Goal: Task Accomplishment & Management: Use online tool/utility

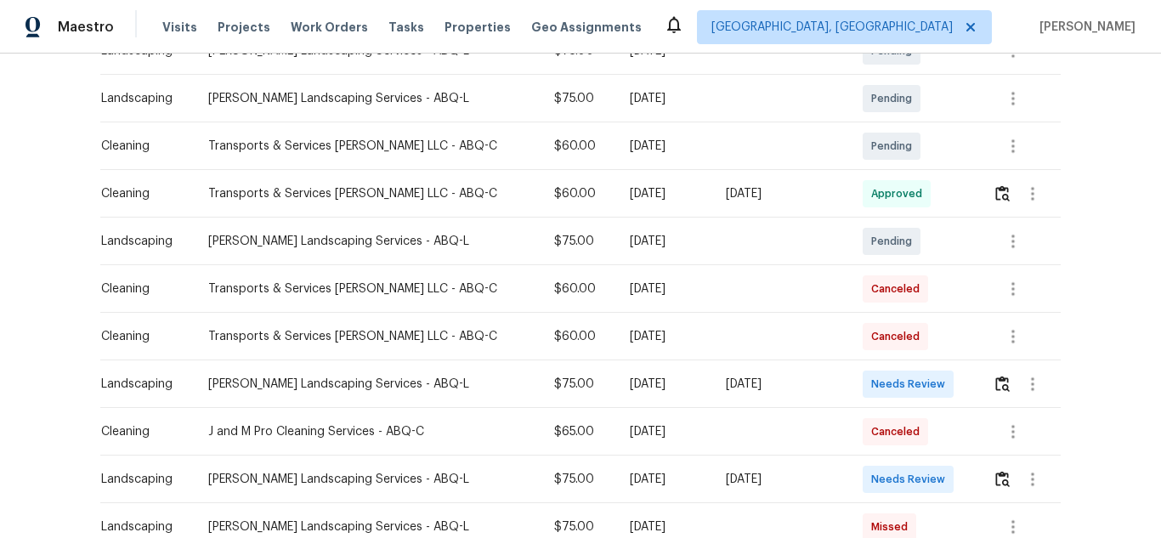
scroll to position [425, 0]
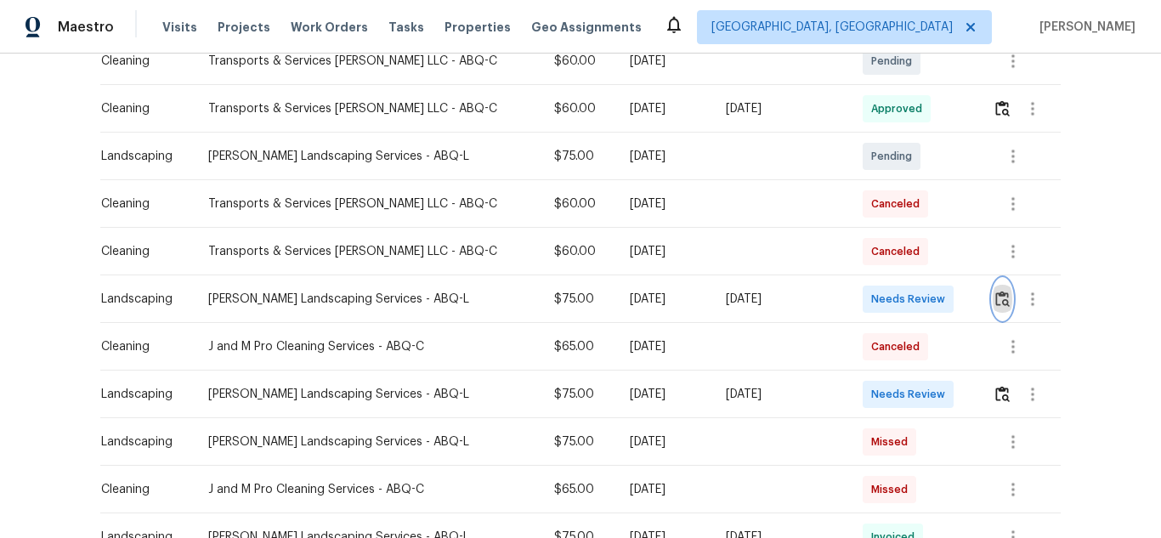
click at [995, 298] on img "button" at bounding box center [1002, 299] width 14 height 16
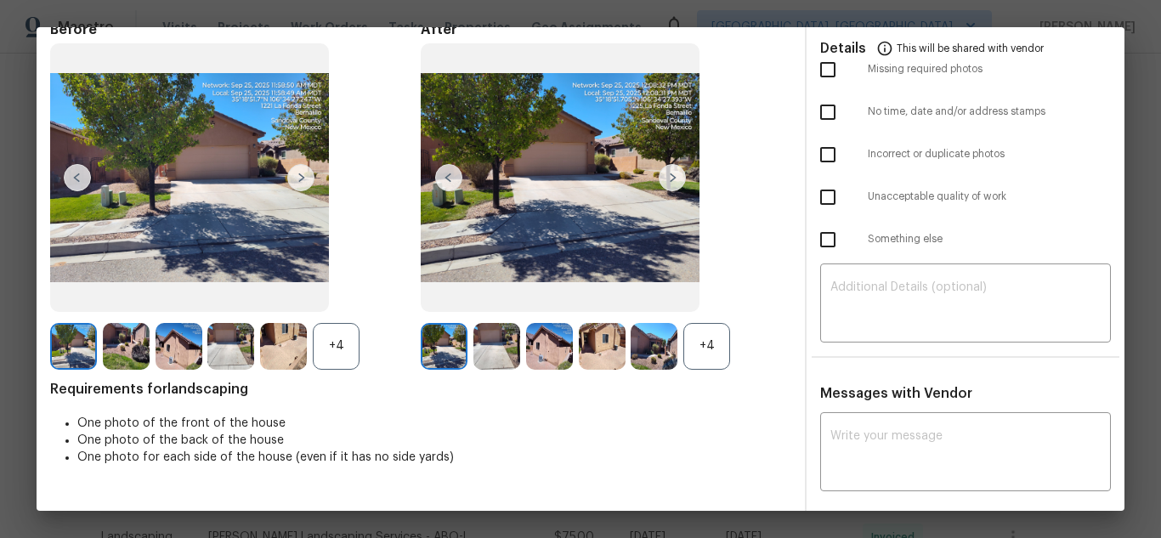
scroll to position [0, 0]
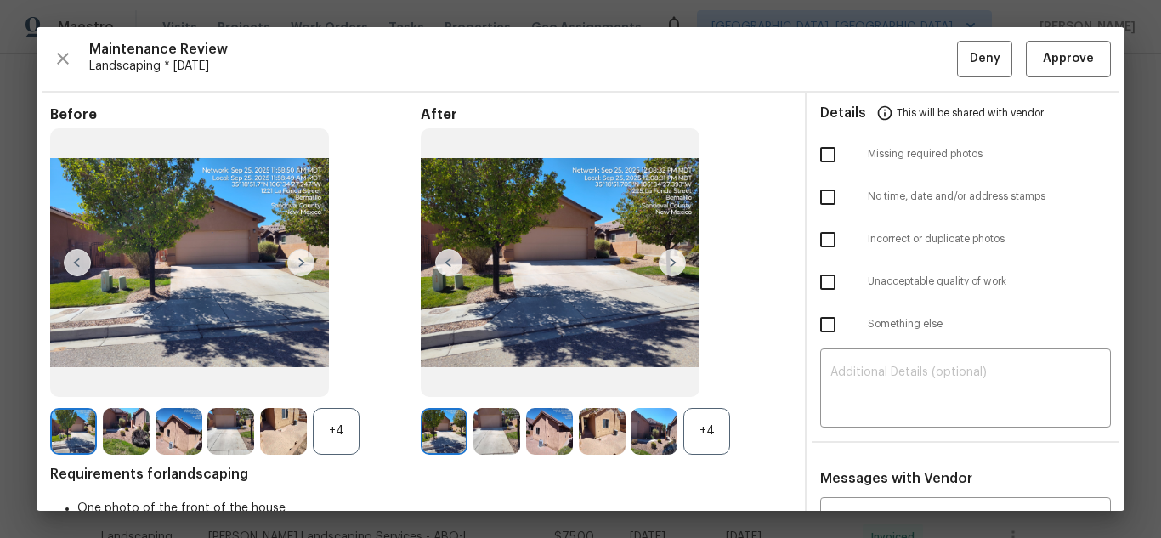
click at [669, 263] on img at bounding box center [672, 262] width 27 height 27
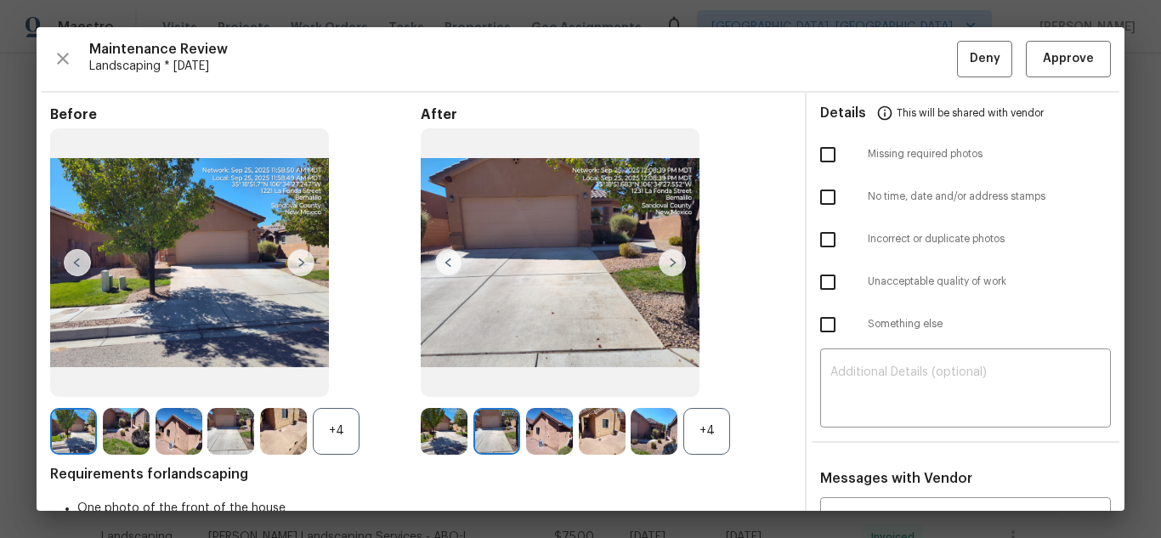
click at [669, 263] on img at bounding box center [672, 262] width 27 height 27
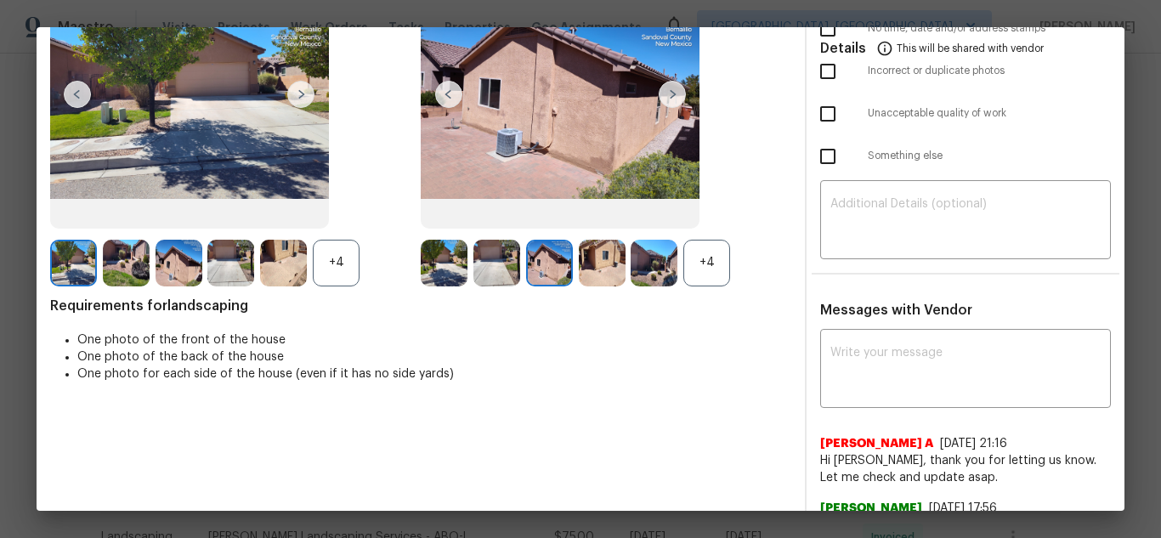
scroll to position [170, 0]
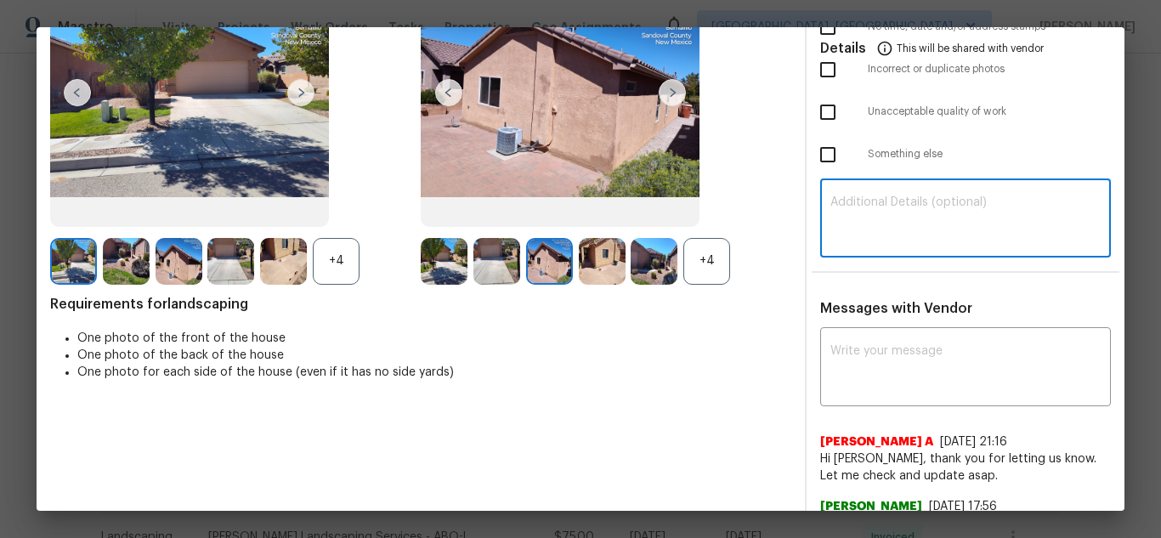
click at [906, 235] on textarea at bounding box center [965, 220] width 270 height 48
paste textarea "Maintenance Audit Team: Hello! Unfortunately, this Landscaping visit completed …"
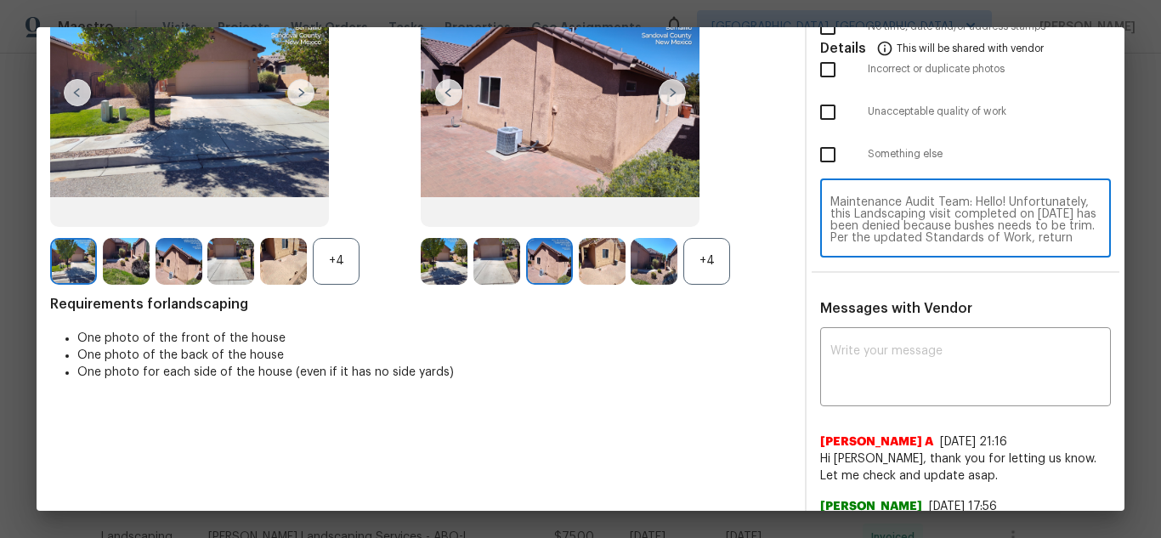
scroll to position [131, 0]
type textarea "Maintenance Audit Team: Hello! Unfortunately, this Landscaping visit completed …"
click at [878, 348] on textarea at bounding box center [965, 369] width 270 height 48
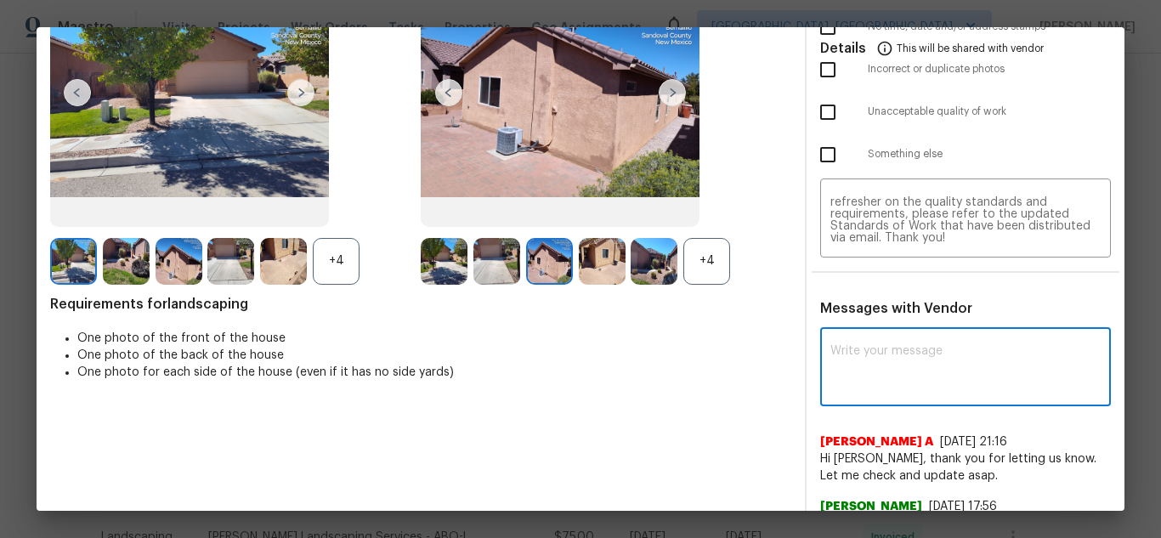
paste textarea "Maintenance Audit Team: Hello! Unfortunately, this Landscaping visit completed …"
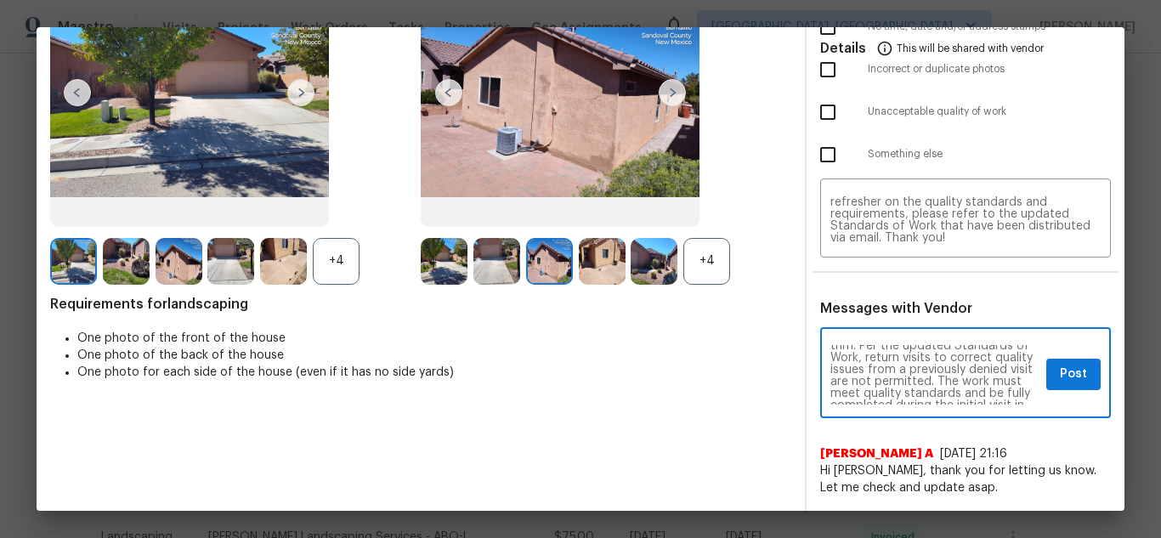
scroll to position [68, 0]
type textarea "Maintenance Audit Team: Hello! Unfortunately, this Landscaping visit completed …"
click at [1067, 373] on span "Post" at bounding box center [1073, 374] width 27 height 21
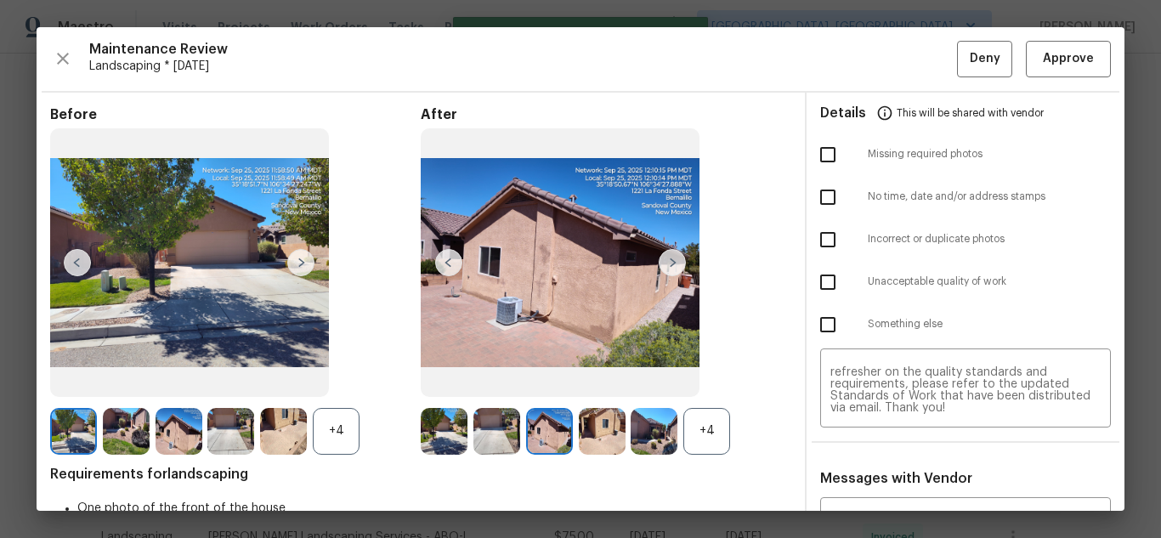
scroll to position [0, 0]
click at [824, 281] on input "checkbox" at bounding box center [828, 282] width 36 height 36
checkbox input "true"
click at [970, 58] on span "Deny" at bounding box center [985, 58] width 31 height 21
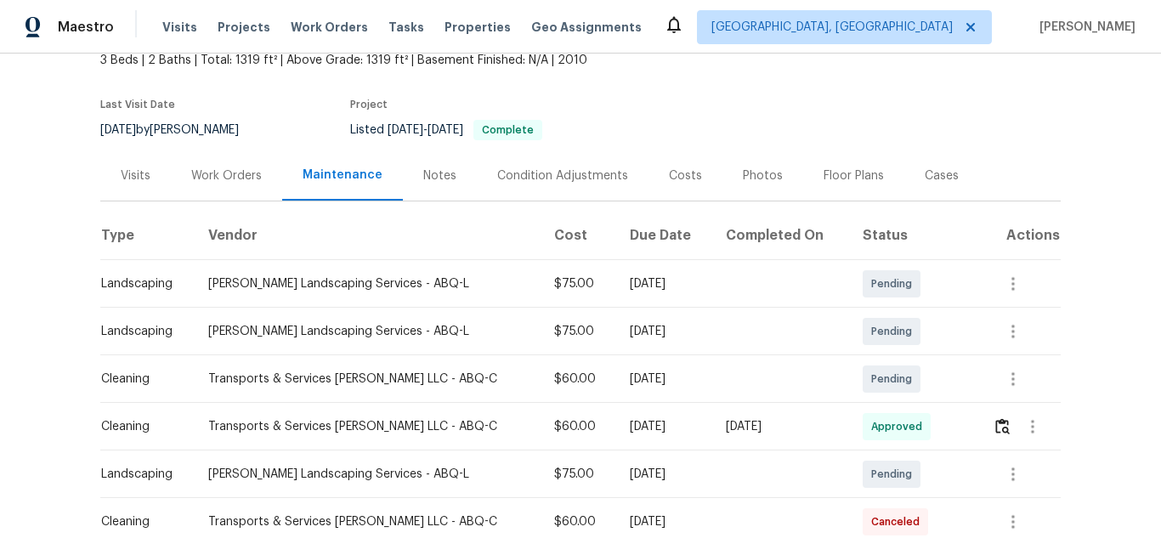
scroll to position [85, 0]
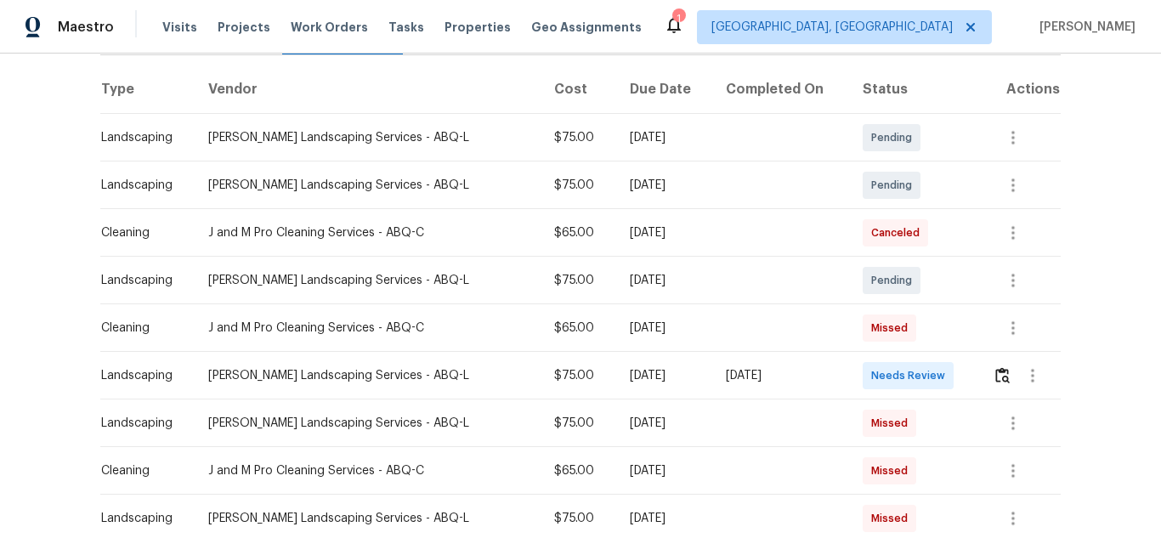
scroll to position [255, 0]
click at [994, 365] on button "button" at bounding box center [1003, 374] width 20 height 41
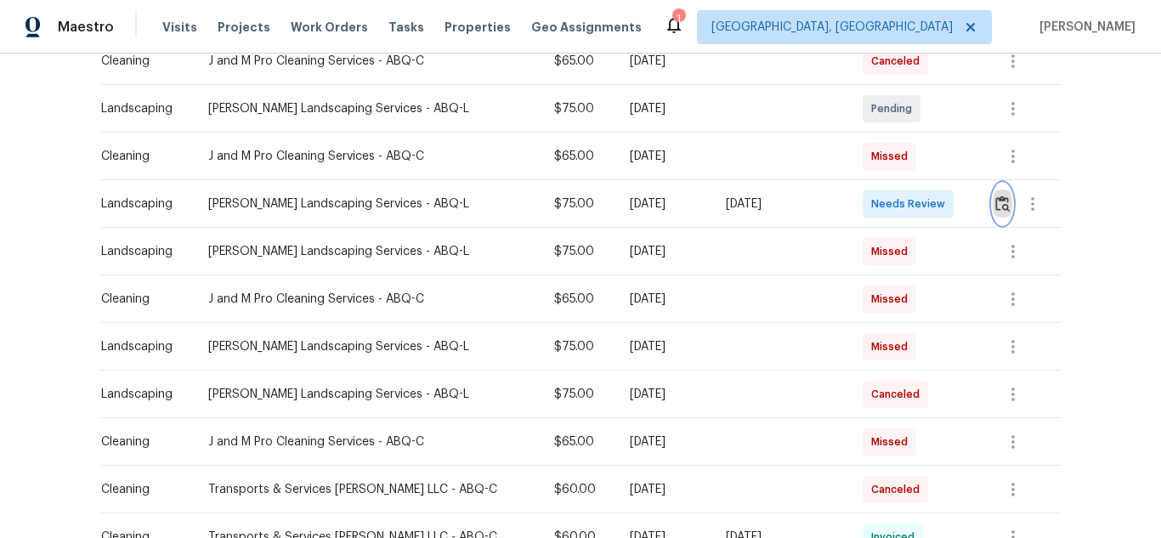
click at [995, 212] on img "button" at bounding box center [1002, 203] width 14 height 16
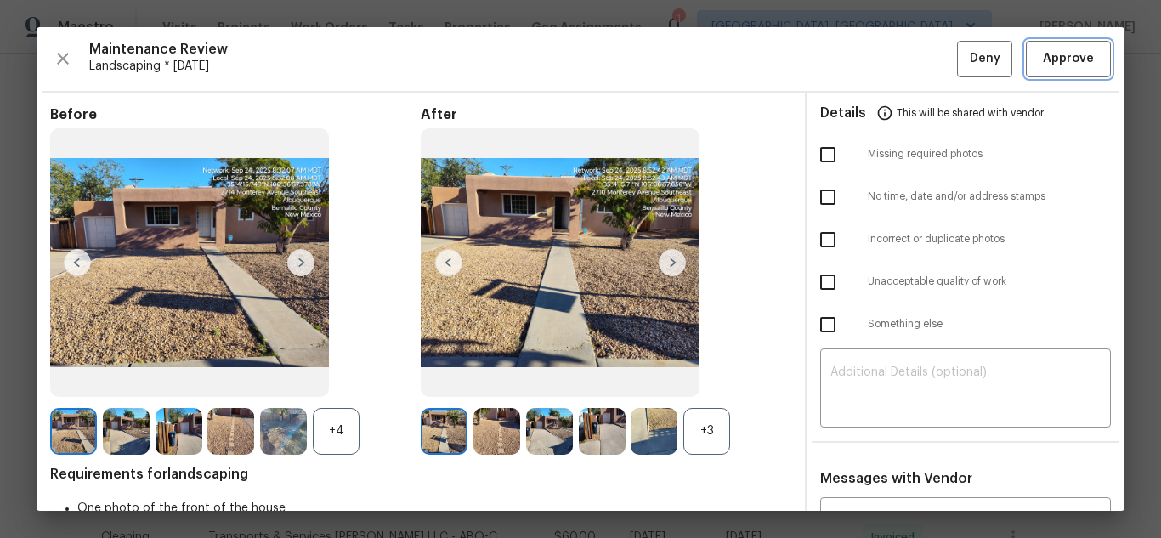
click at [1045, 67] on span "Approve" at bounding box center [1068, 58] width 51 height 21
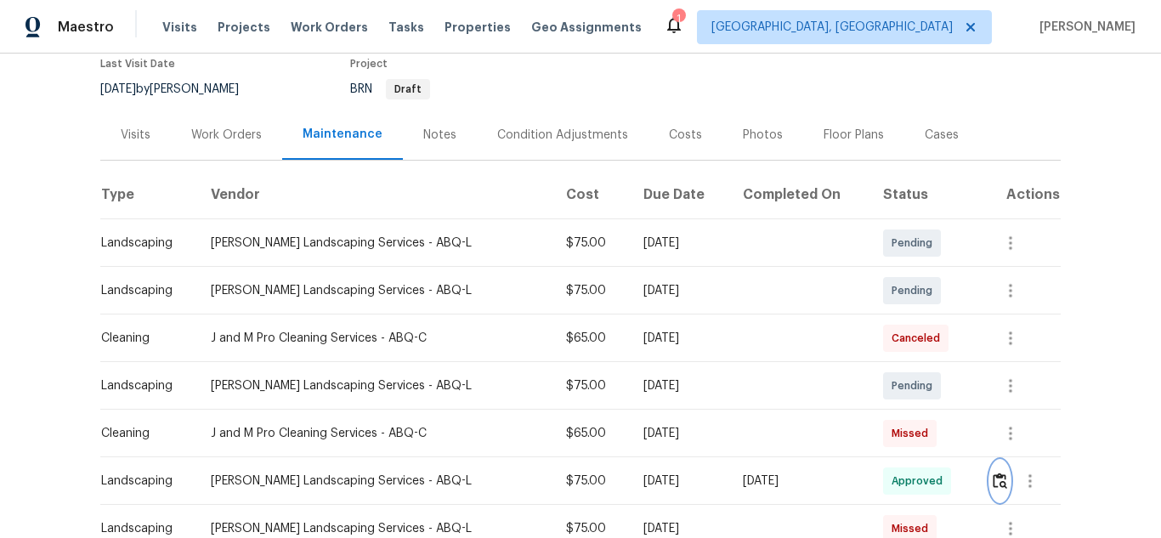
scroll to position [0, 0]
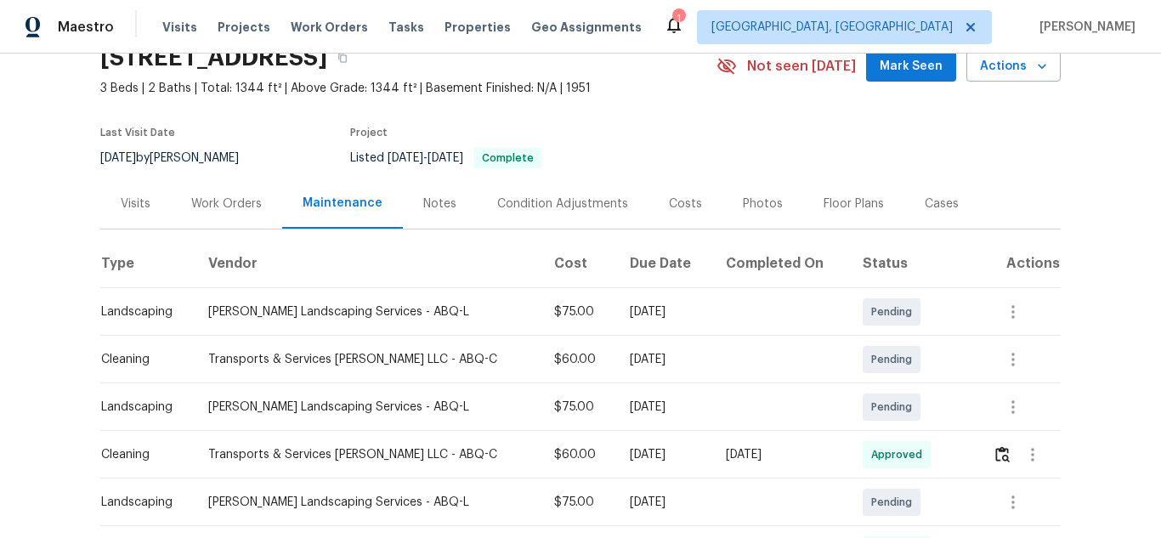
scroll to position [255, 0]
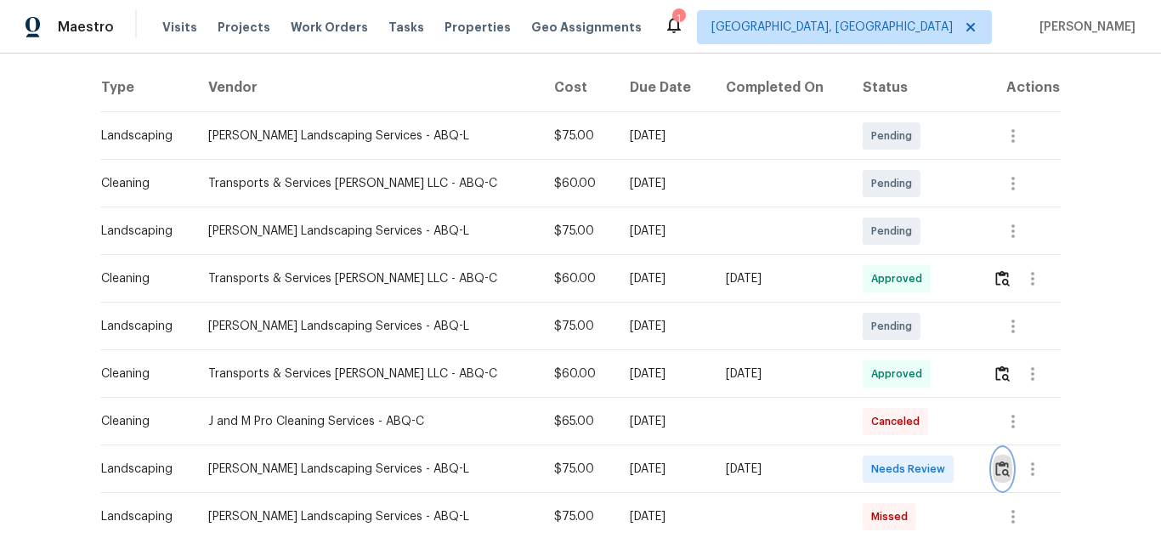
click at [995, 463] on img "button" at bounding box center [1002, 469] width 14 height 16
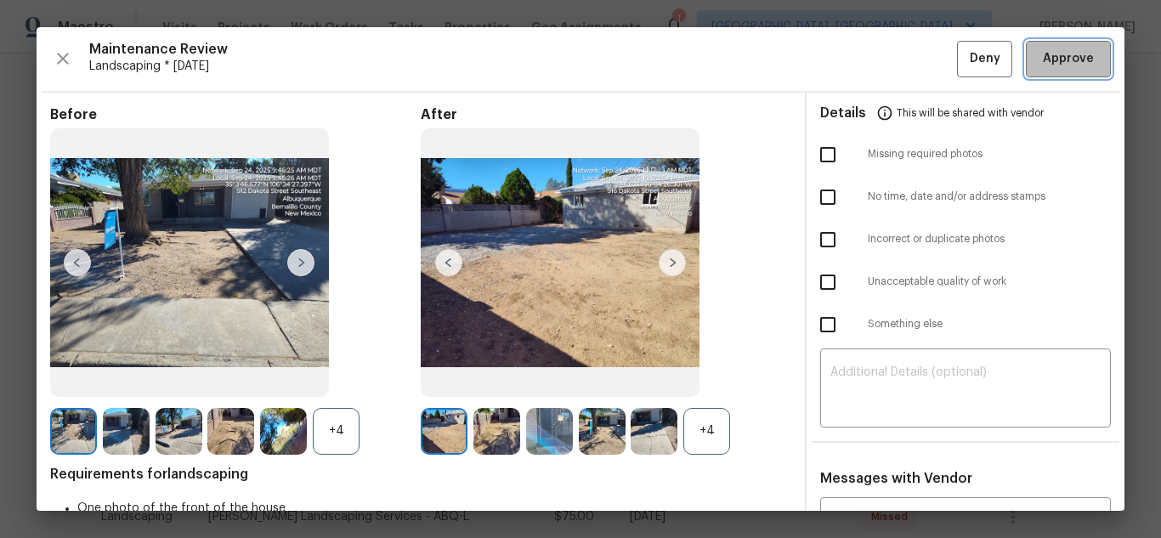
click at [1045, 67] on span "Approve" at bounding box center [1068, 58] width 51 height 21
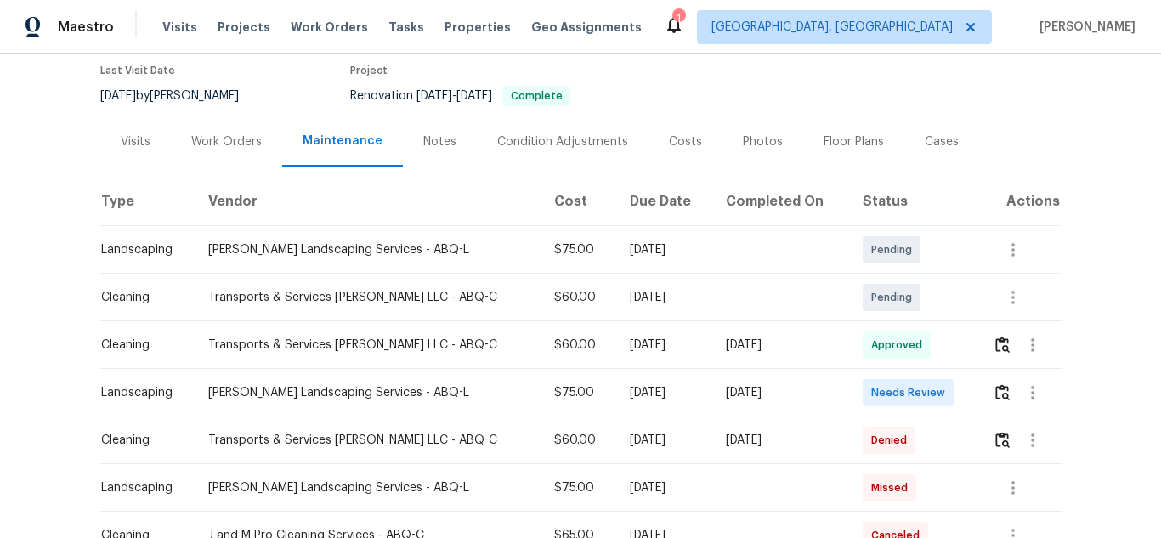
scroll to position [255, 0]
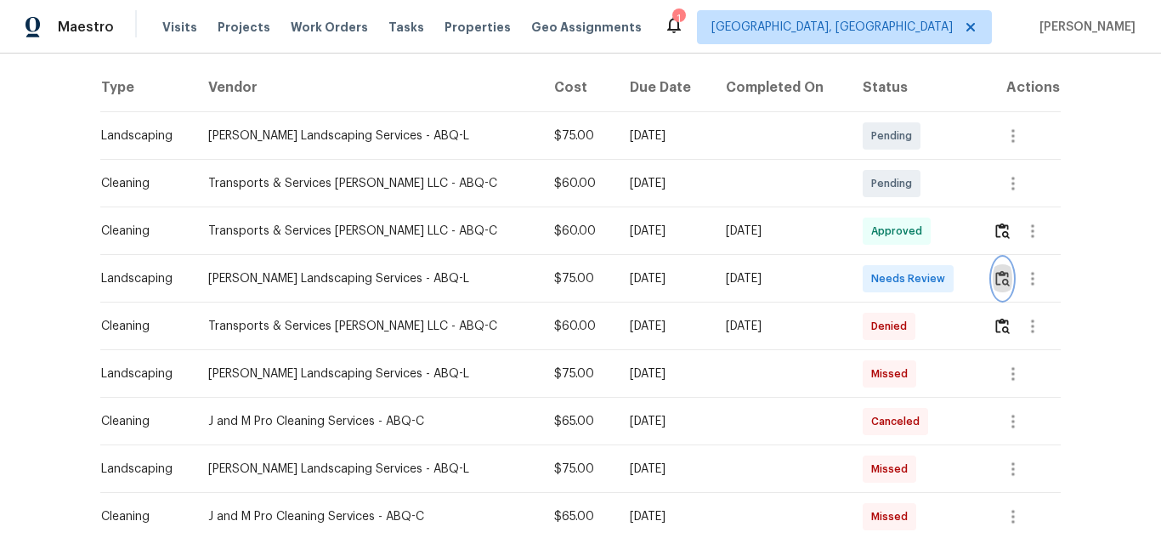
click at [995, 280] on img "button" at bounding box center [1002, 278] width 14 height 16
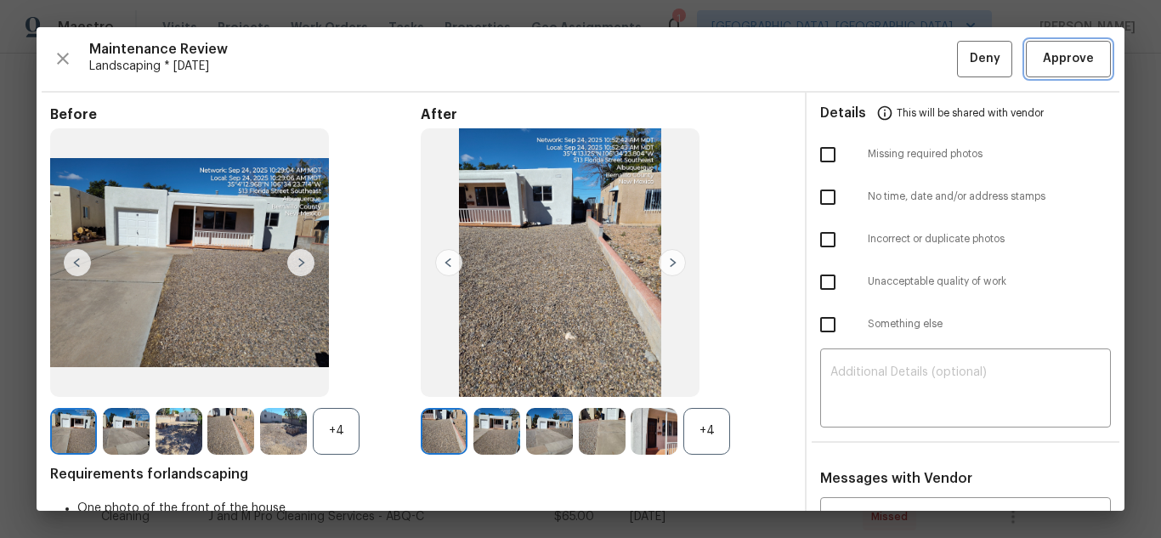
click at [1045, 67] on span "Approve" at bounding box center [1068, 58] width 51 height 21
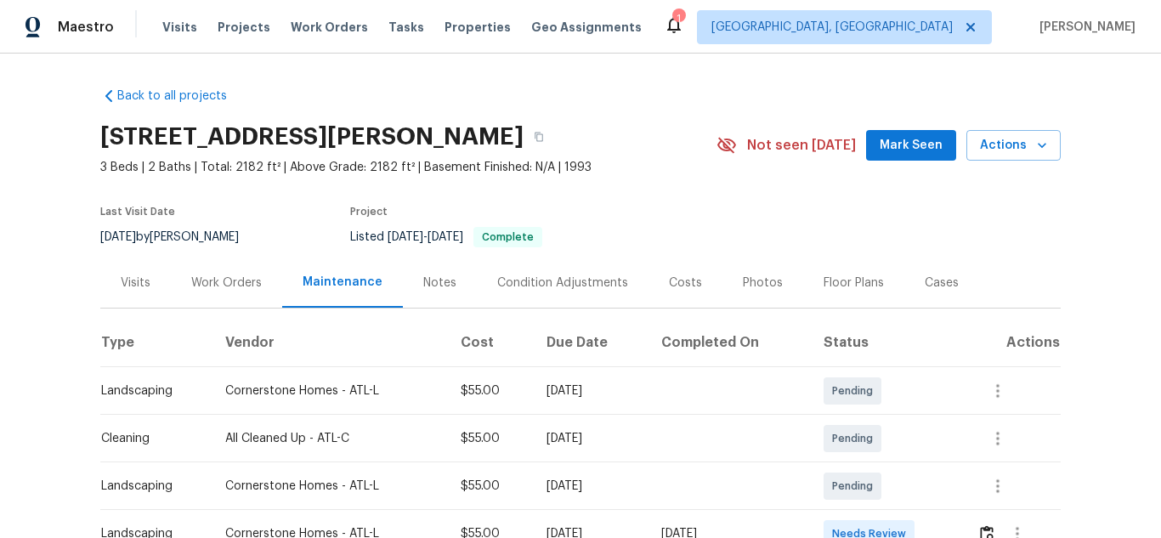
scroll to position [255, 0]
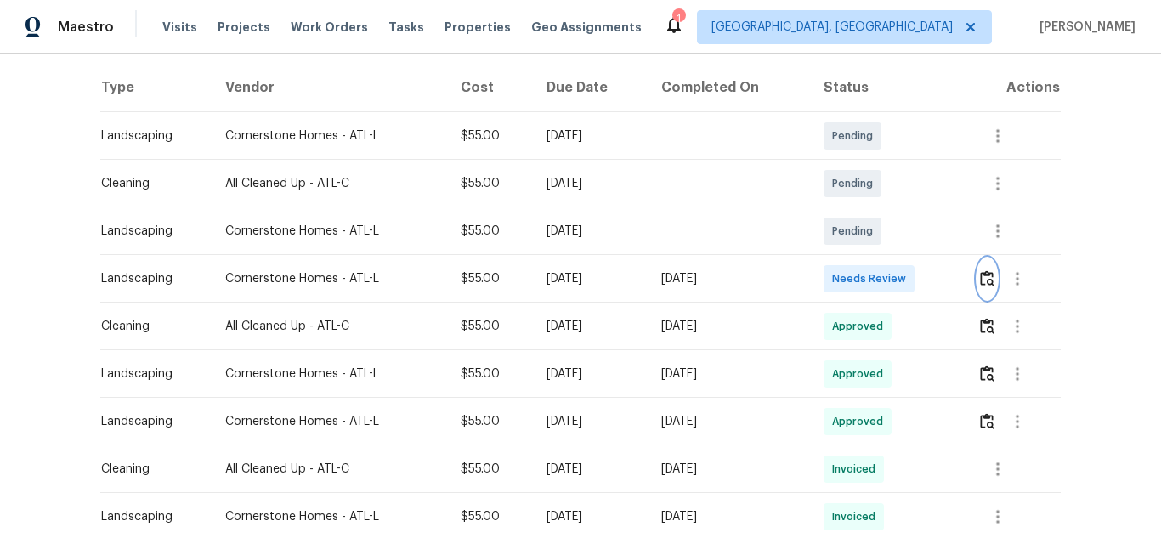
click at [977, 275] on button "button" at bounding box center [987, 278] width 20 height 41
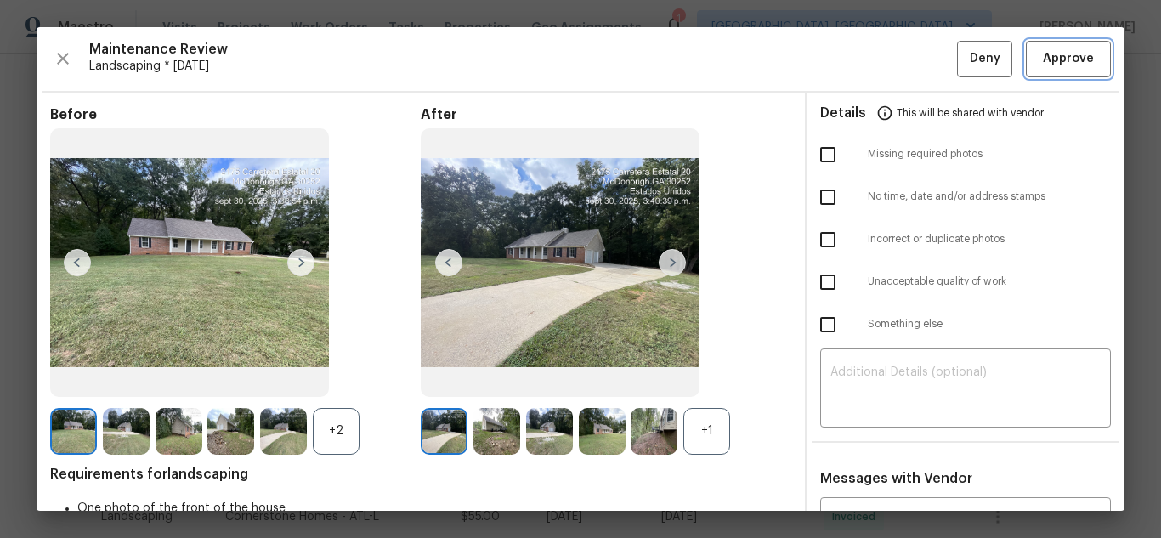
click at [1045, 67] on span "Approve" at bounding box center [1068, 58] width 51 height 21
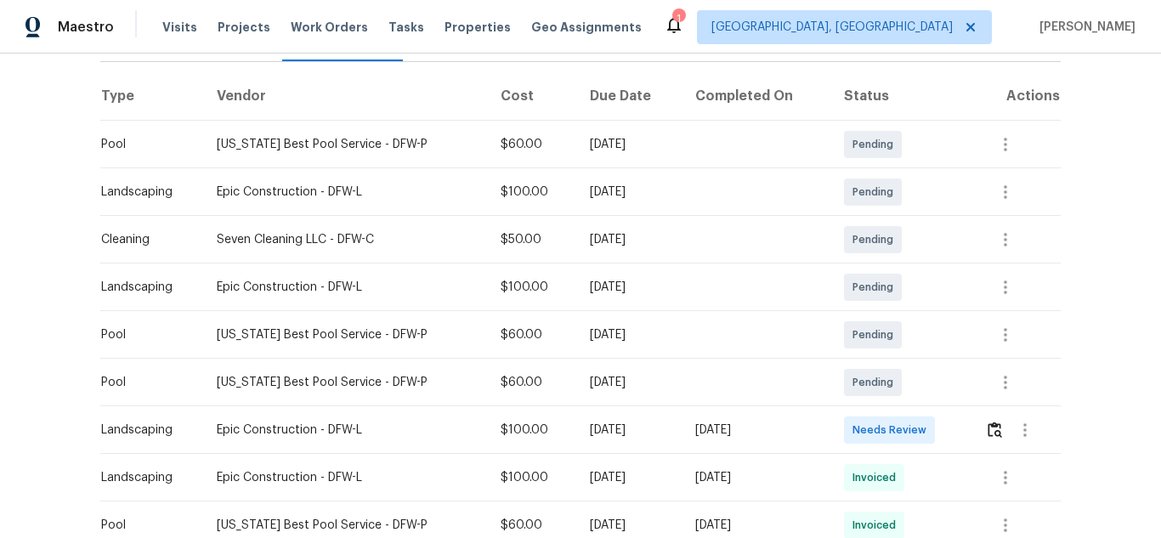
scroll to position [255, 0]
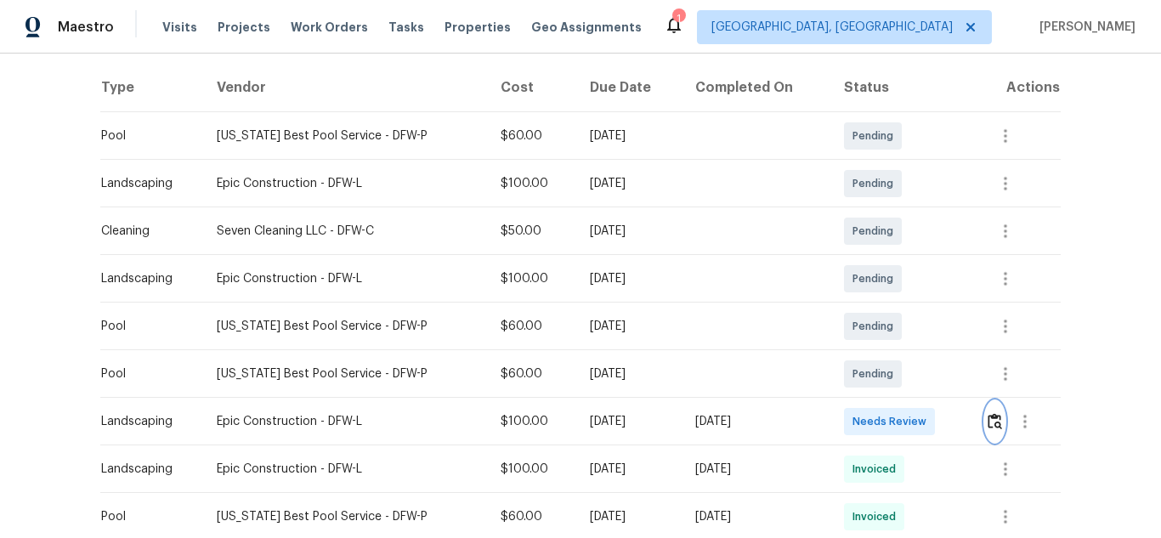
click at [996, 413] on button "button" at bounding box center [995, 421] width 20 height 41
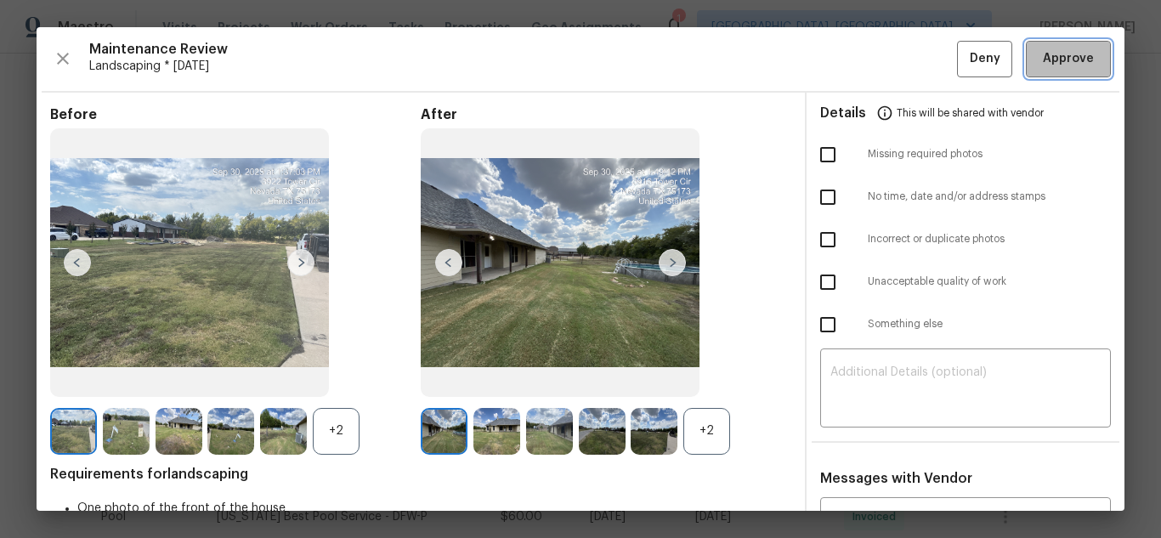
click at [1045, 67] on span "Approve" at bounding box center [1068, 58] width 51 height 21
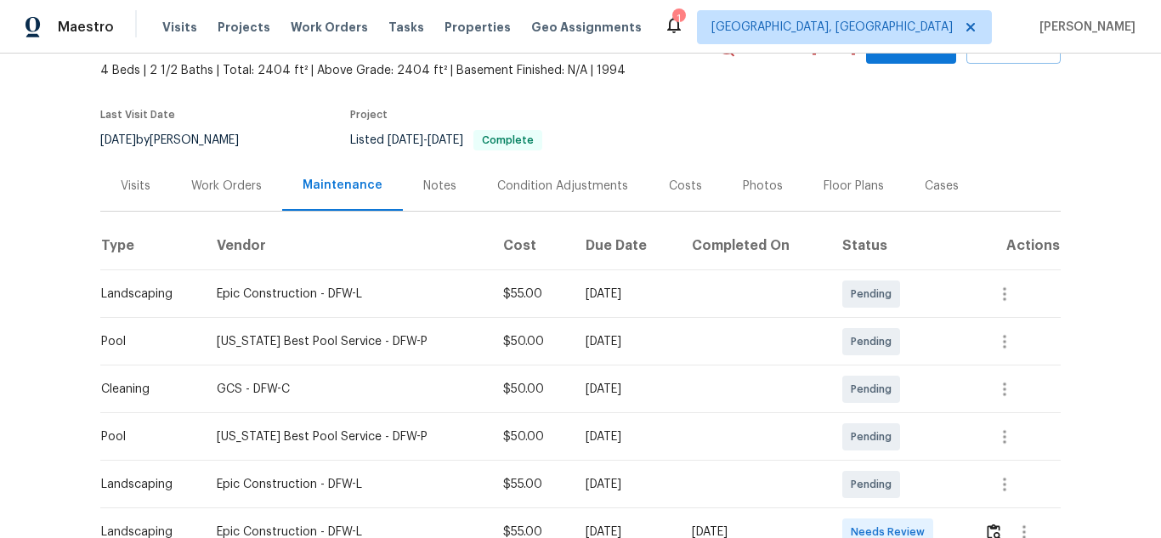
scroll to position [340, 0]
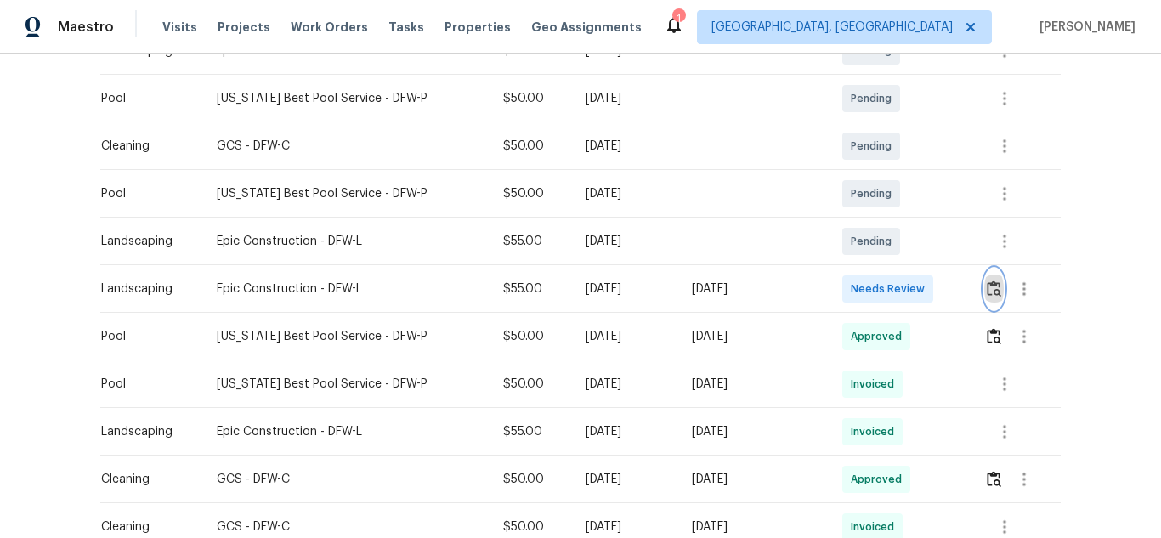
click at [987, 292] on img "button" at bounding box center [994, 288] width 14 height 16
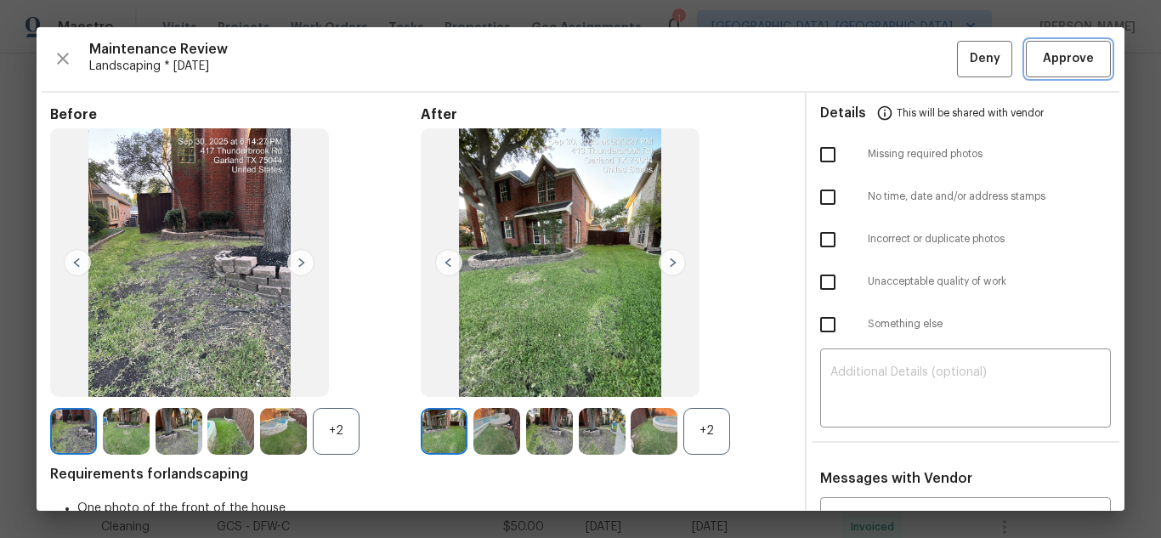
click at [1045, 67] on span "Approve" at bounding box center [1068, 58] width 51 height 21
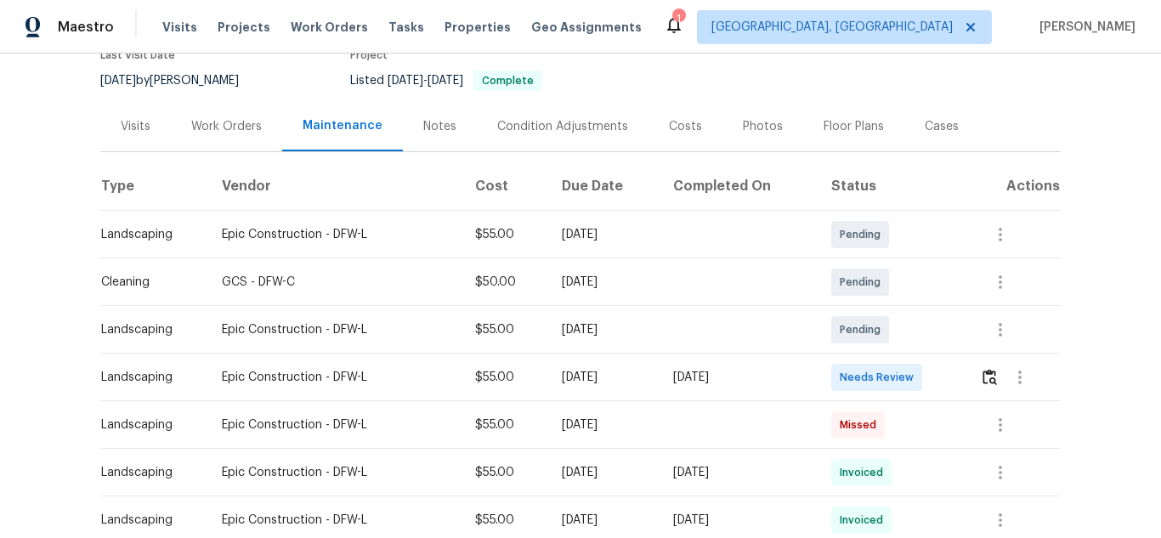
scroll to position [425, 0]
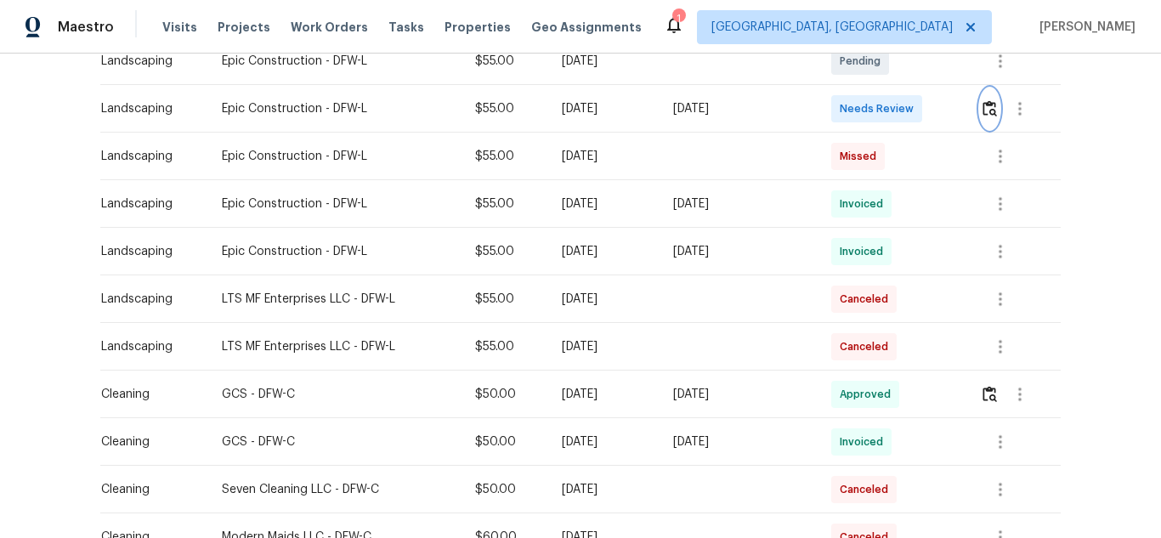
click at [987, 112] on img "button" at bounding box center [989, 108] width 14 height 16
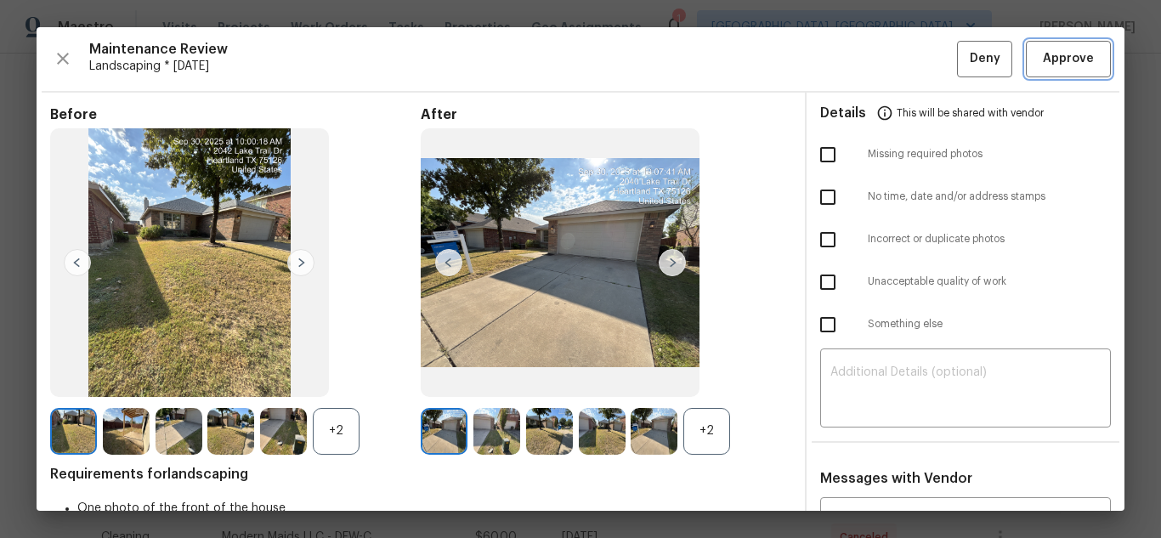
click at [1045, 67] on span "Approve" at bounding box center [1068, 58] width 51 height 21
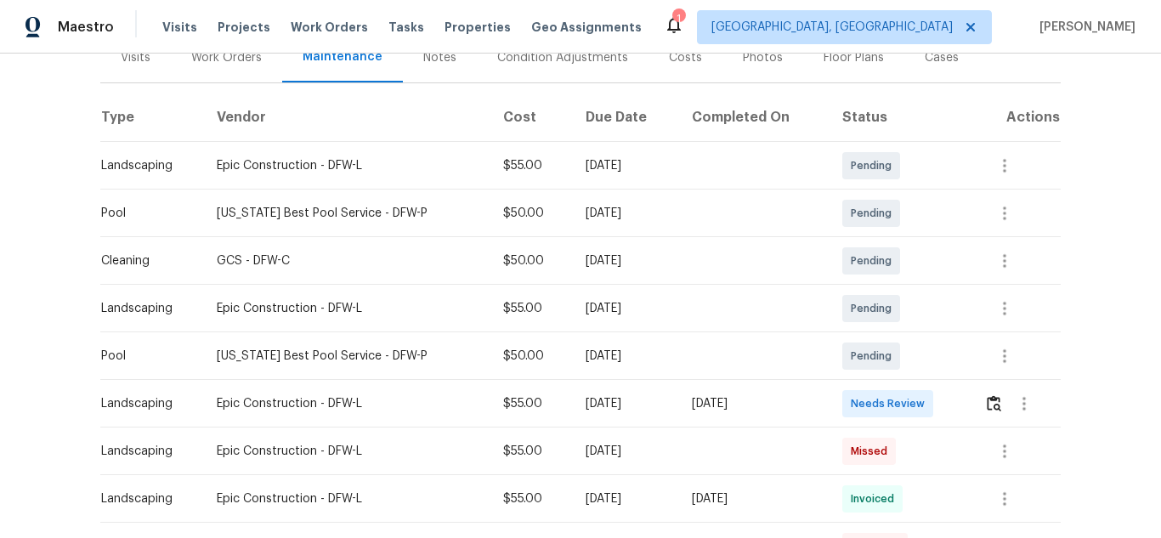
scroll to position [255, 0]
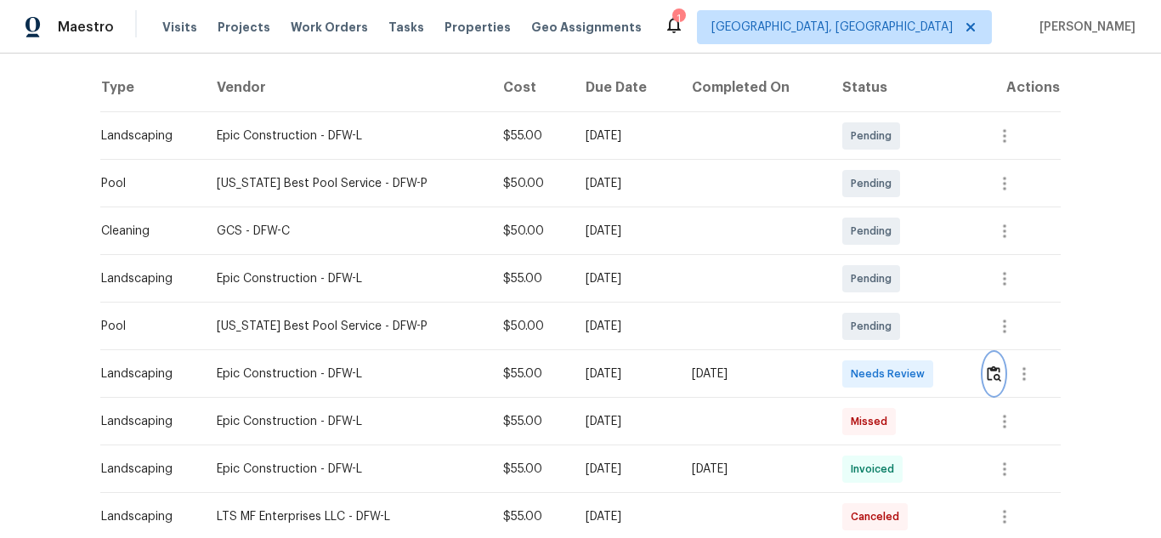
click at [992, 371] on img "button" at bounding box center [994, 373] width 14 height 16
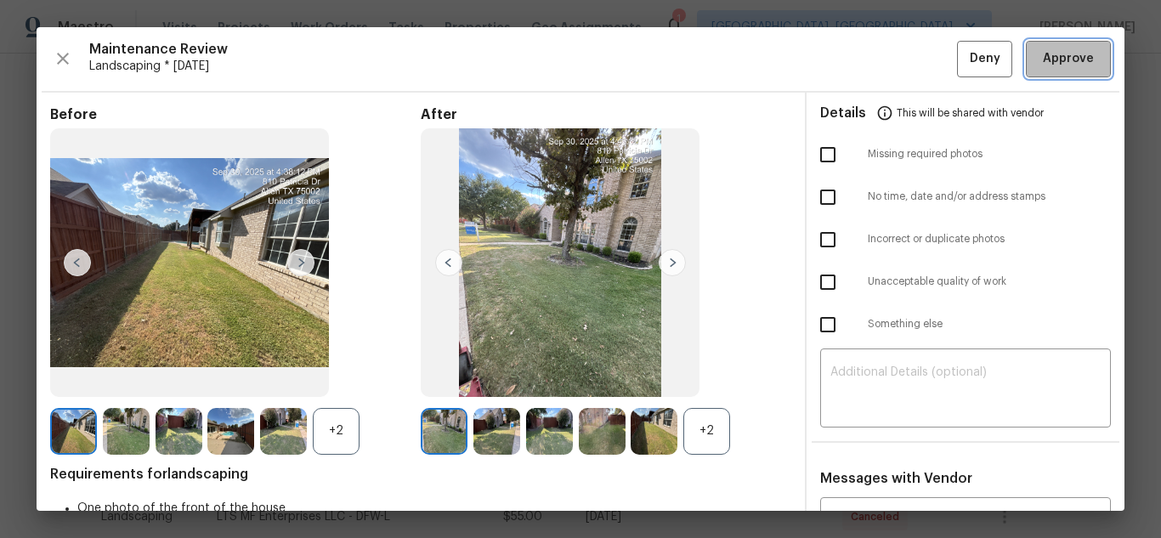
click at [1045, 67] on span "Approve" at bounding box center [1068, 58] width 51 height 21
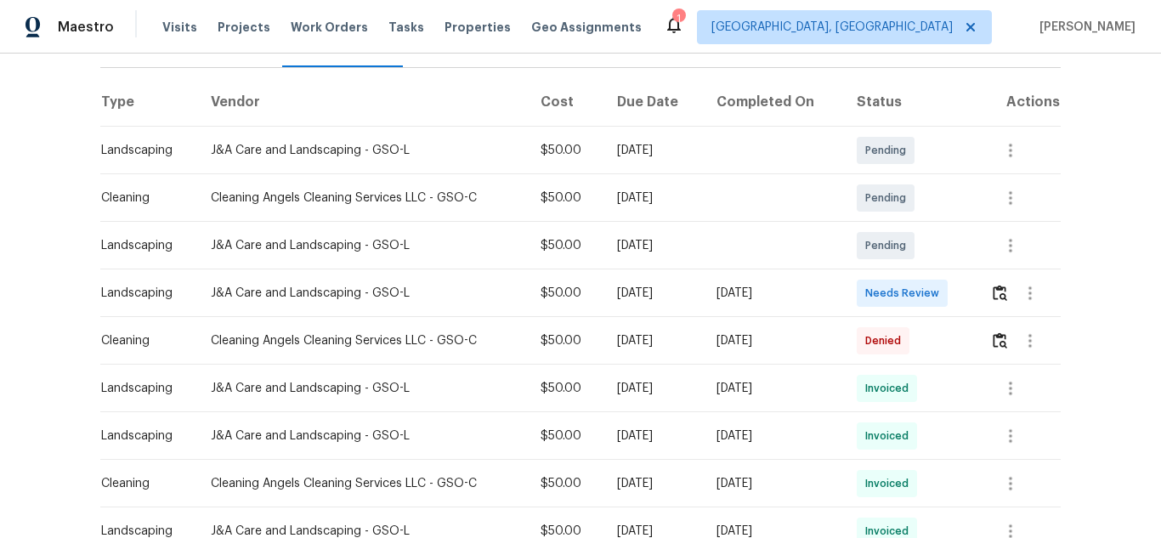
scroll to position [255, 0]
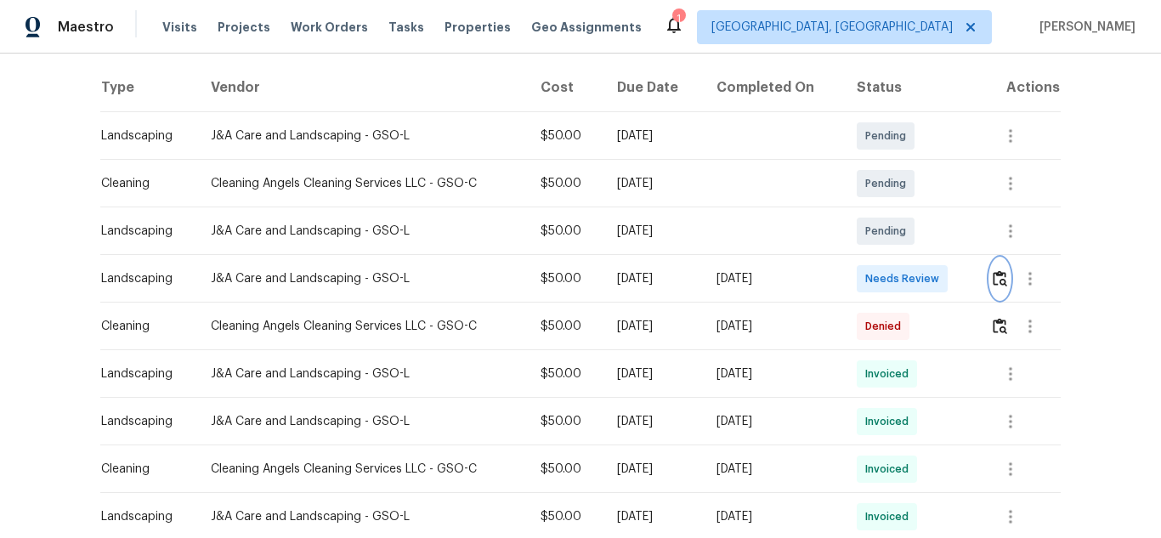
click at [1002, 286] on img "button" at bounding box center [1000, 278] width 14 height 16
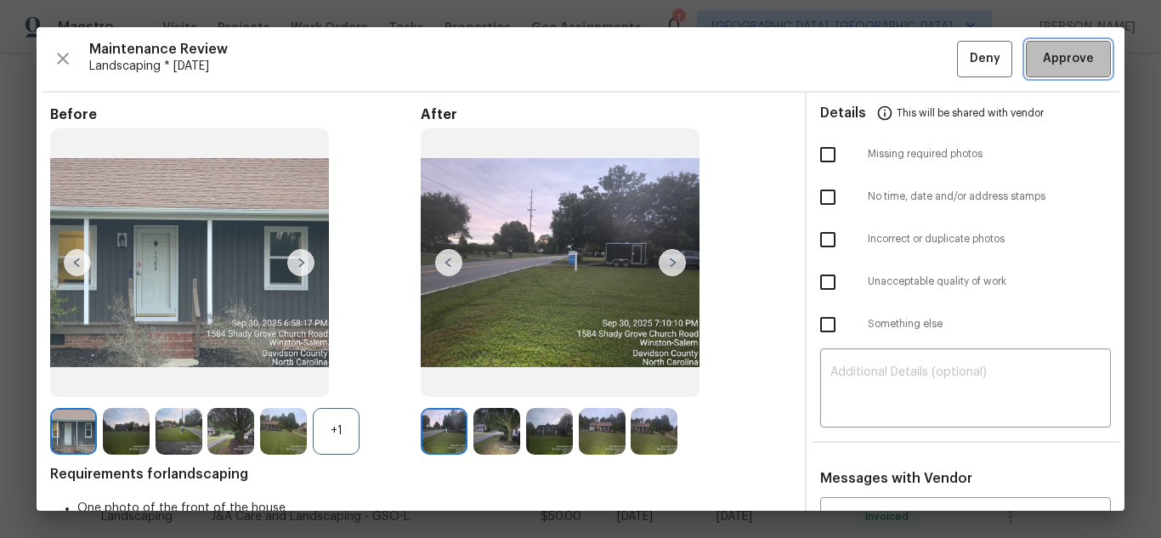
click at [1045, 67] on span "Approve" at bounding box center [1068, 58] width 51 height 21
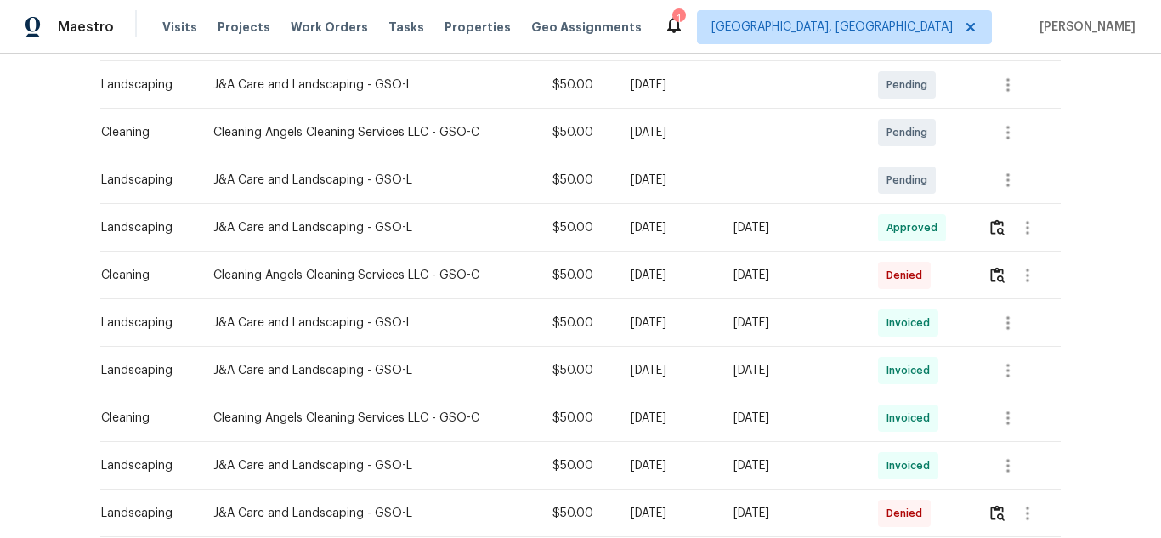
scroll to position [340, 0]
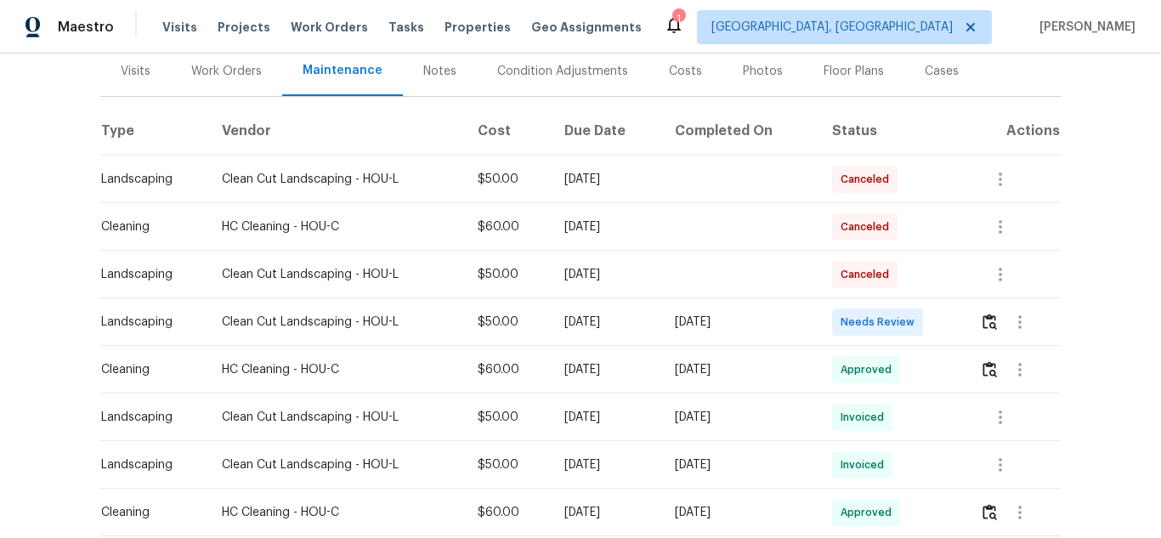
scroll to position [255, 0]
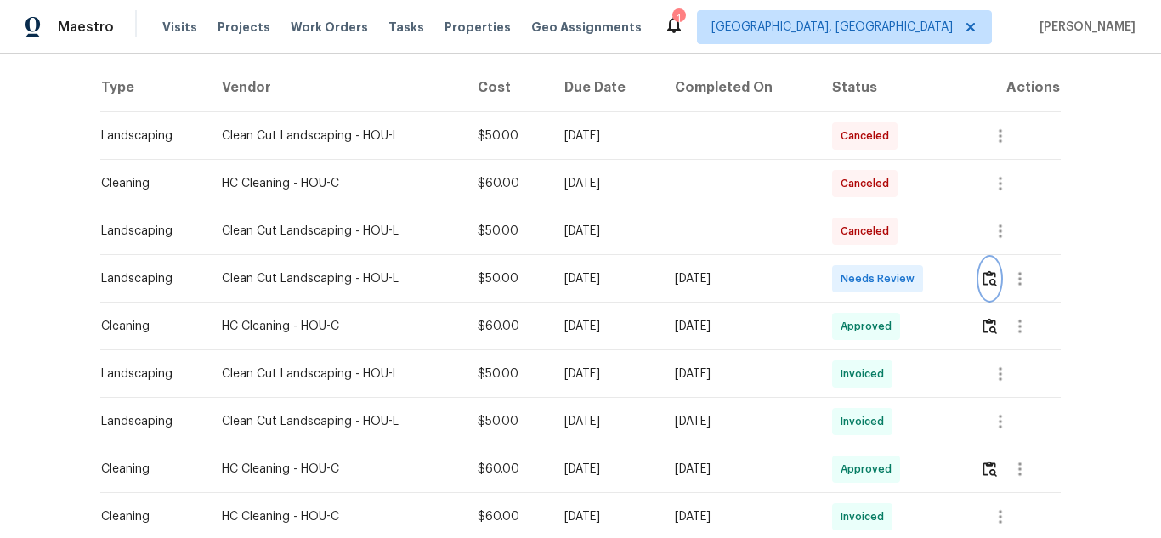
click at [985, 269] on button "button" at bounding box center [990, 278] width 20 height 41
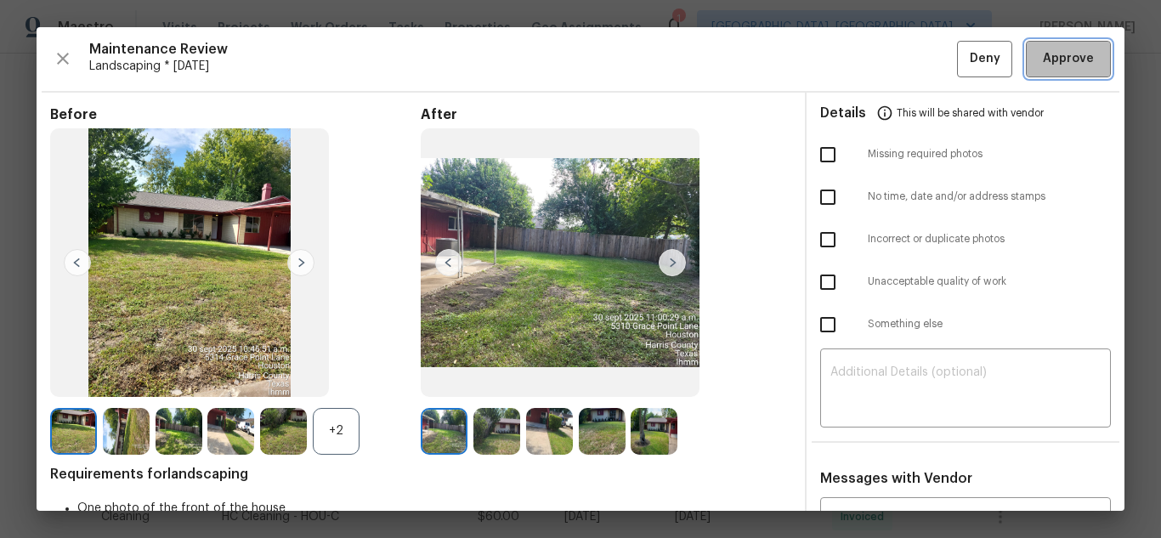
click at [1039, 68] on span "Approve" at bounding box center [1068, 58] width 58 height 21
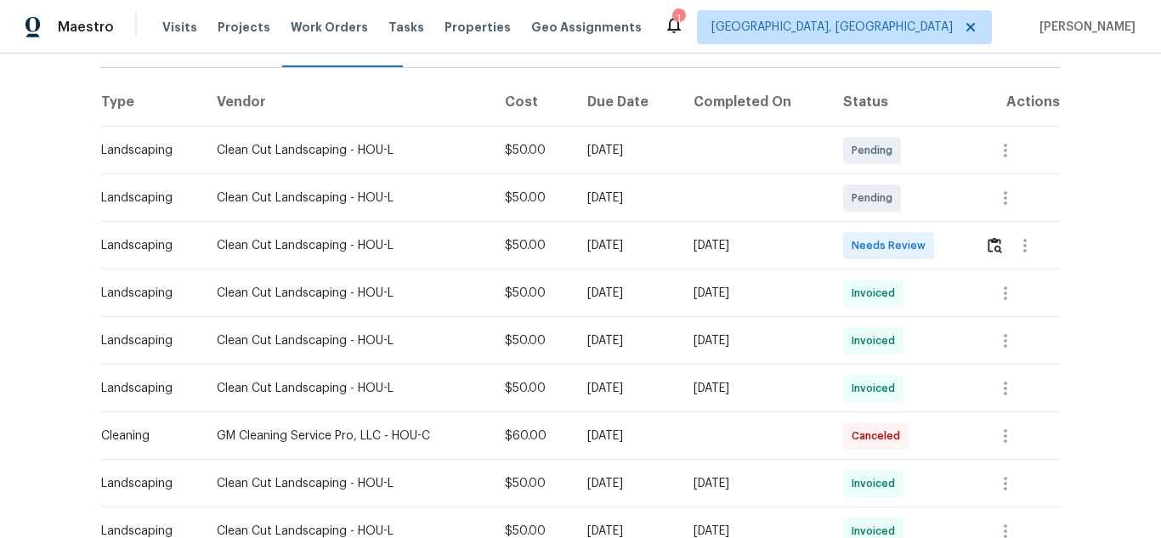
scroll to position [255, 0]
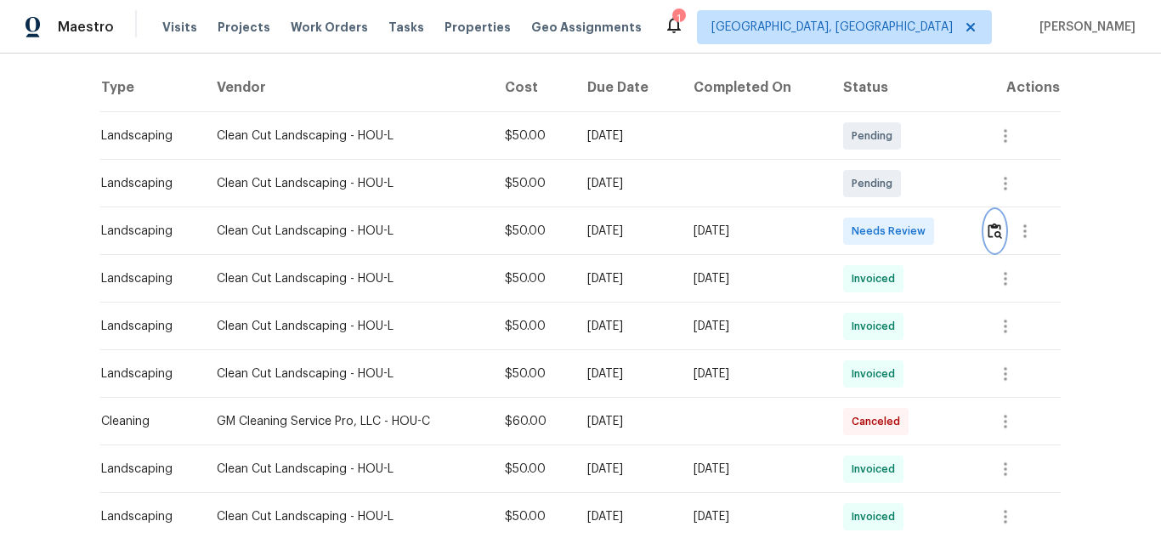
click at [996, 233] on img "button" at bounding box center [995, 231] width 14 height 16
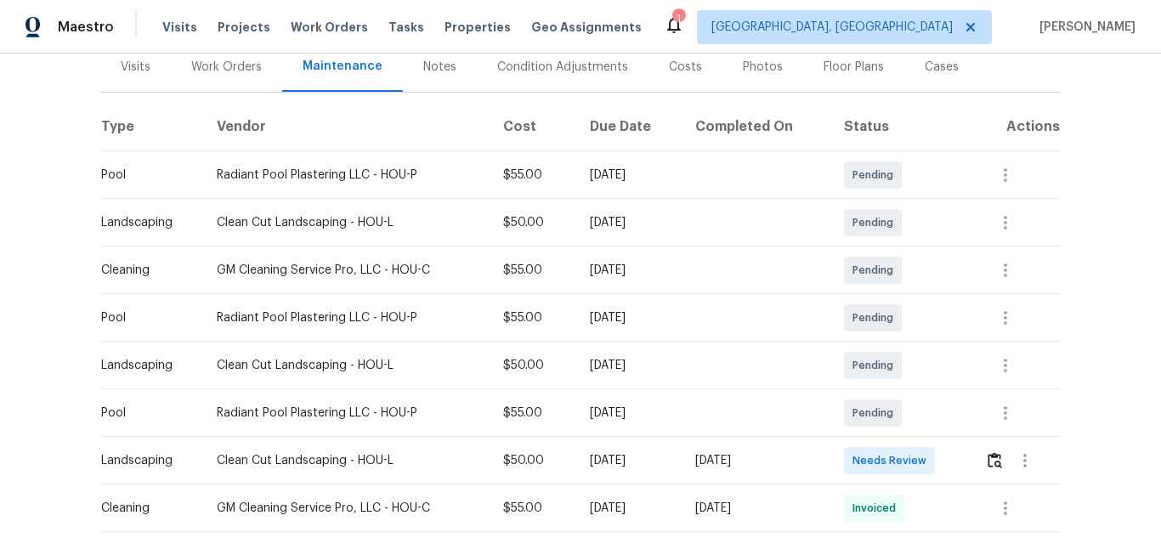
scroll to position [255, 0]
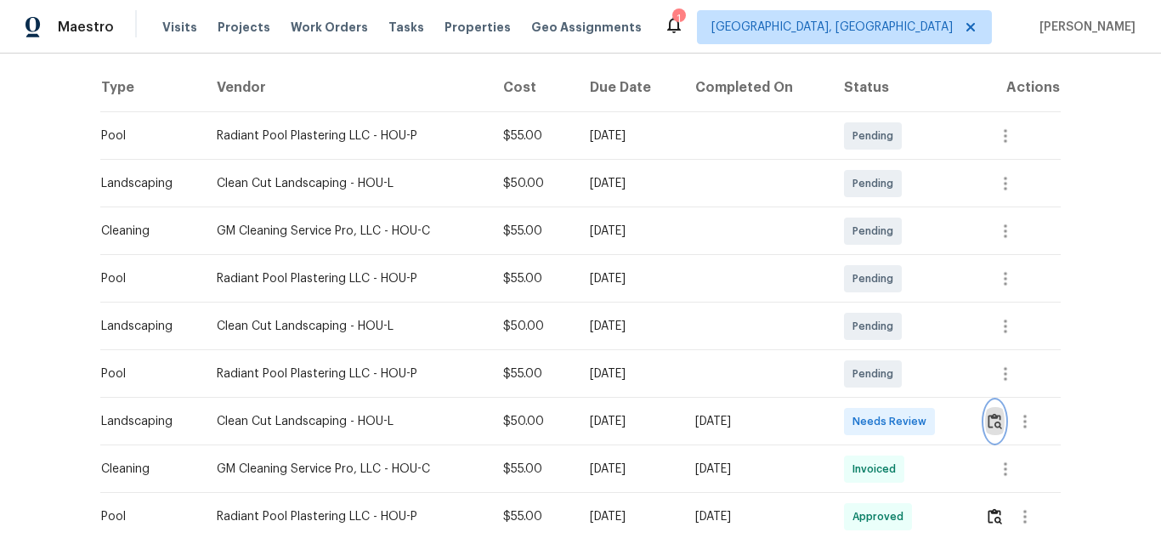
click at [986, 410] on button "button" at bounding box center [995, 421] width 20 height 41
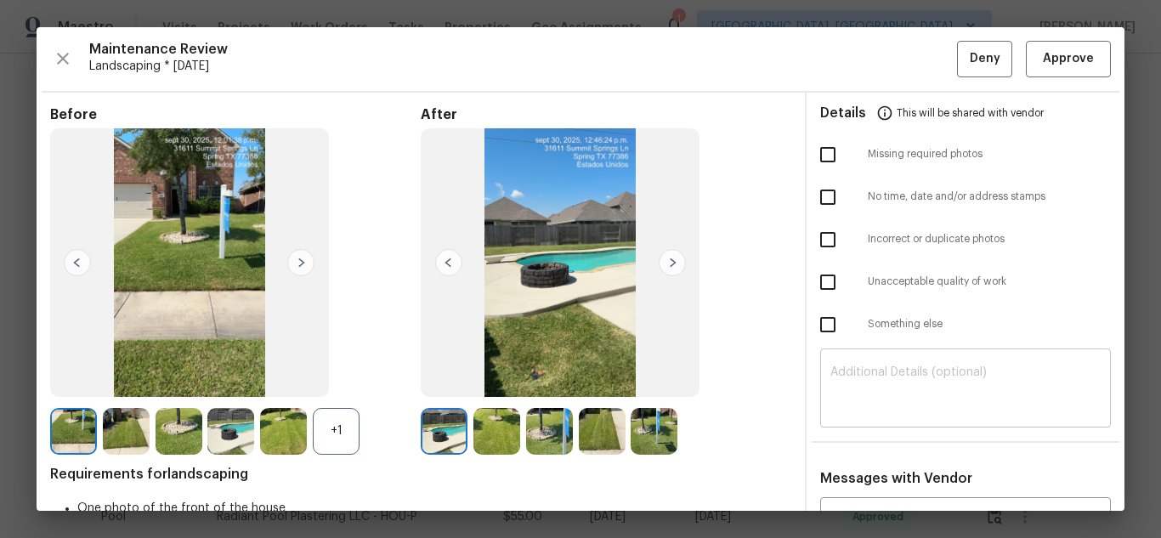
click at [923, 386] on textarea at bounding box center [965, 390] width 270 height 48
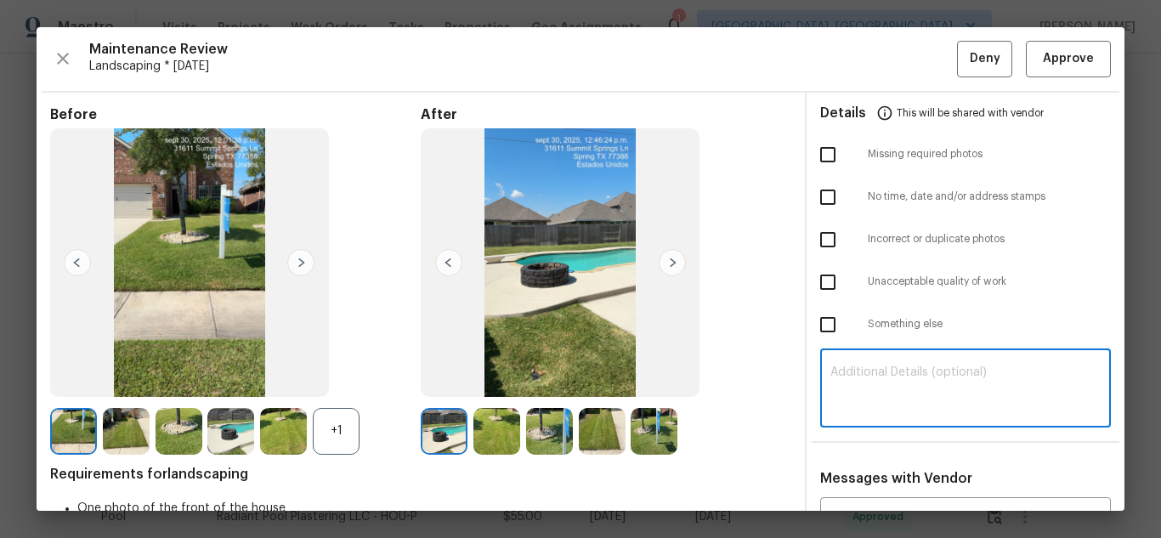
paste textarea "Maintenance Audit Team: Hello! Unfortunately, this Landscaping visit completed …"
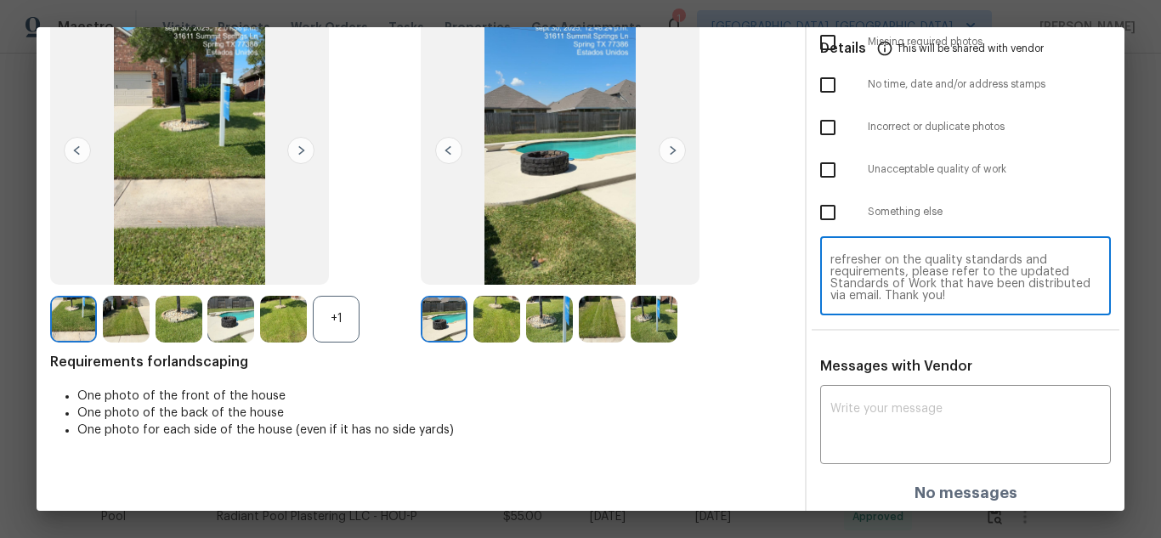
scroll to position [116, 0]
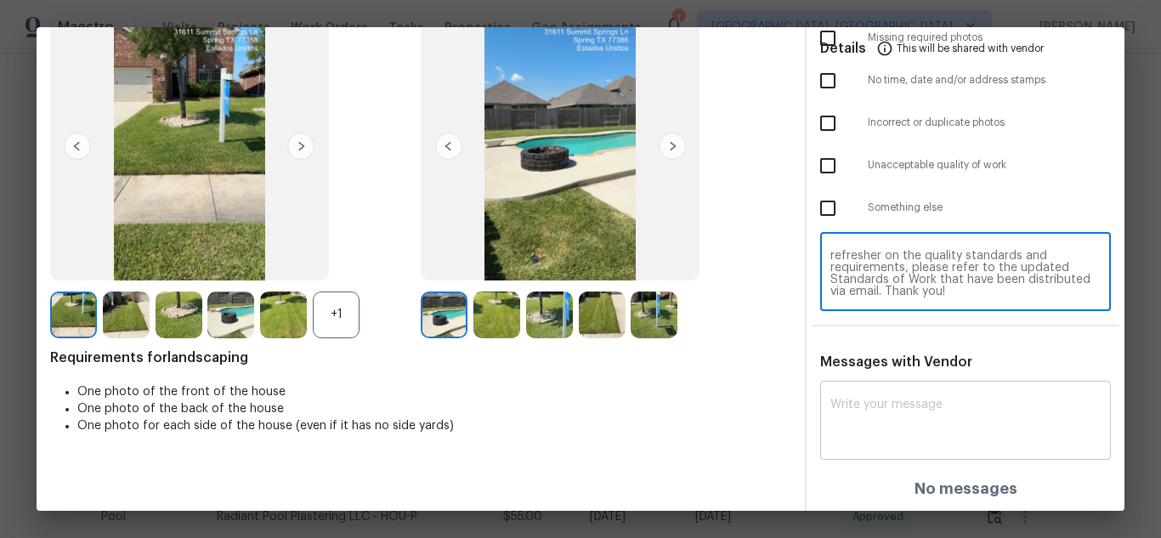
type textarea "Maintenance Audit Team: Hello! Unfortunately, this Landscaping visit completed …"
click at [916, 405] on textarea at bounding box center [965, 423] width 270 height 48
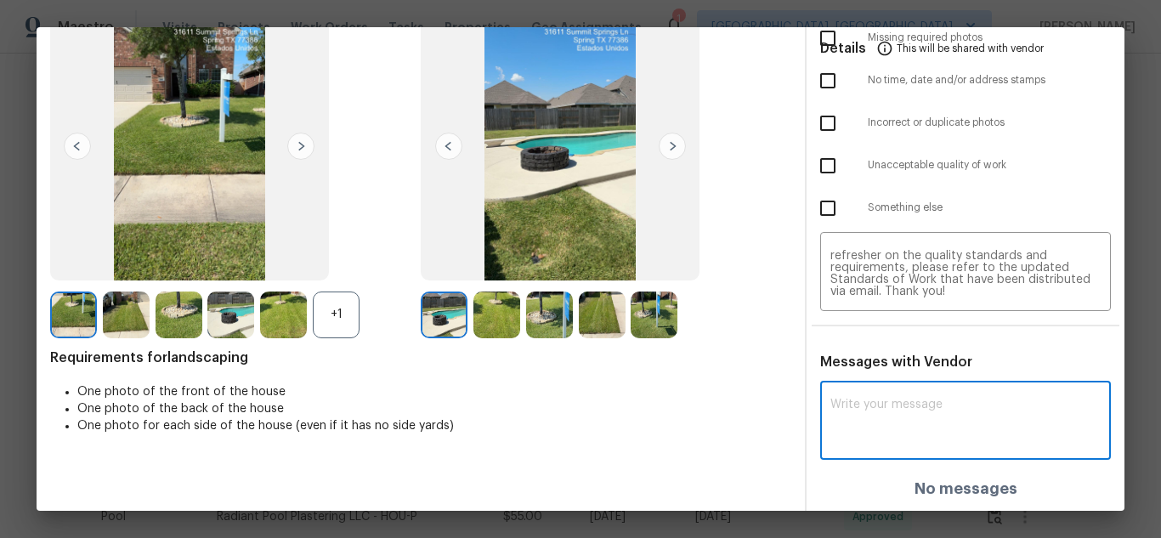
paste textarea "Maintenance Audit Team: Hello! Unfortunately, this Landscaping visit completed …"
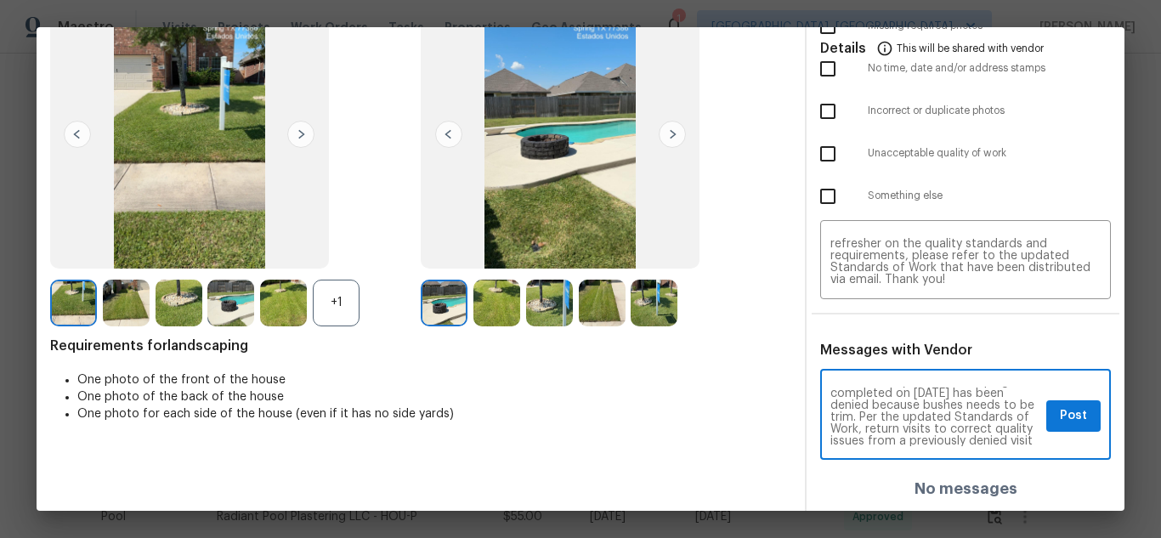
scroll to position [34, 0]
type textarea "Maintenance Audit Team: Hello! Unfortunately, this Landscaping visit completed …"
click at [1069, 411] on span "Post" at bounding box center [1073, 415] width 27 height 21
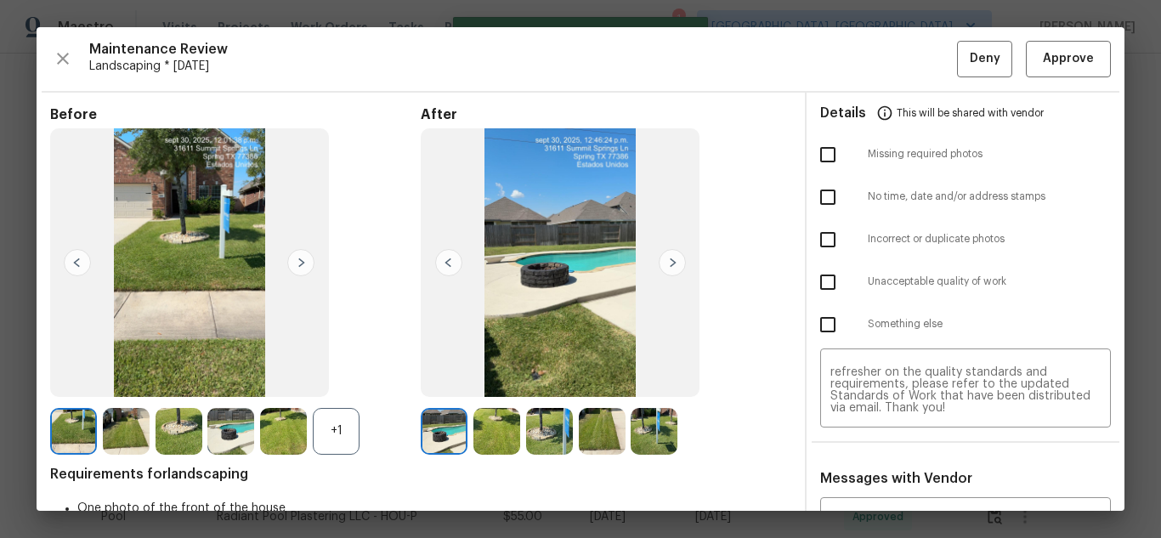
scroll to position [0, 0]
click at [832, 283] on input "checkbox" at bounding box center [828, 282] width 36 height 36
checkbox input "true"
click at [964, 44] on button "Deny" at bounding box center [984, 59] width 55 height 37
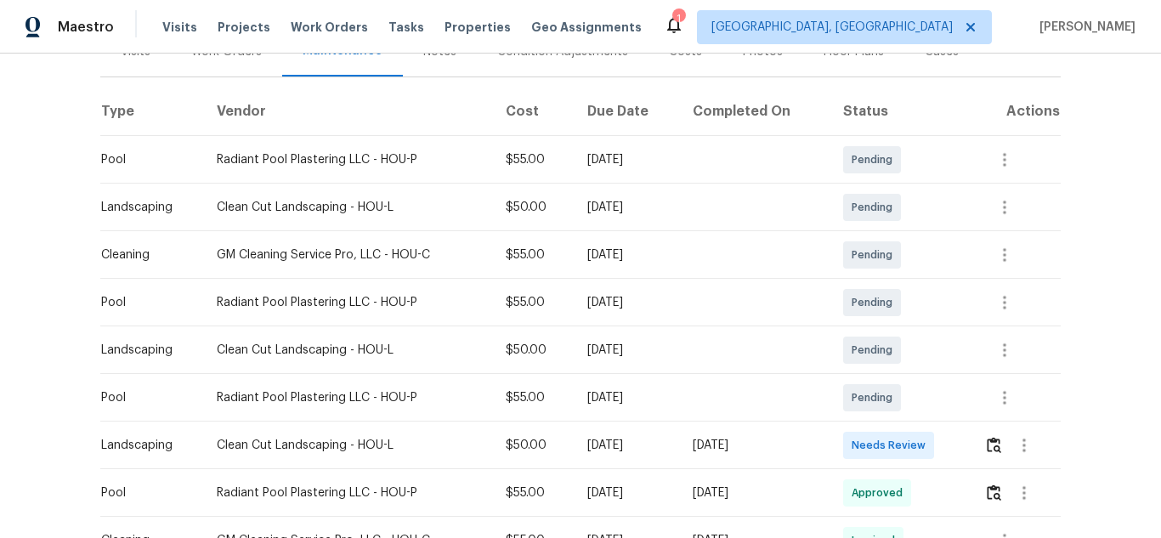
scroll to position [255, 0]
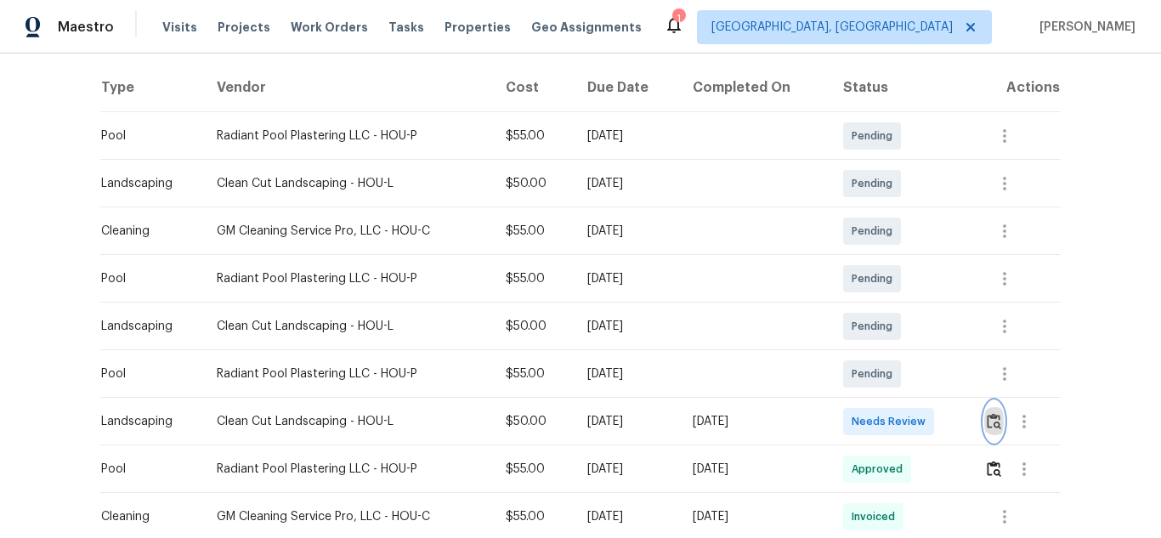
click at [994, 415] on img "button" at bounding box center [994, 421] width 14 height 16
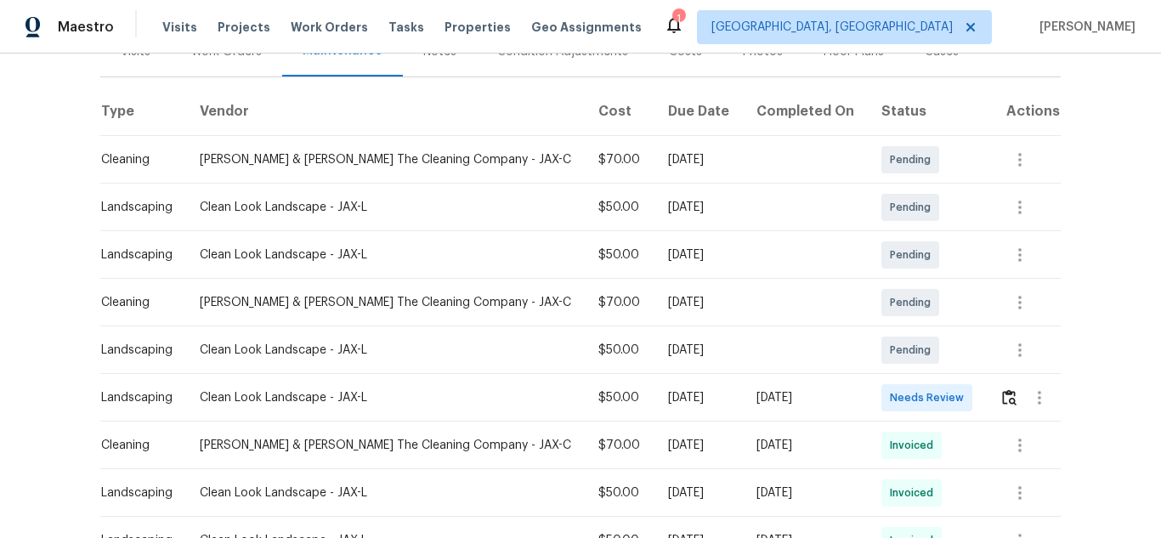
scroll to position [255, 0]
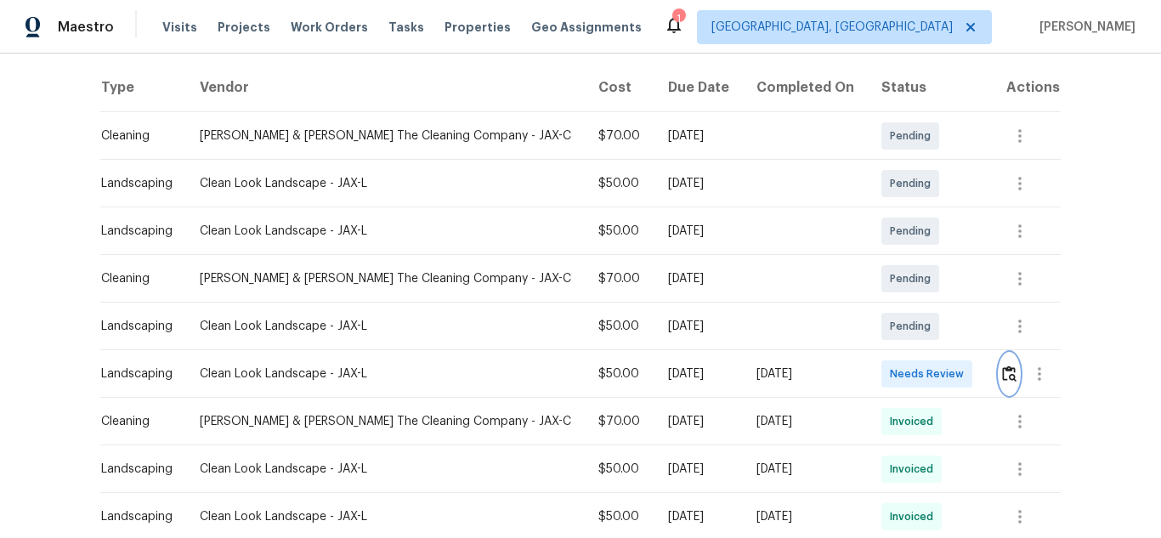
click at [1002, 367] on img "button" at bounding box center [1009, 373] width 14 height 16
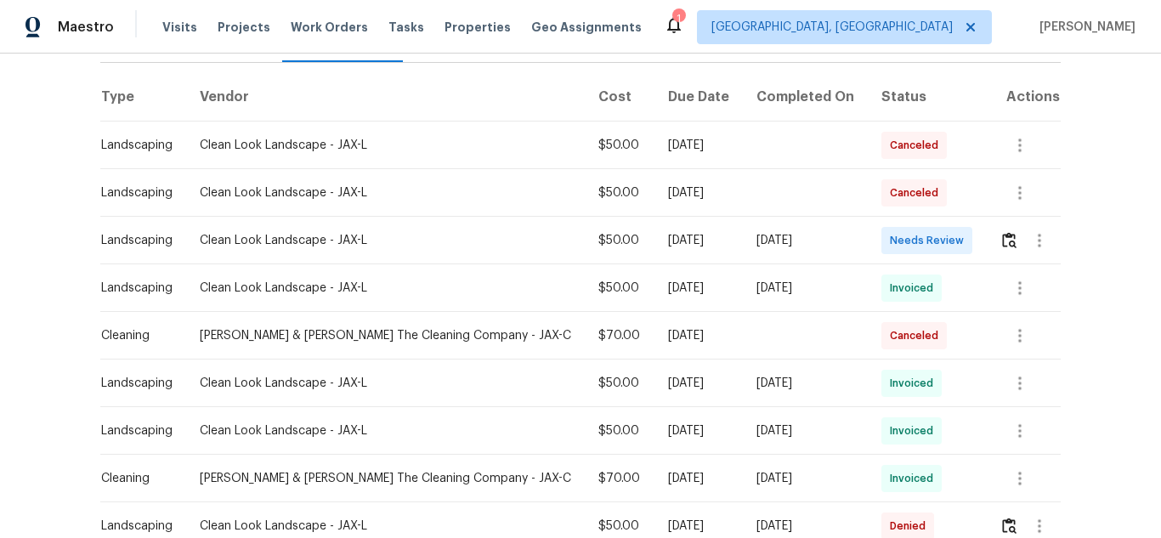
scroll to position [255, 0]
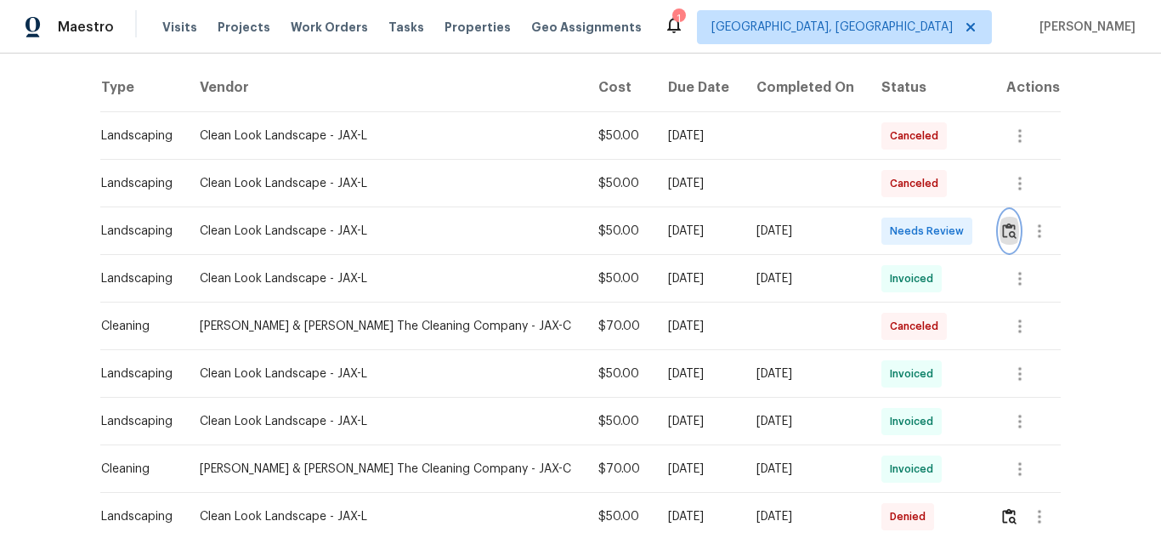
click at [1002, 224] on img "button" at bounding box center [1009, 231] width 14 height 16
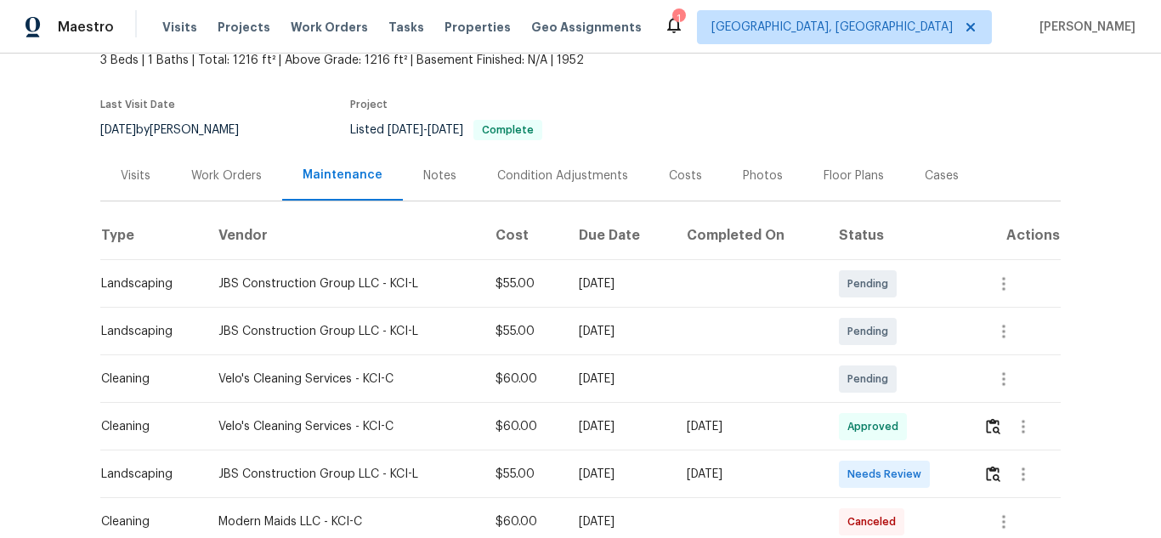
scroll to position [340, 0]
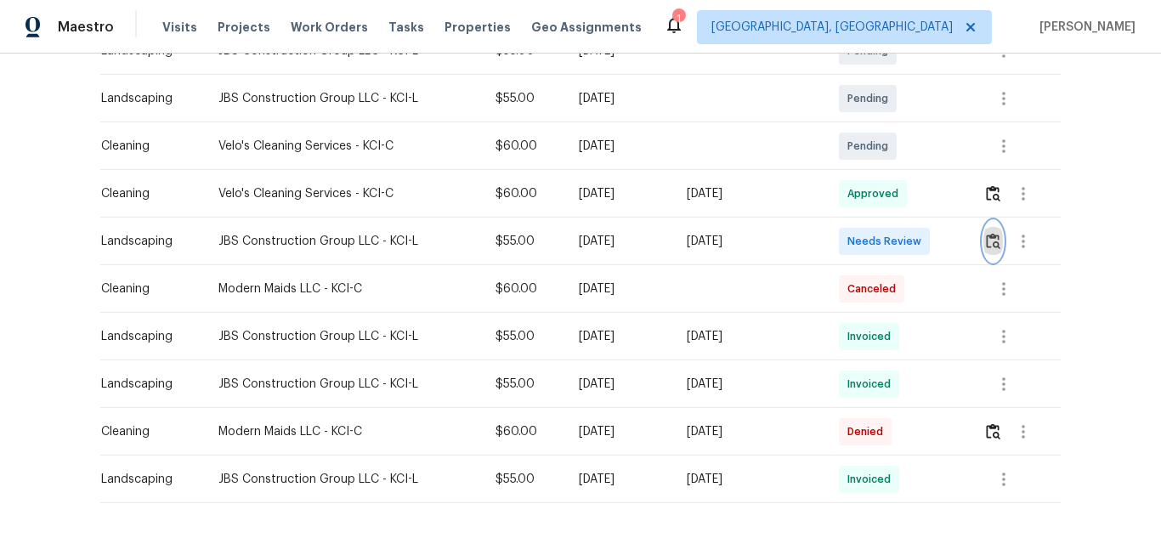
click at [992, 231] on button "button" at bounding box center [993, 241] width 20 height 41
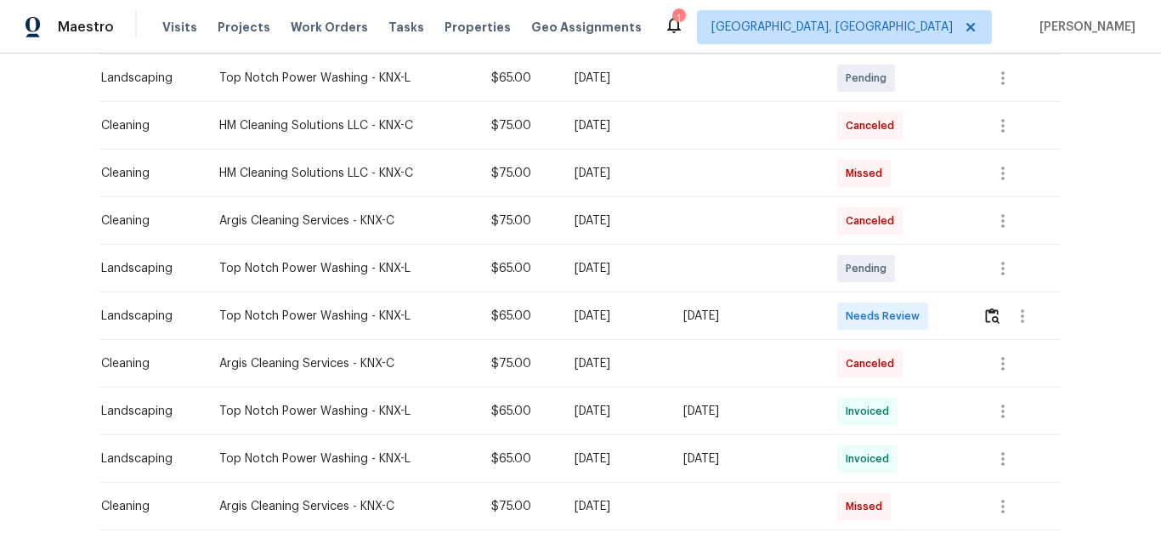
scroll to position [340, 0]
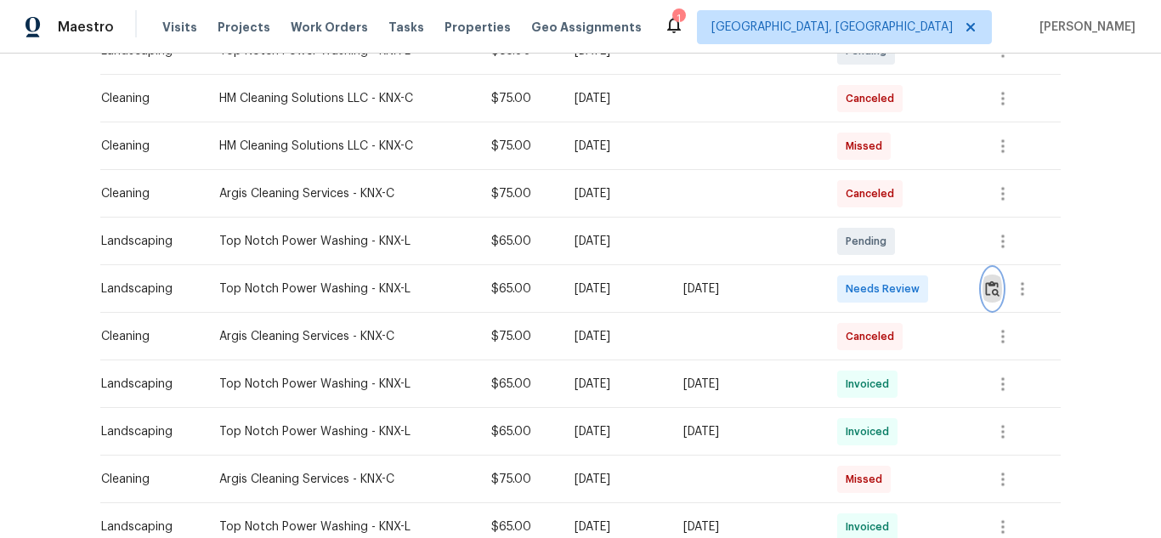
click at [995, 295] on img "button" at bounding box center [992, 288] width 14 height 16
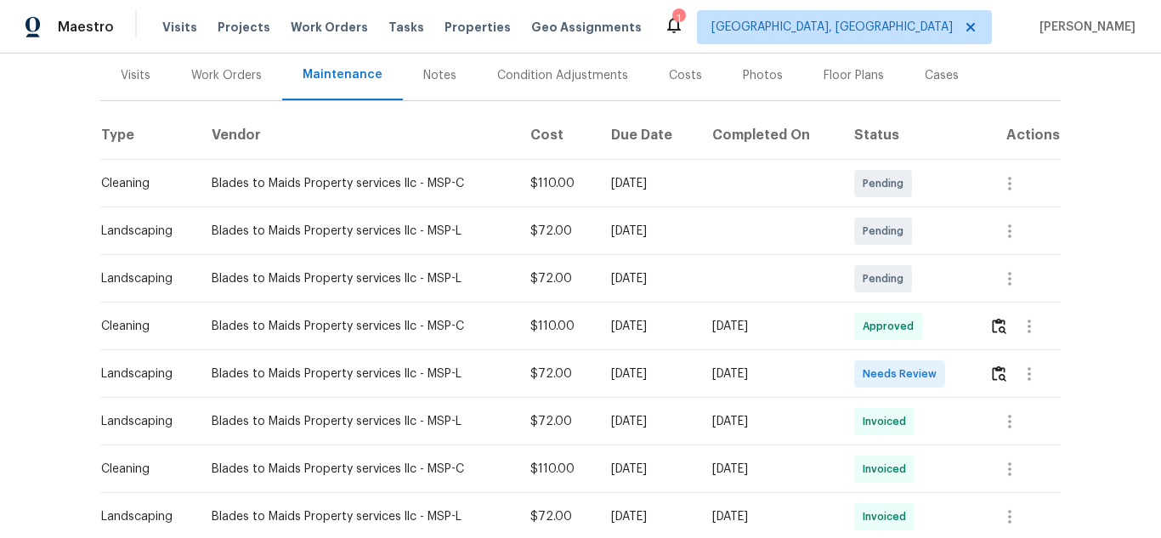
scroll to position [255, 0]
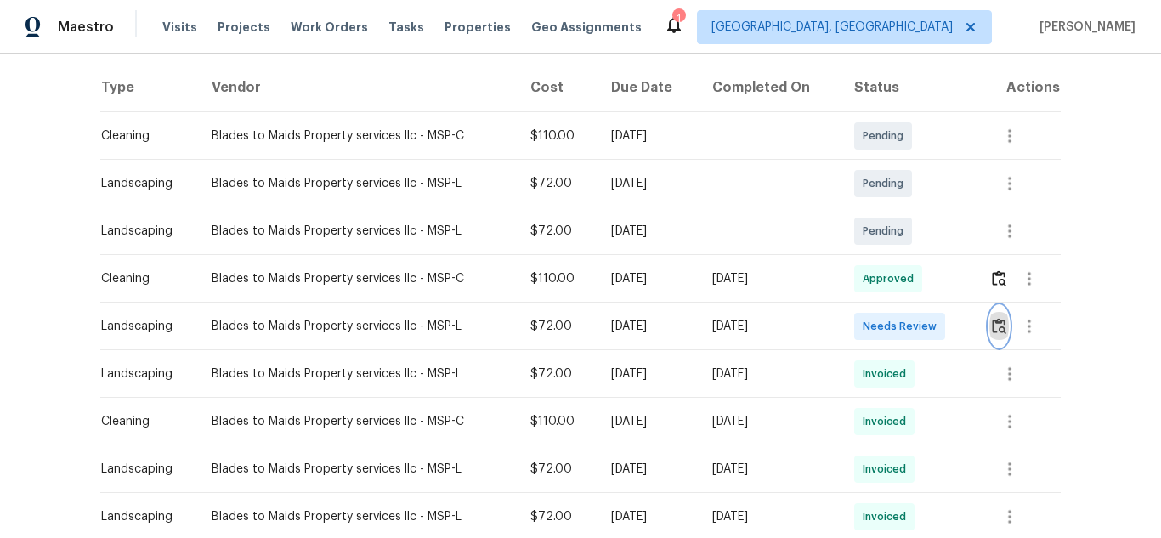
click at [1004, 329] on button "button" at bounding box center [999, 326] width 20 height 41
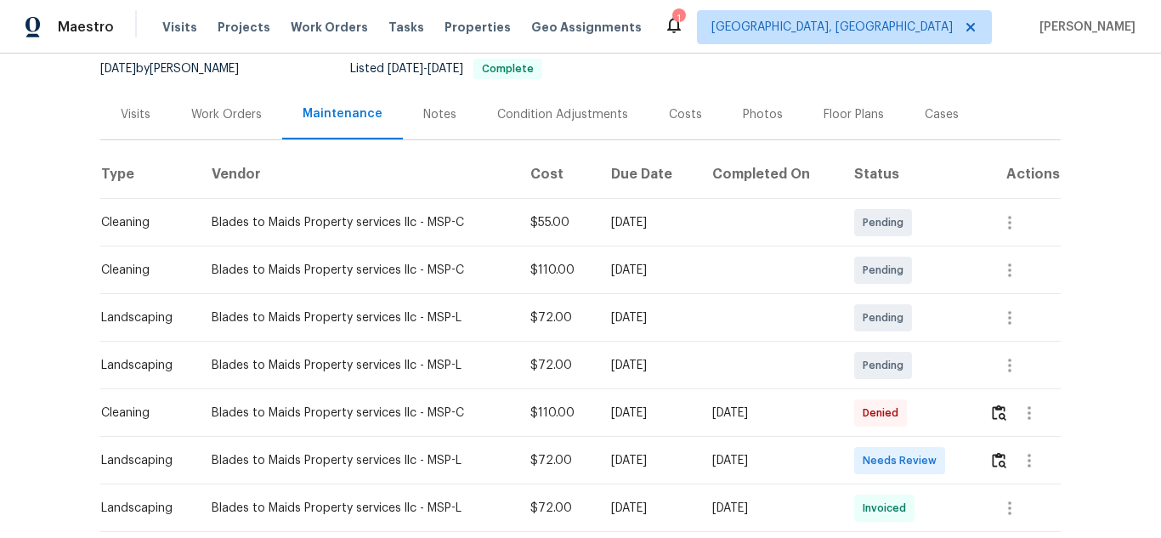
scroll to position [170, 0]
click at [991, 449] on button "button" at bounding box center [999, 459] width 20 height 41
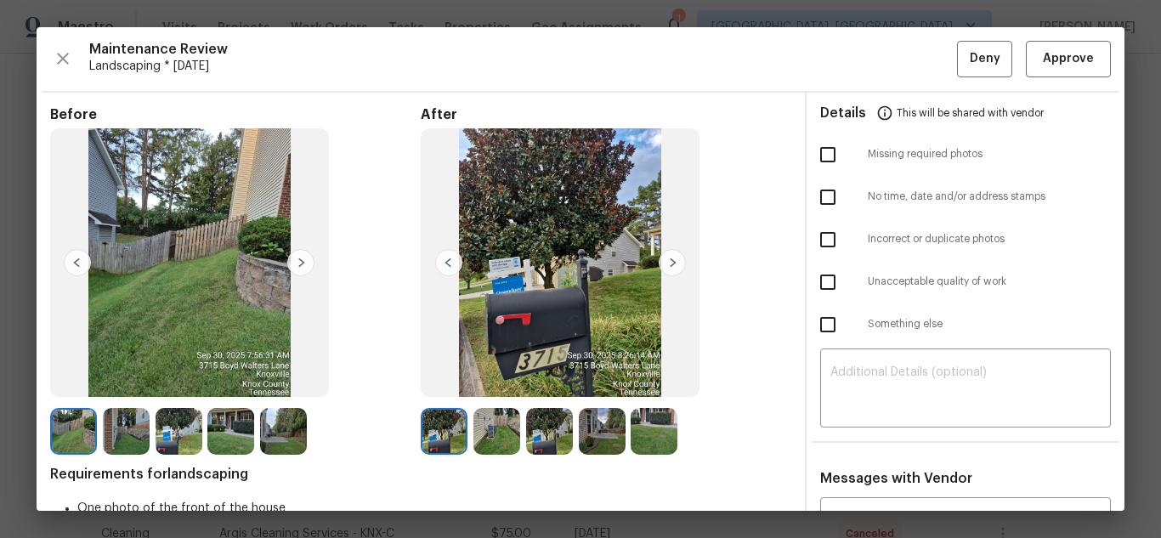
scroll to position [340, 0]
click at [918, 399] on textarea at bounding box center [965, 390] width 270 height 48
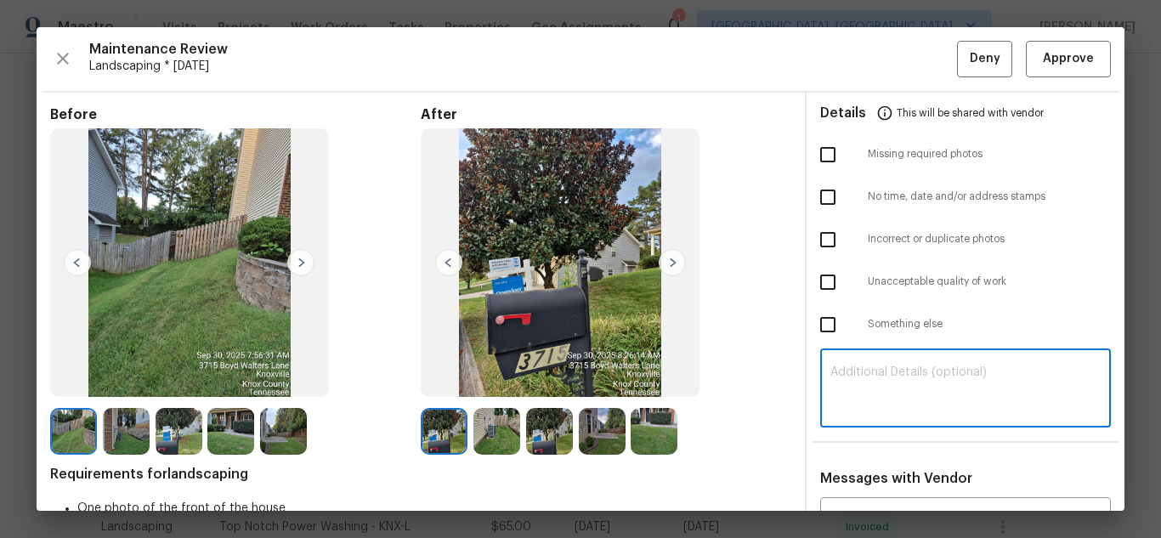
paste textarea "Maintenance Audit Team: Hello! Unfortunately, this Landscaping visit completed …"
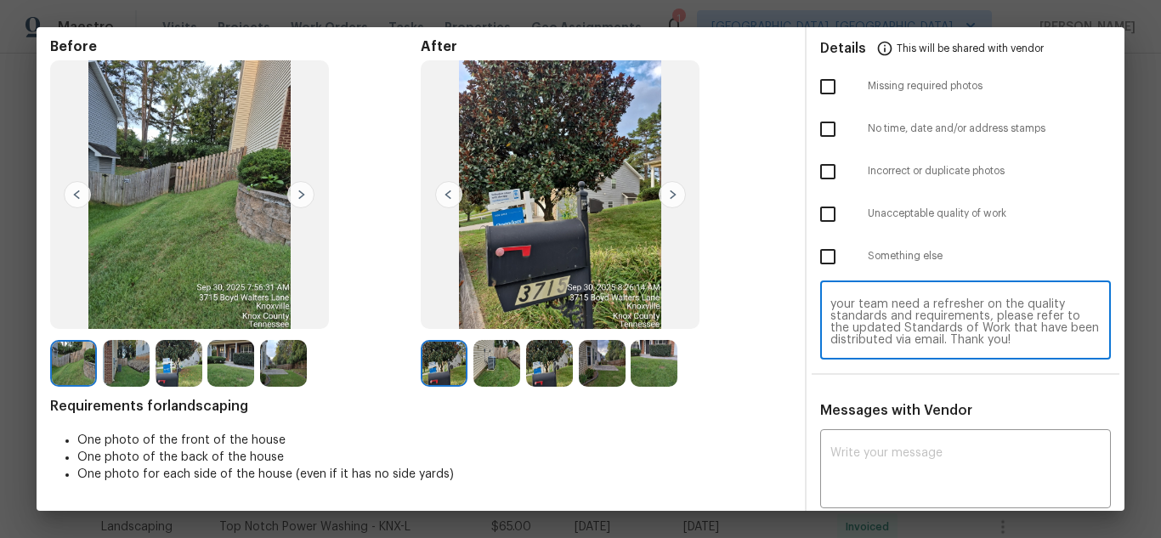
scroll to position [157, 0]
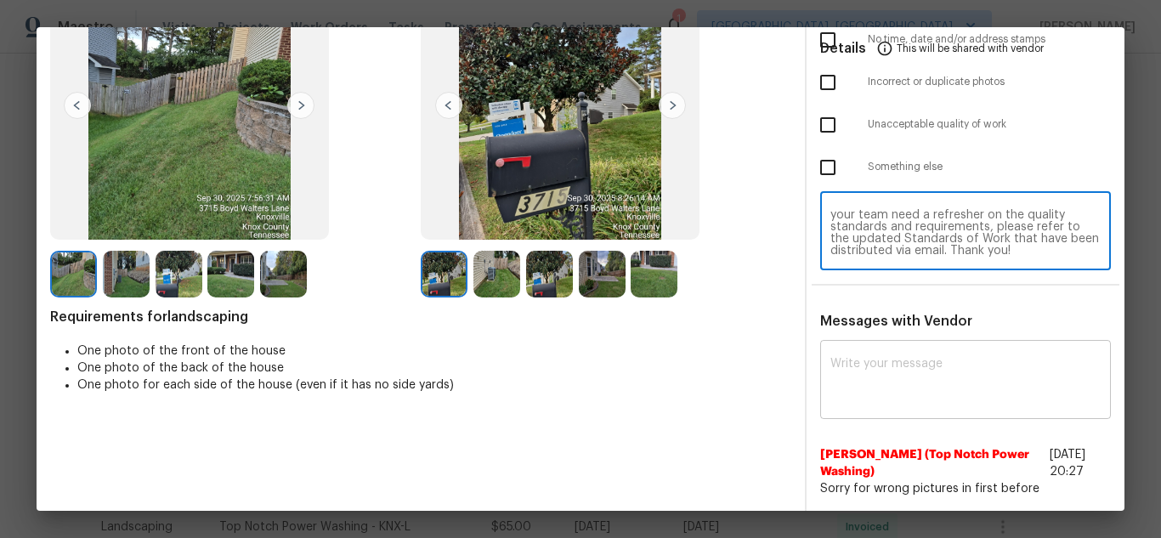
type textarea "Maintenance Audit Team: Hello! Unfortunately, this Landscaping visit completed …"
click at [915, 393] on textarea at bounding box center [965, 382] width 270 height 48
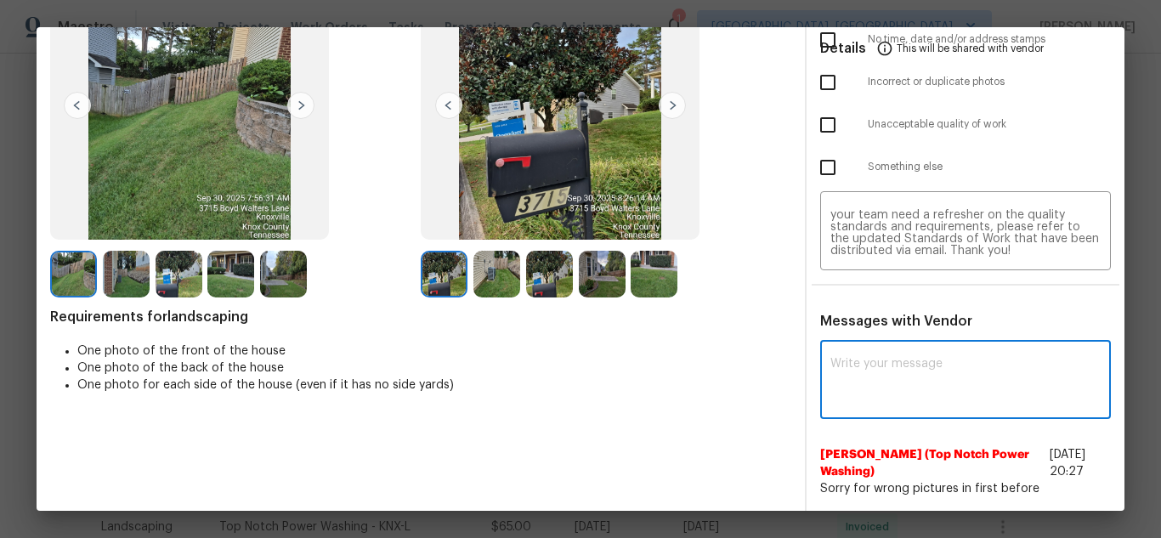
paste textarea "Maintenance Audit Team: Hello! Unfortunately, this Landscaping visit completed …"
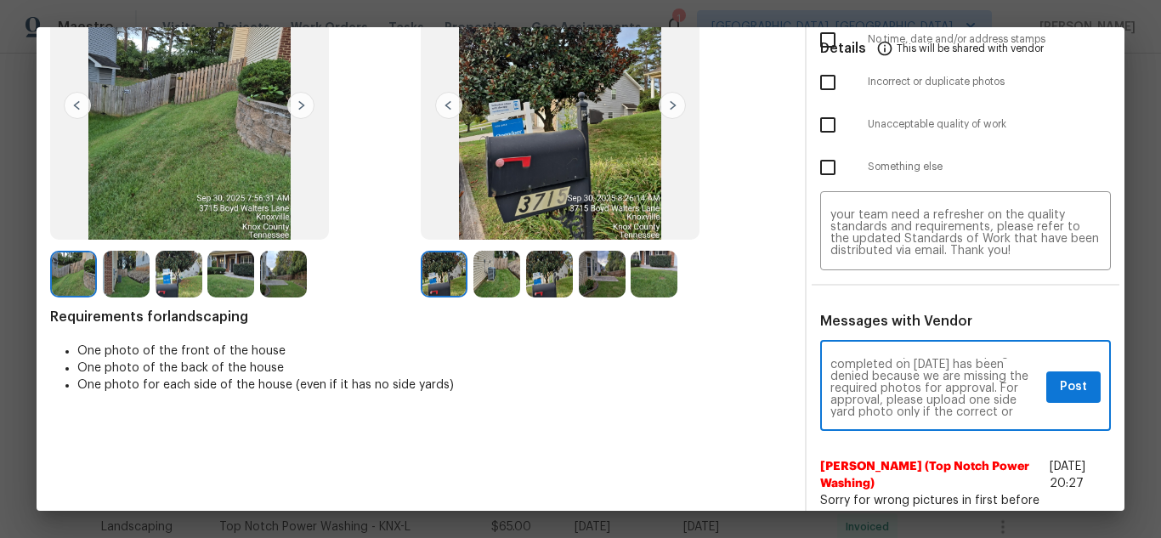
scroll to position [34, 0]
type textarea "Maintenance Audit Team: Hello! Unfortunately, this Landscaping visit completed …"
click at [1061, 390] on span "Post" at bounding box center [1073, 386] width 27 height 21
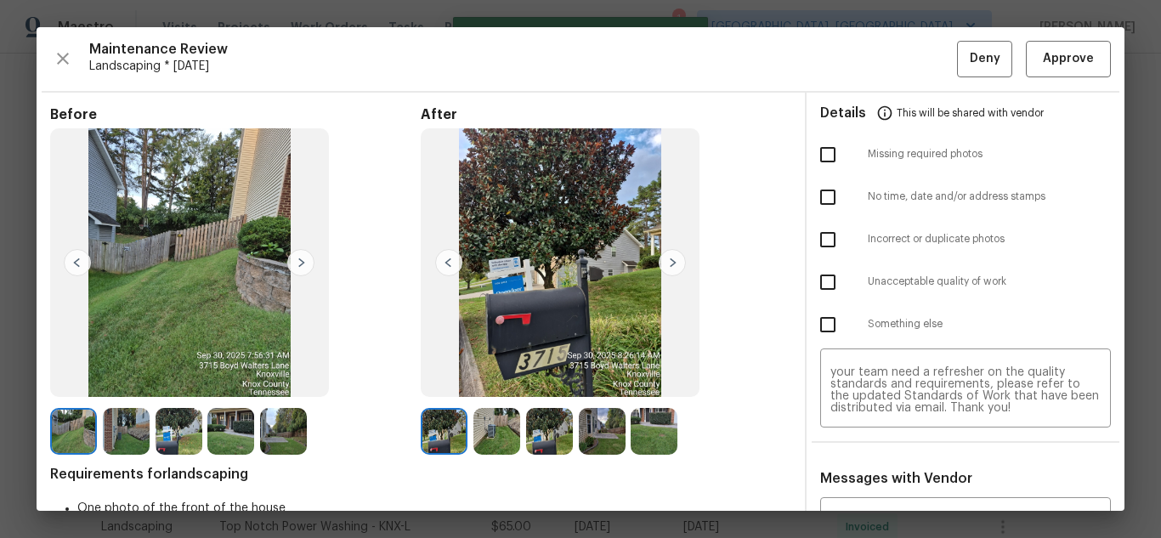
scroll to position [0, 0]
click at [817, 161] on input "checkbox" at bounding box center [828, 155] width 36 height 36
checkbox input "true"
click at [979, 57] on span "Deny" at bounding box center [985, 58] width 31 height 21
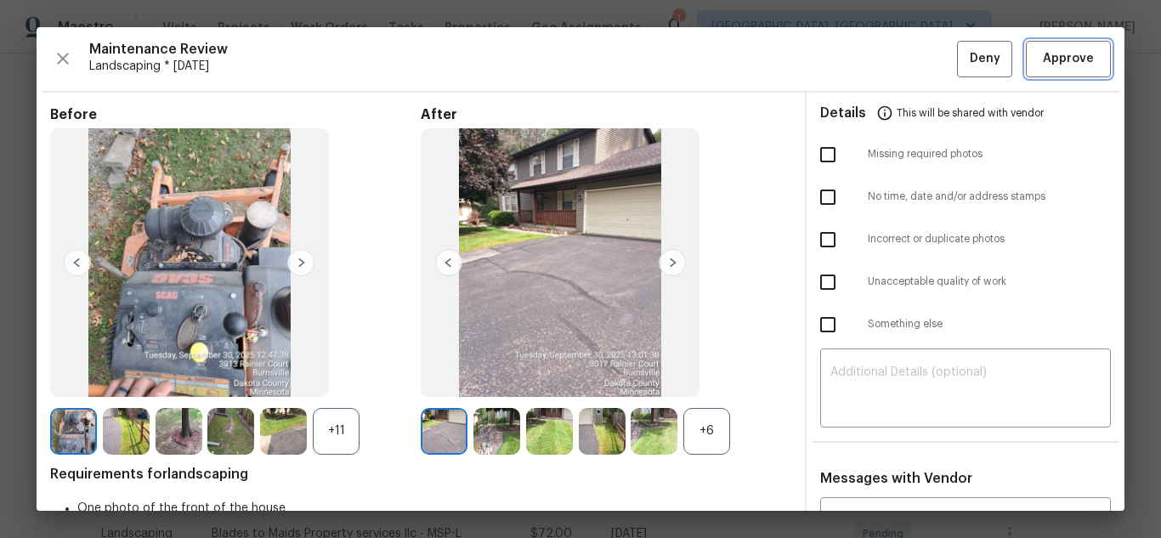
scroll to position [170, 0]
click at [1039, 69] on span "Approve" at bounding box center [1068, 58] width 58 height 21
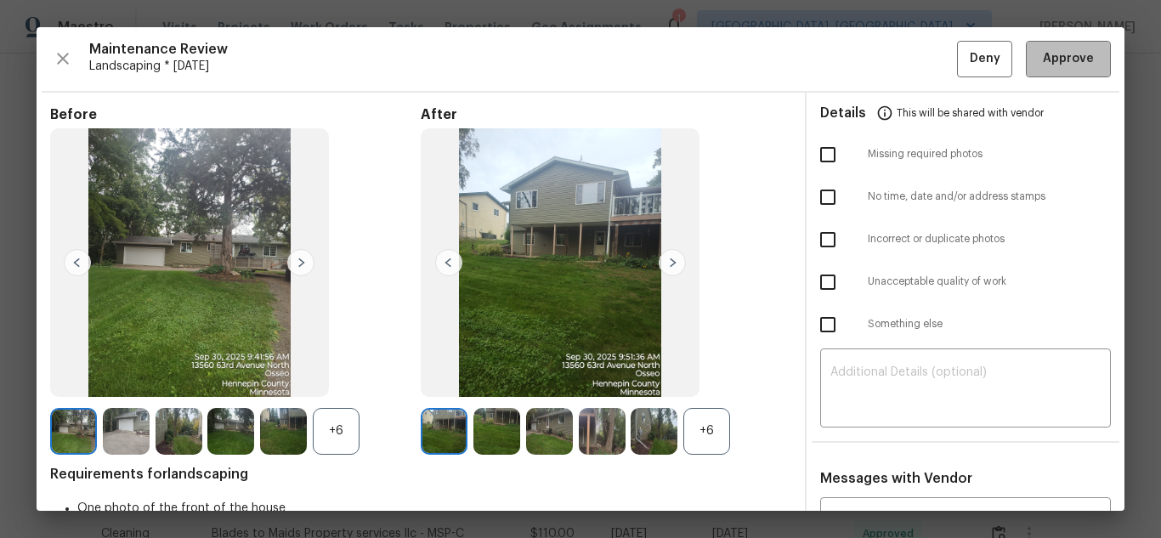
click at [1039, 68] on span "Approve" at bounding box center [1068, 58] width 58 height 21
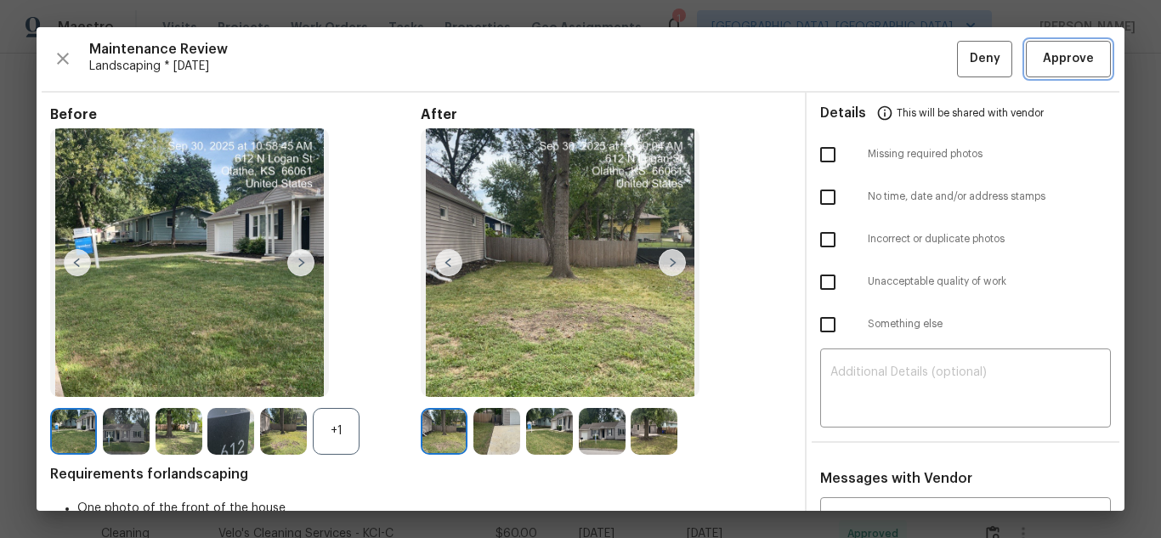
scroll to position [340, 0]
click at [1039, 68] on span "Approve" at bounding box center [1068, 58] width 58 height 21
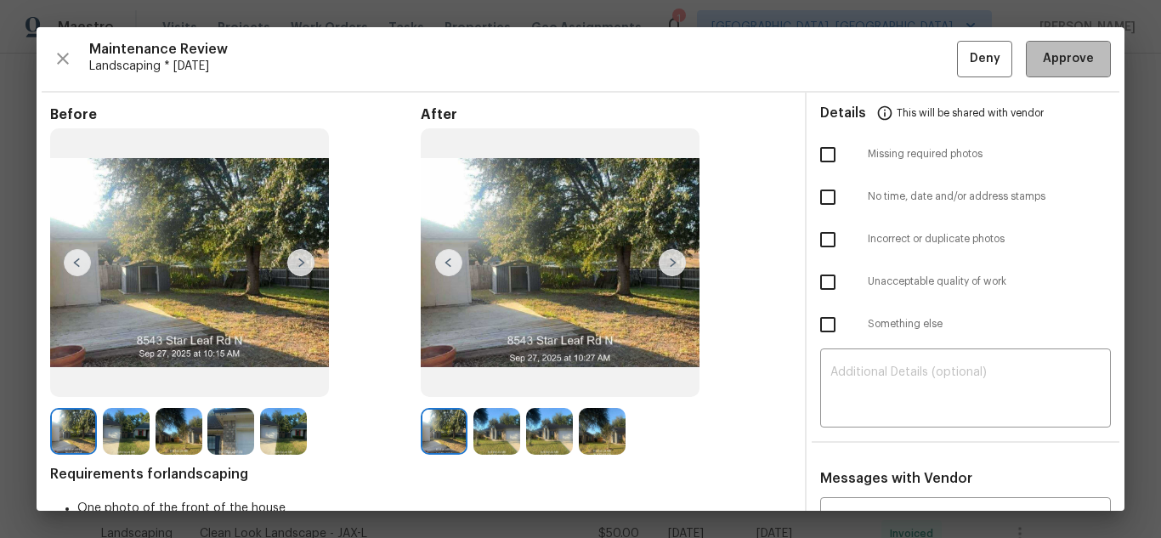
click at [1039, 68] on span "Approve" at bounding box center [1068, 58] width 58 height 21
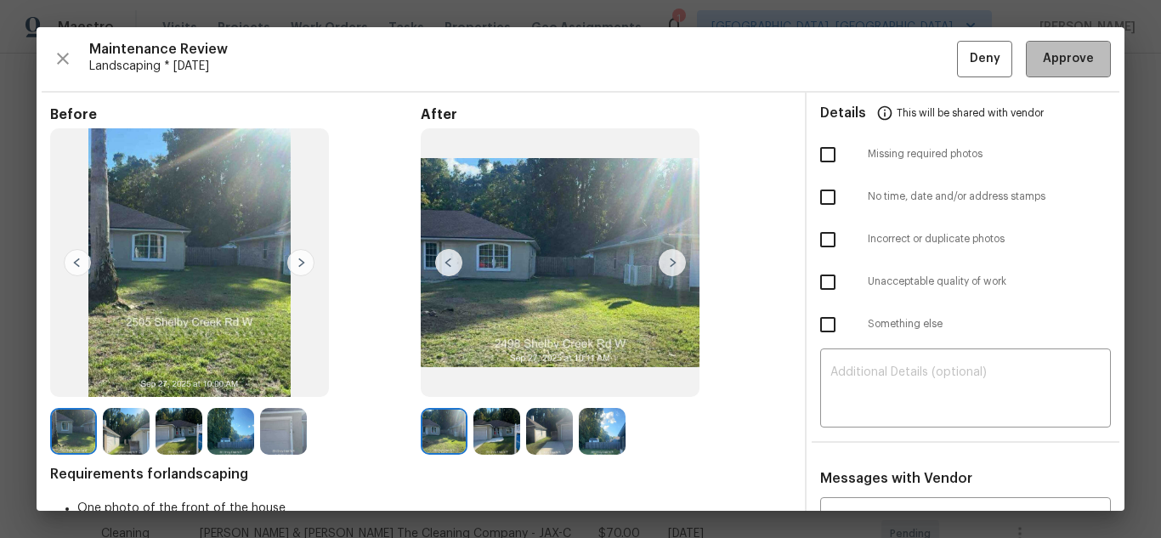
click at [1039, 68] on span "Approve" at bounding box center [1068, 58] width 58 height 21
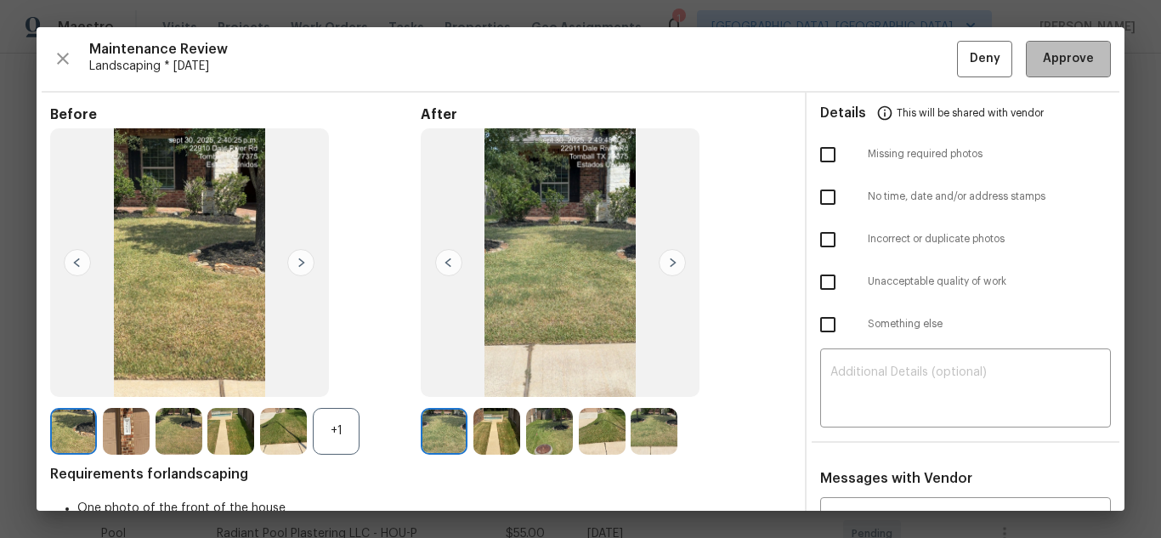
click at [1039, 68] on span "Approve" at bounding box center [1068, 58] width 58 height 21
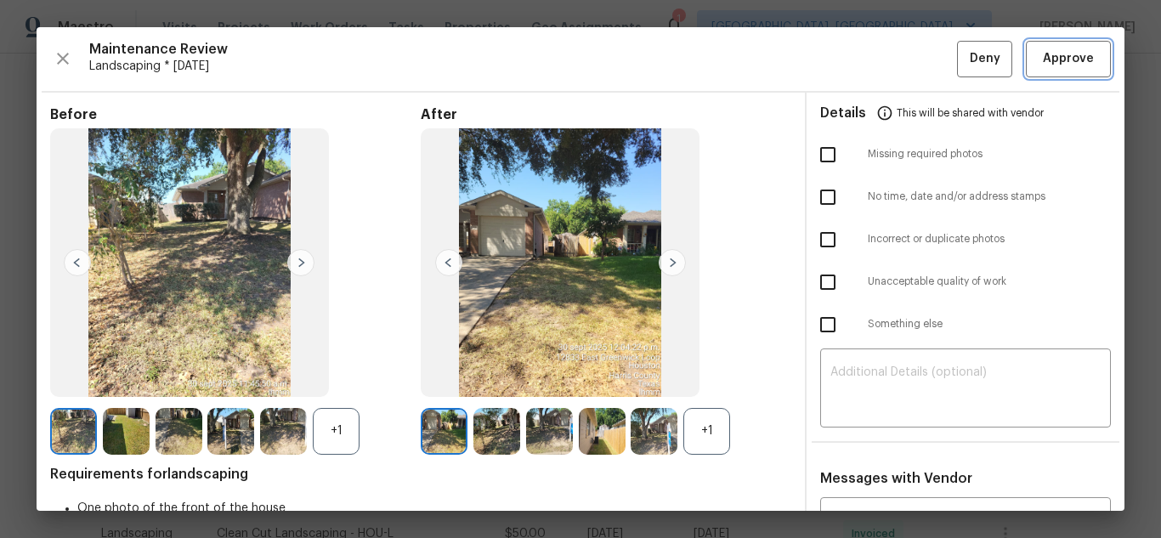
click at [1039, 68] on span "Approve" at bounding box center [1068, 58] width 58 height 21
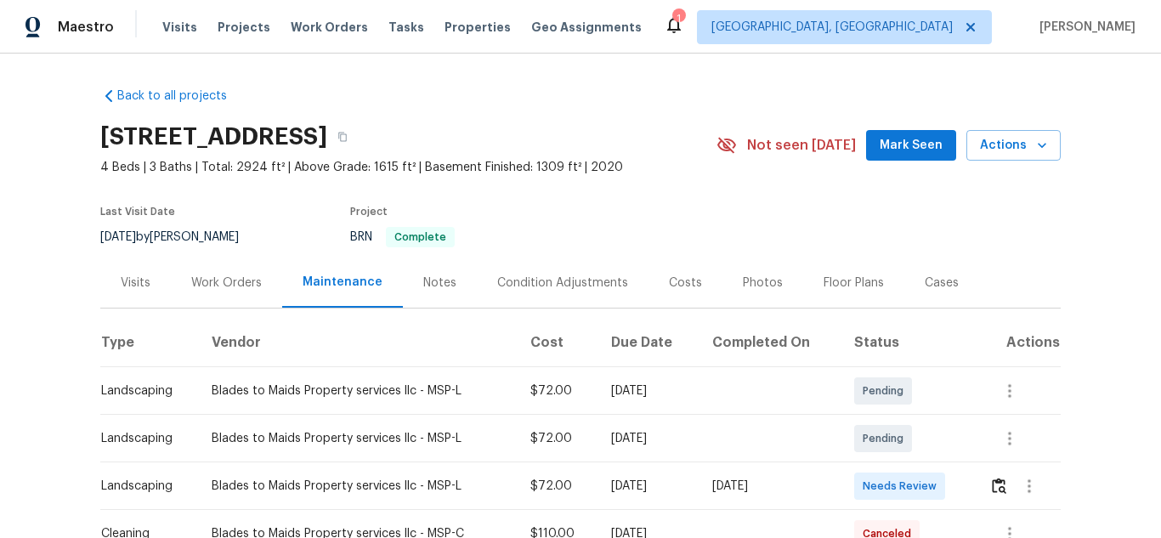
scroll to position [170, 0]
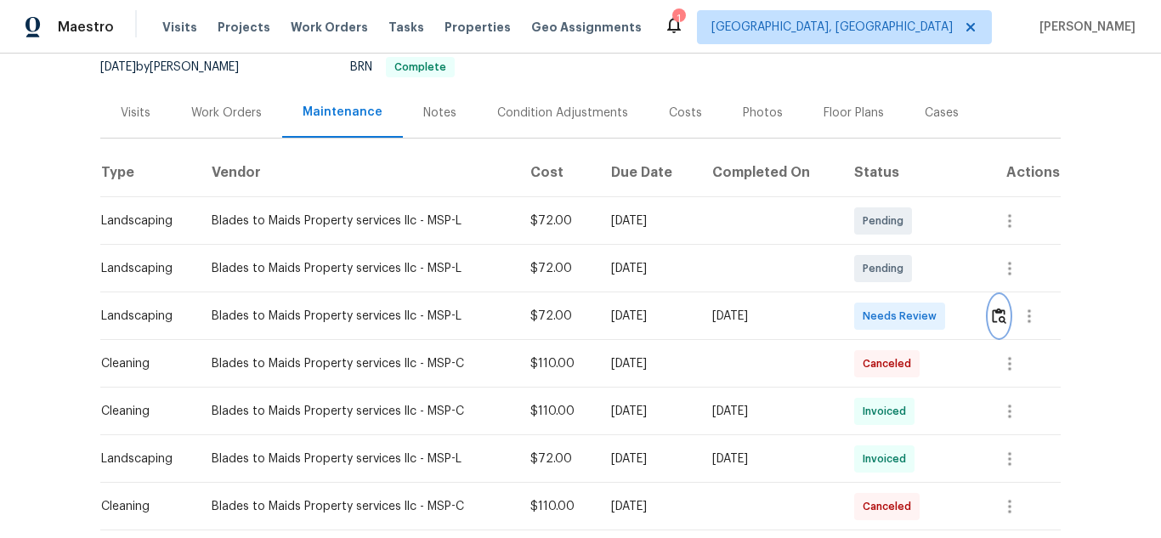
click at [992, 306] on button "button" at bounding box center [999, 316] width 20 height 41
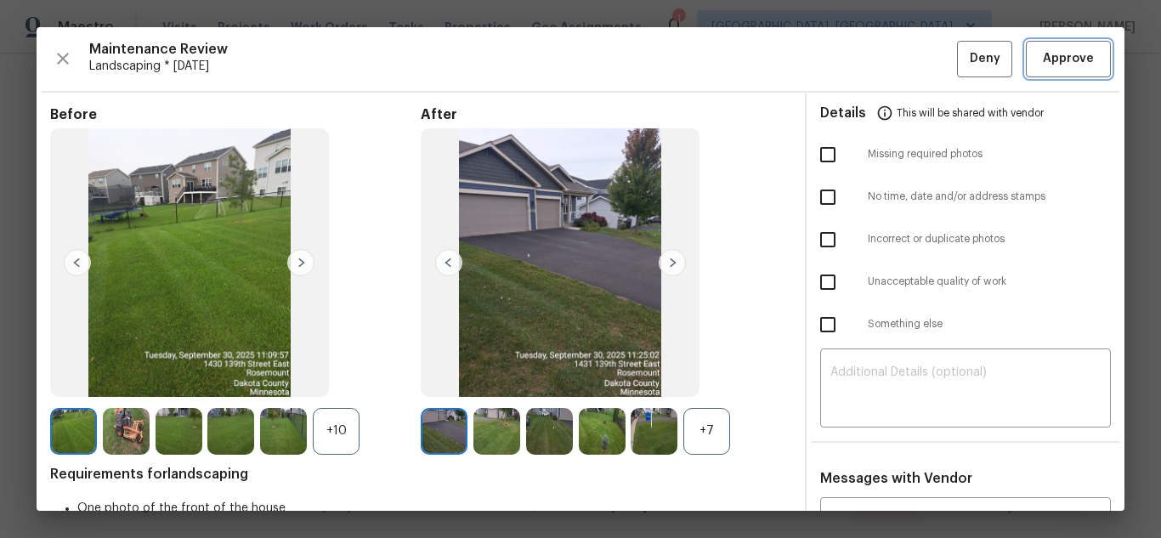
click at [1043, 57] on span "Approve" at bounding box center [1068, 58] width 51 height 21
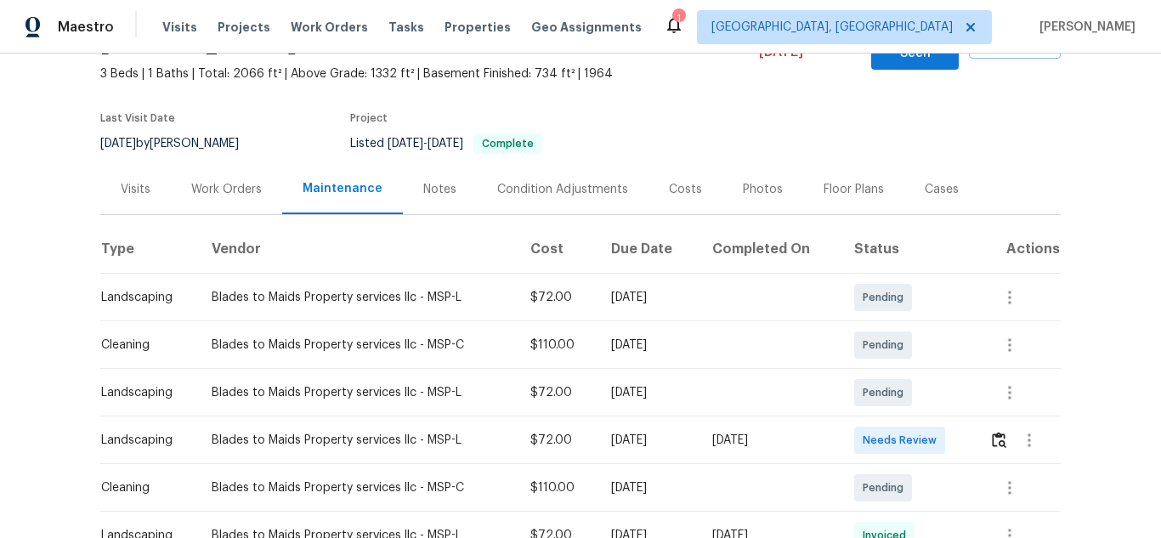
scroll to position [255, 0]
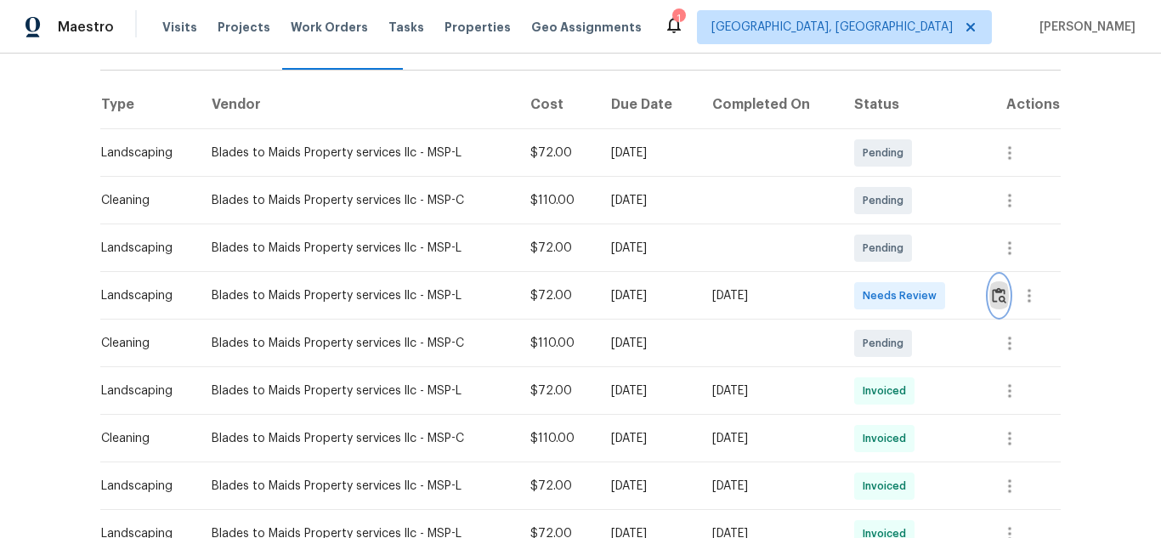
click at [992, 287] on img "button" at bounding box center [999, 295] width 14 height 16
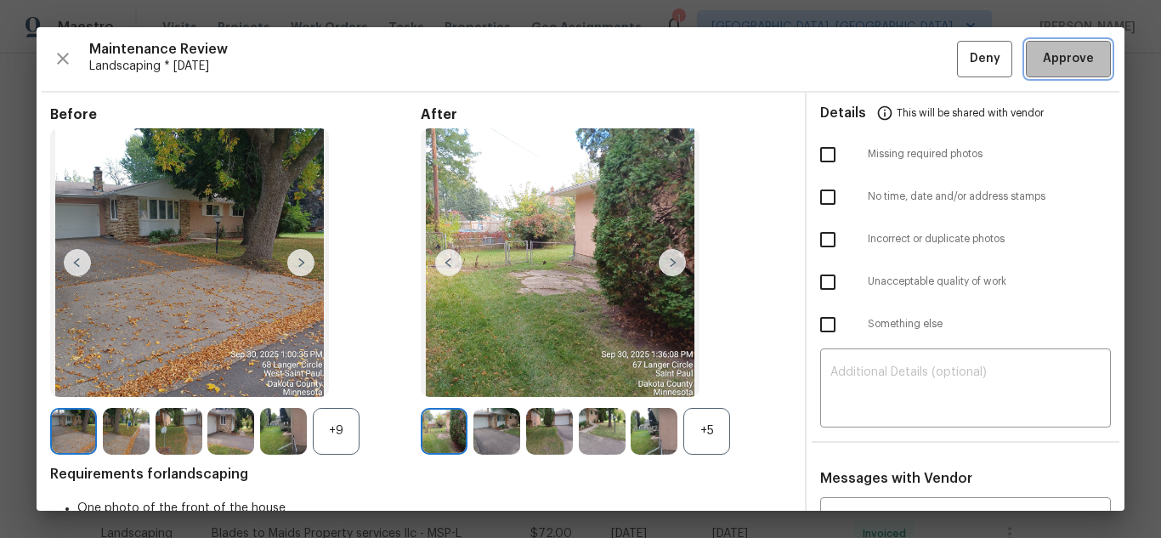
click at [1043, 57] on span "Approve" at bounding box center [1068, 58] width 51 height 21
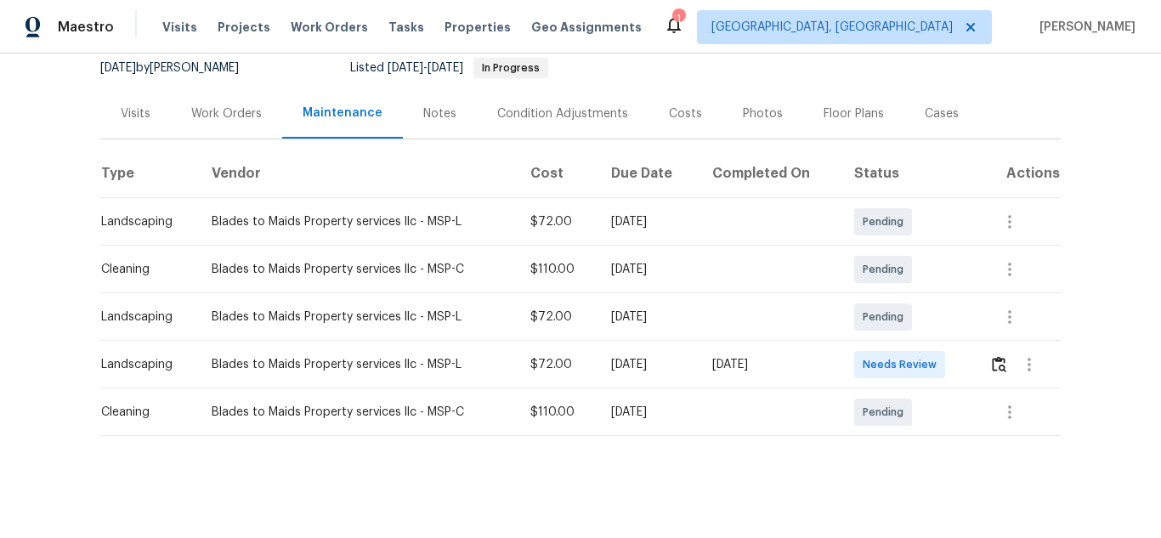
scroll to position [182, 0]
click at [998, 356] on img "button" at bounding box center [999, 364] width 14 height 16
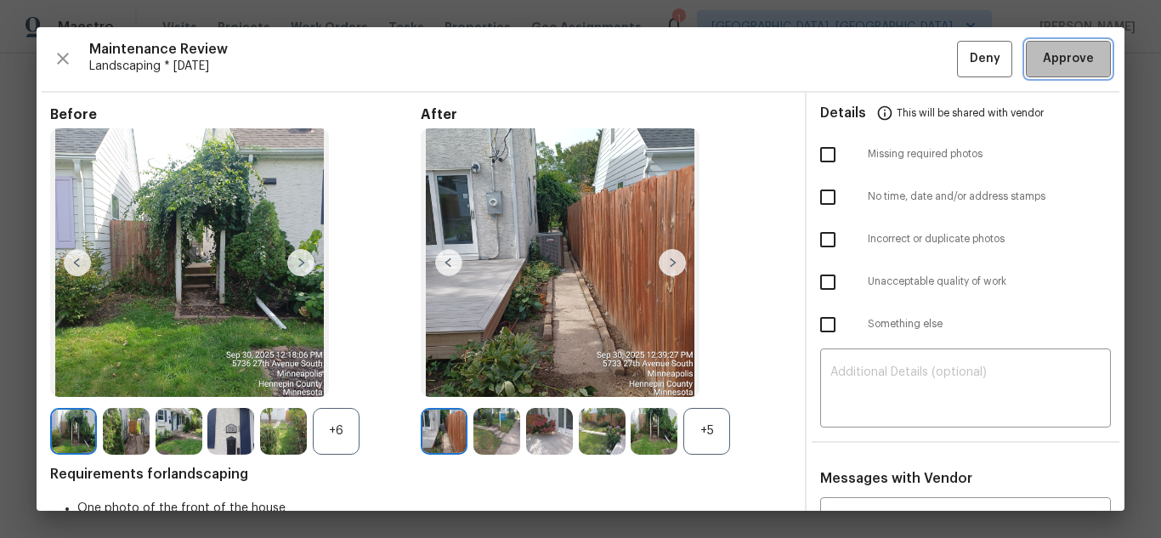
click at [1043, 57] on span "Approve" at bounding box center [1068, 58] width 51 height 21
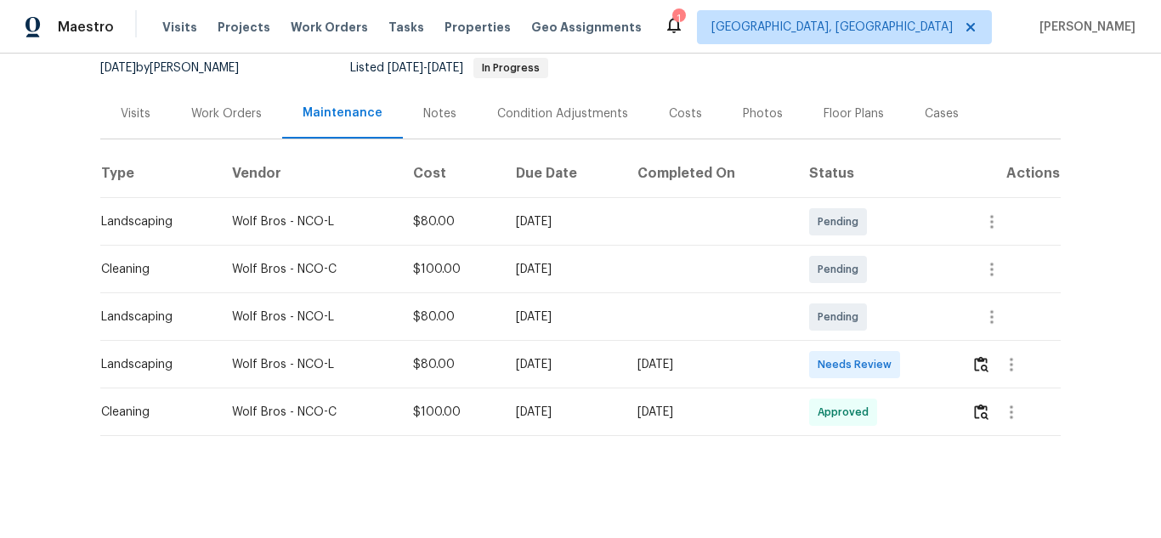
scroll to position [182, 0]
click at [980, 356] on img "button" at bounding box center [981, 364] width 14 height 16
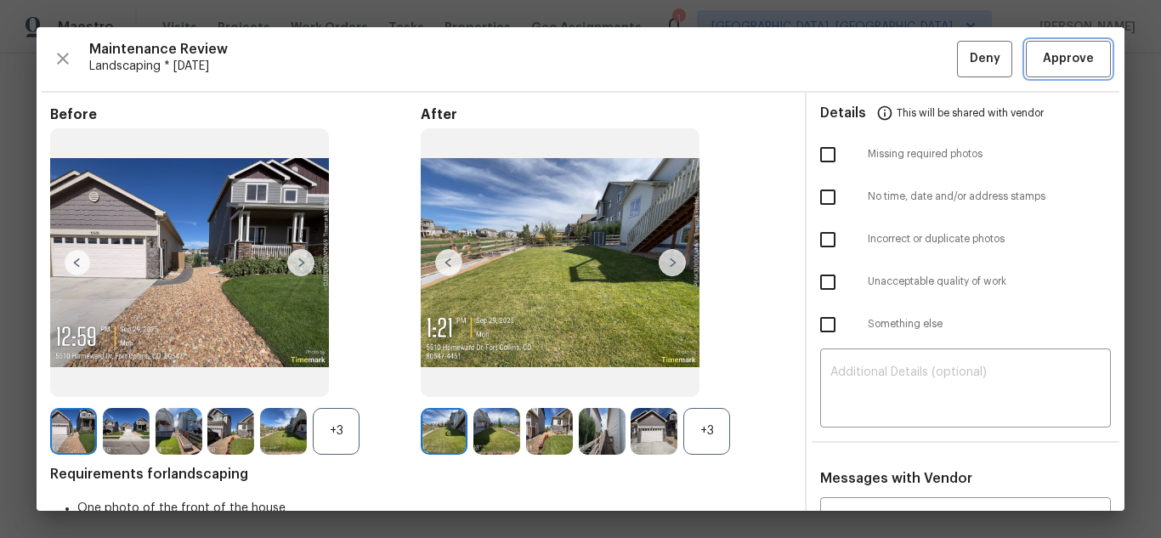
click at [1043, 57] on span "Approve" at bounding box center [1068, 58] width 51 height 21
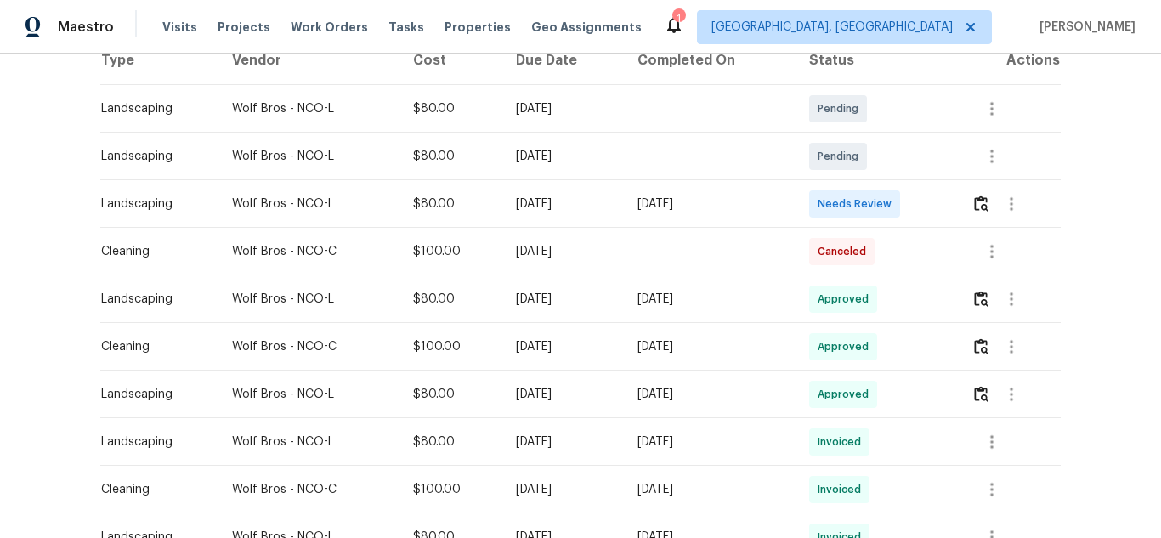
scroll to position [340, 0]
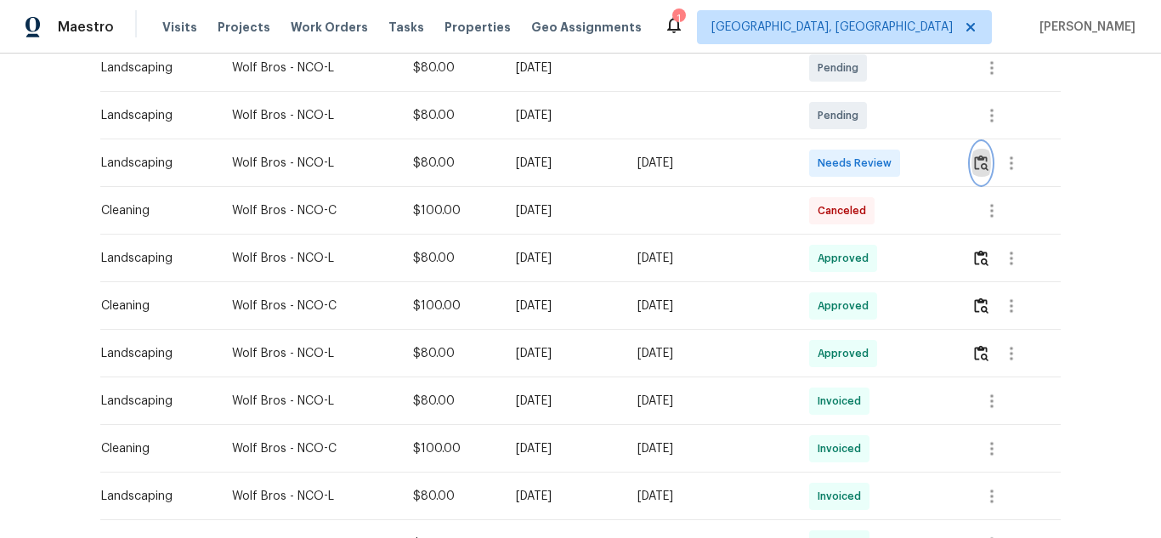
click at [981, 155] on button "button" at bounding box center [981, 163] width 20 height 41
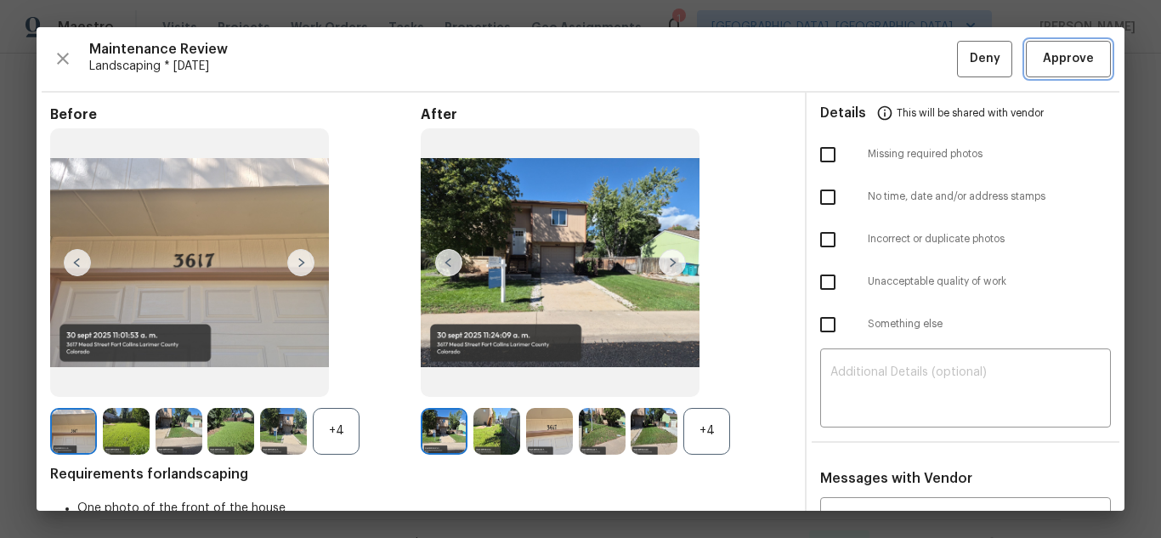
click at [1043, 57] on span "Approve" at bounding box center [1068, 58] width 51 height 21
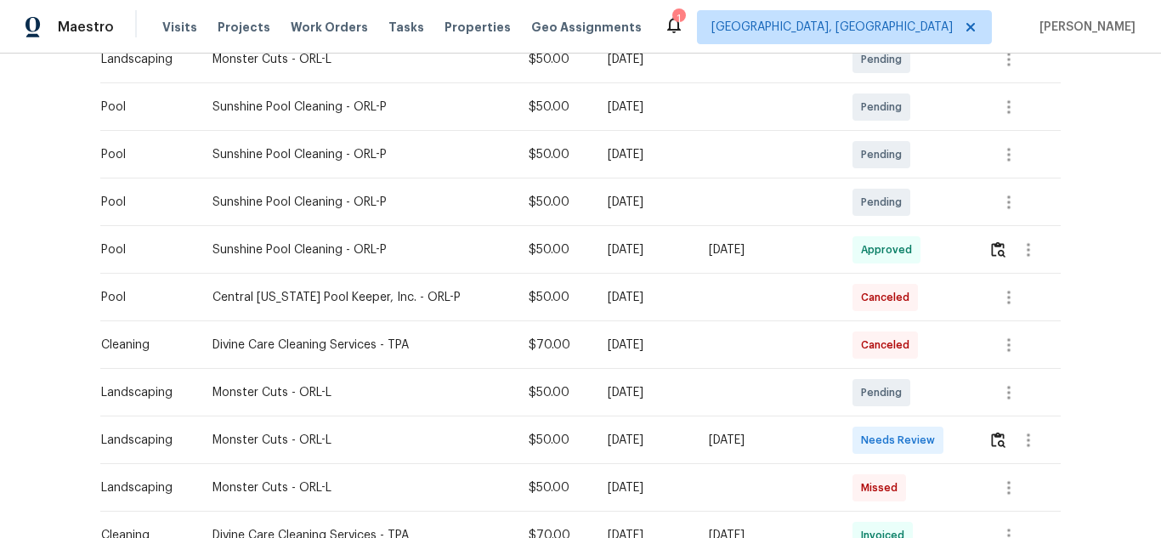
scroll to position [425, 0]
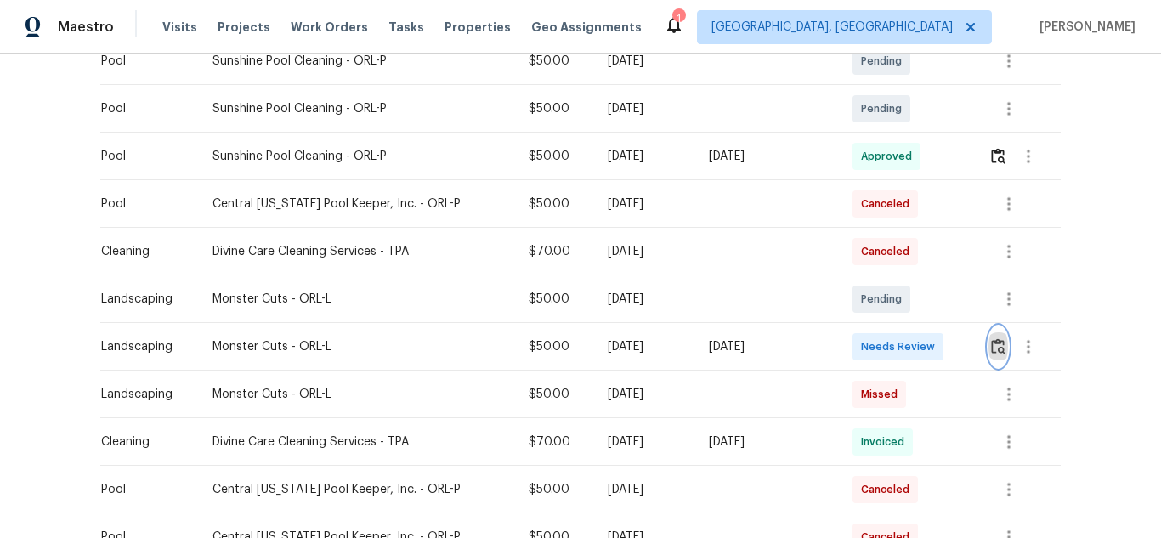
click at [991, 348] on img "button" at bounding box center [998, 346] width 14 height 16
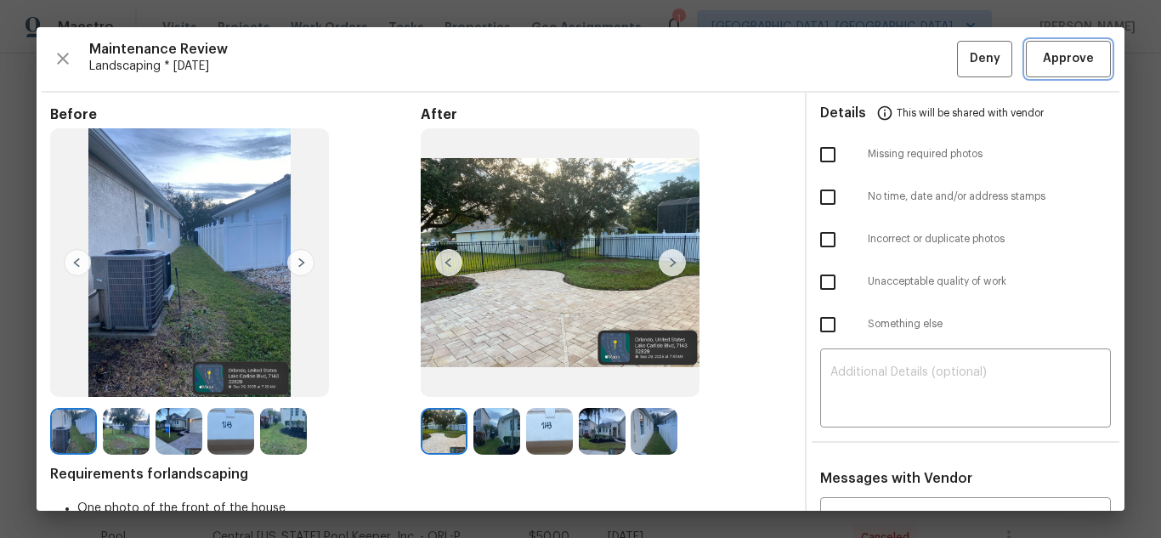
click at [1043, 57] on span "Approve" at bounding box center [1068, 58] width 51 height 21
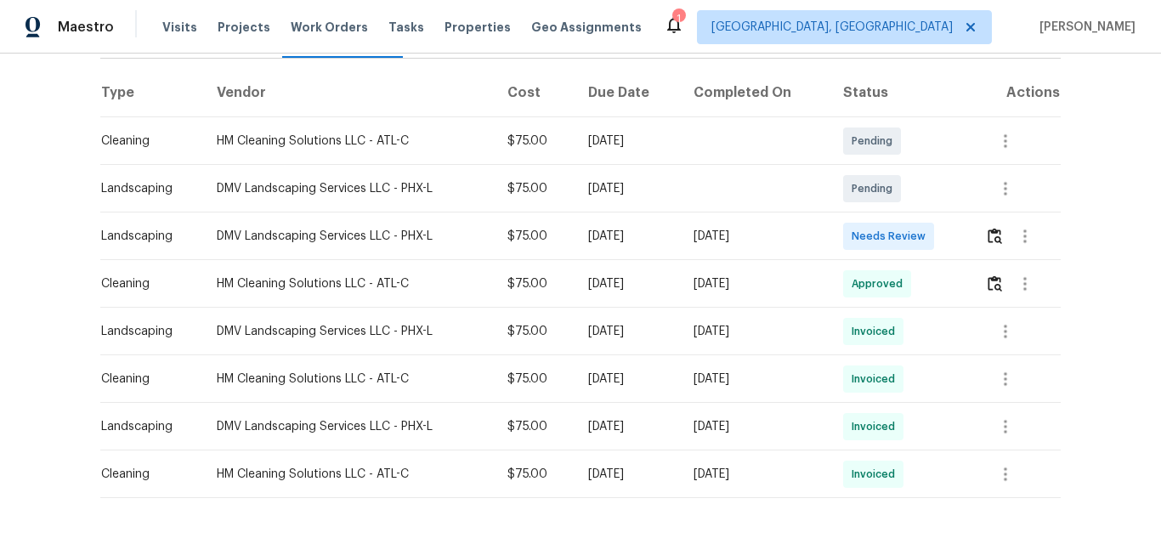
scroll to position [255, 0]
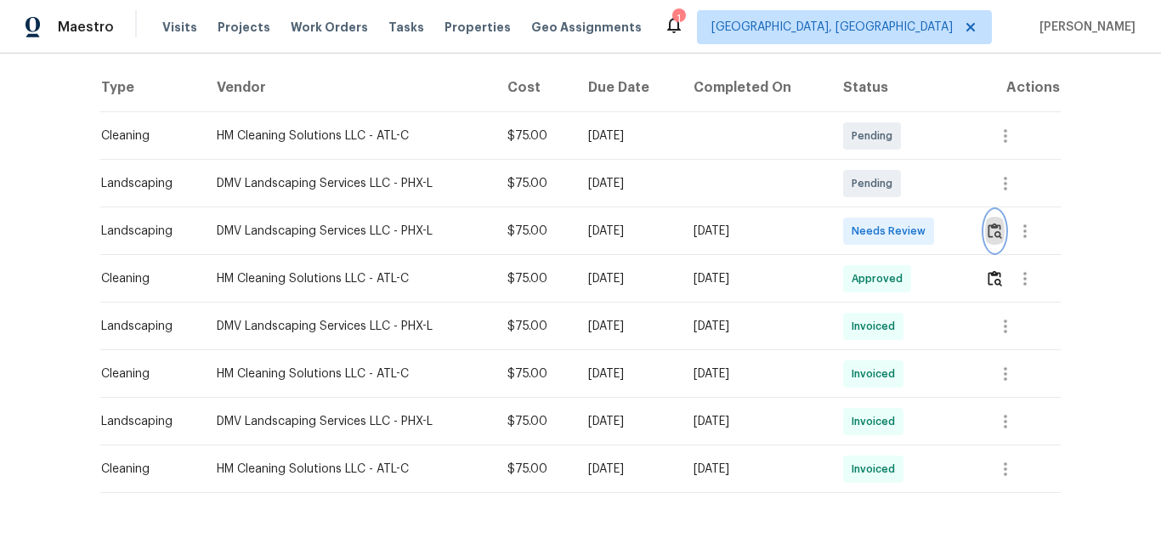
click at [988, 225] on img "button" at bounding box center [995, 231] width 14 height 16
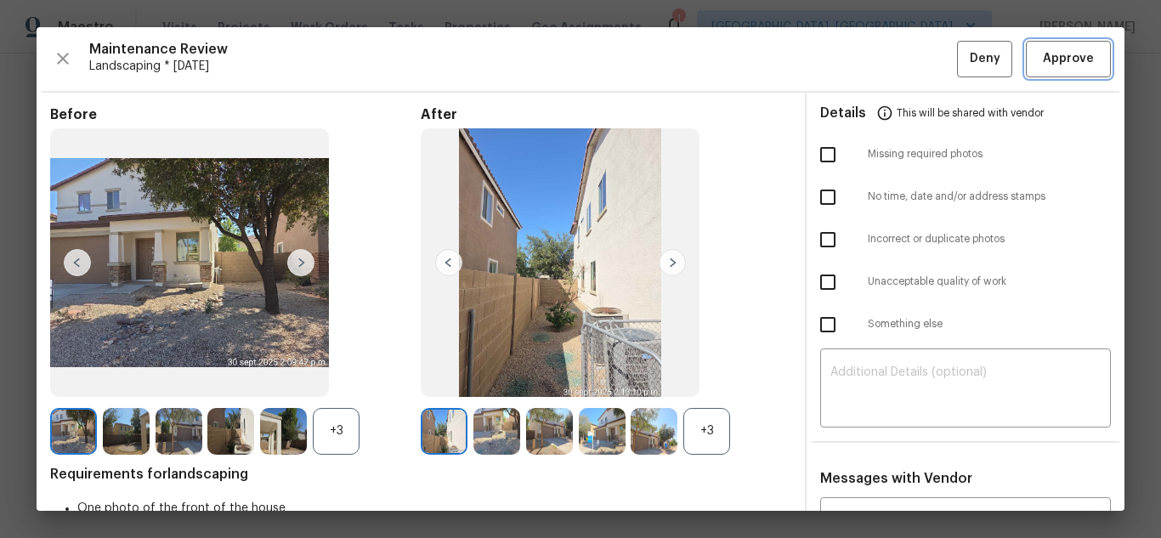
click at [1043, 57] on span "Approve" at bounding box center [1068, 58] width 51 height 21
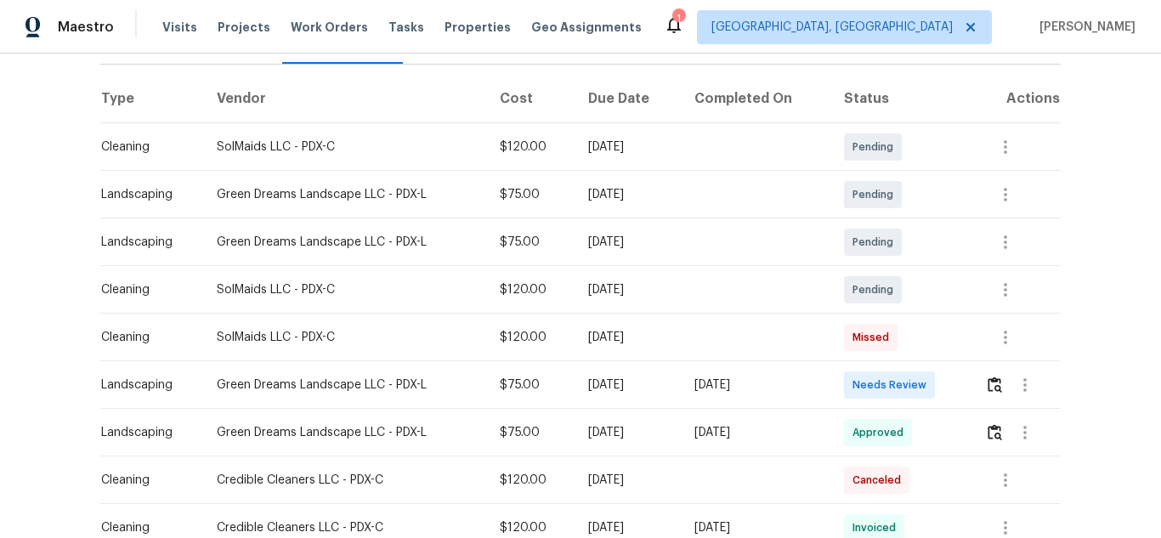
scroll to position [255, 0]
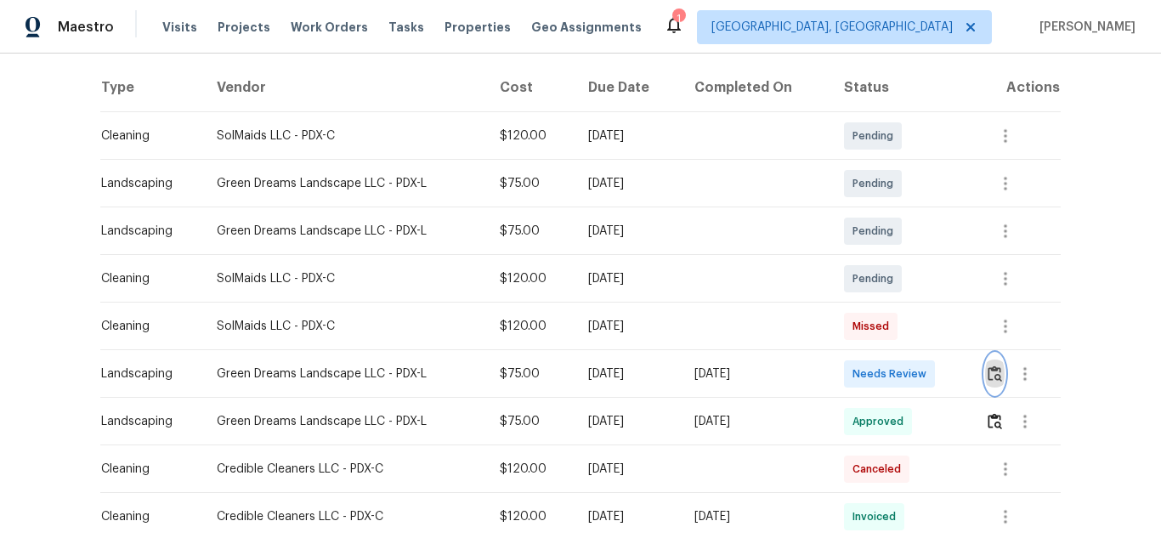
click at [989, 368] on img "button" at bounding box center [995, 373] width 14 height 16
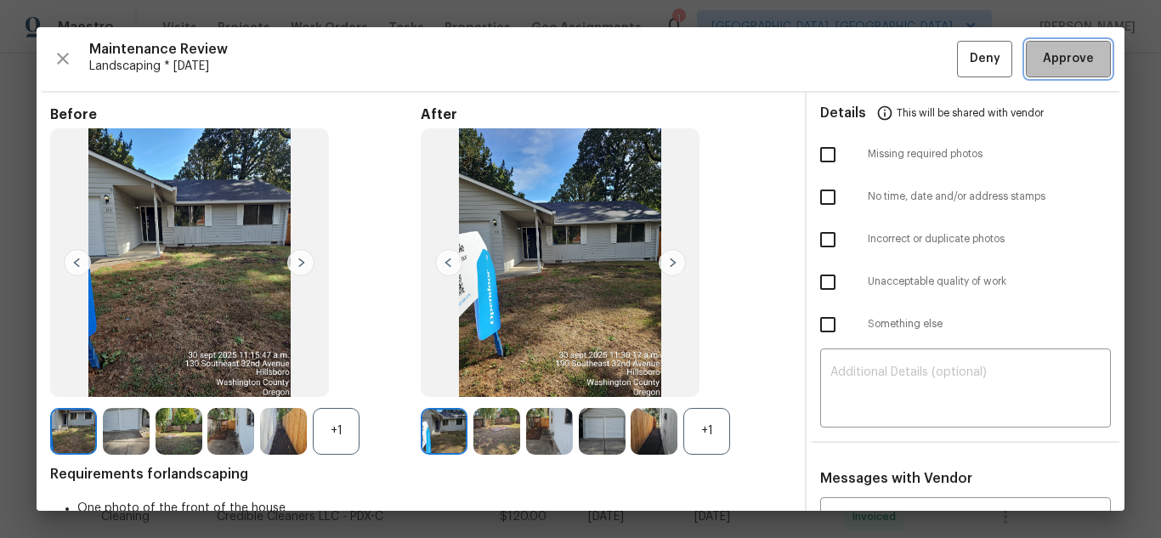
click at [1043, 57] on span "Approve" at bounding box center [1068, 58] width 51 height 21
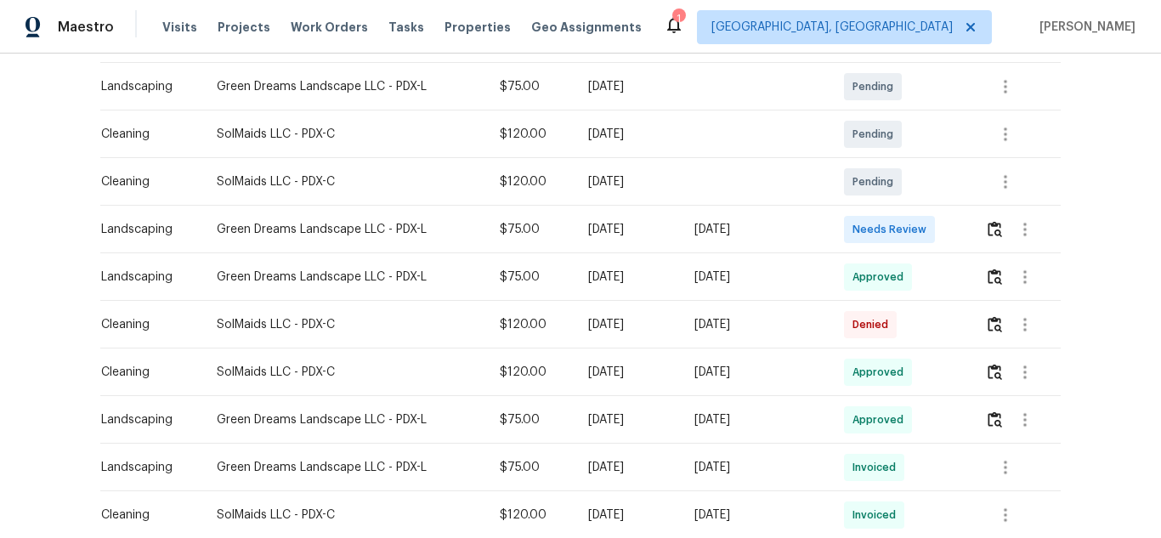
scroll to position [340, 0]
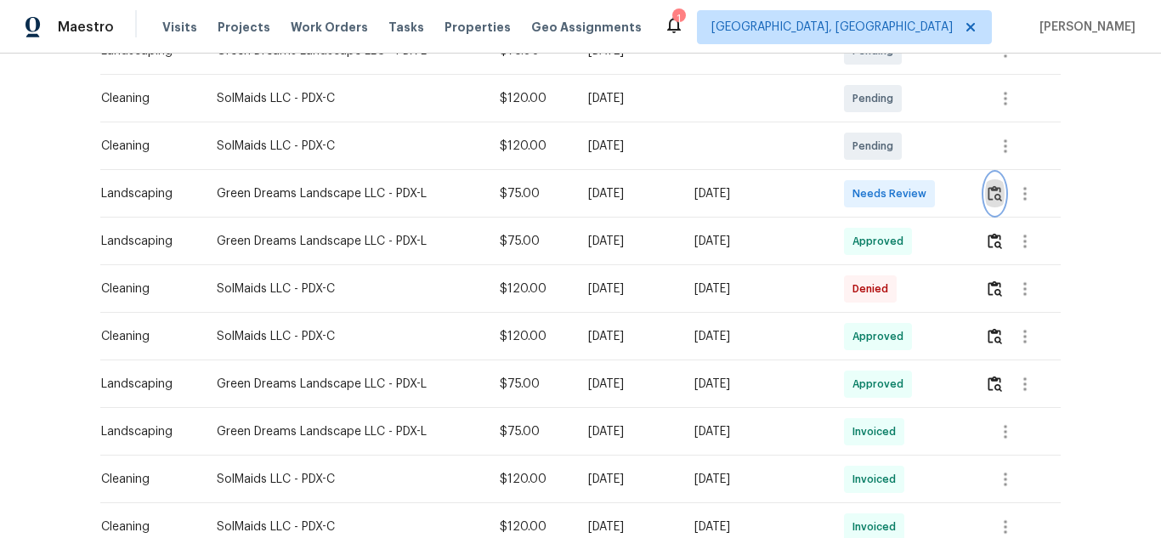
click at [985, 199] on button "button" at bounding box center [995, 193] width 20 height 41
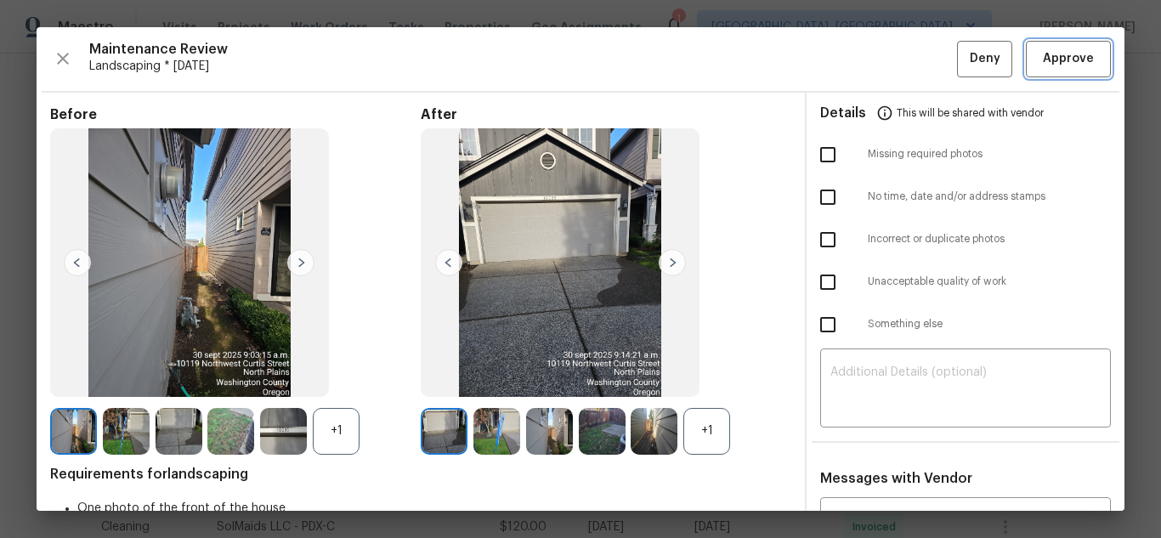
click at [1043, 51] on span "Approve" at bounding box center [1068, 58] width 51 height 21
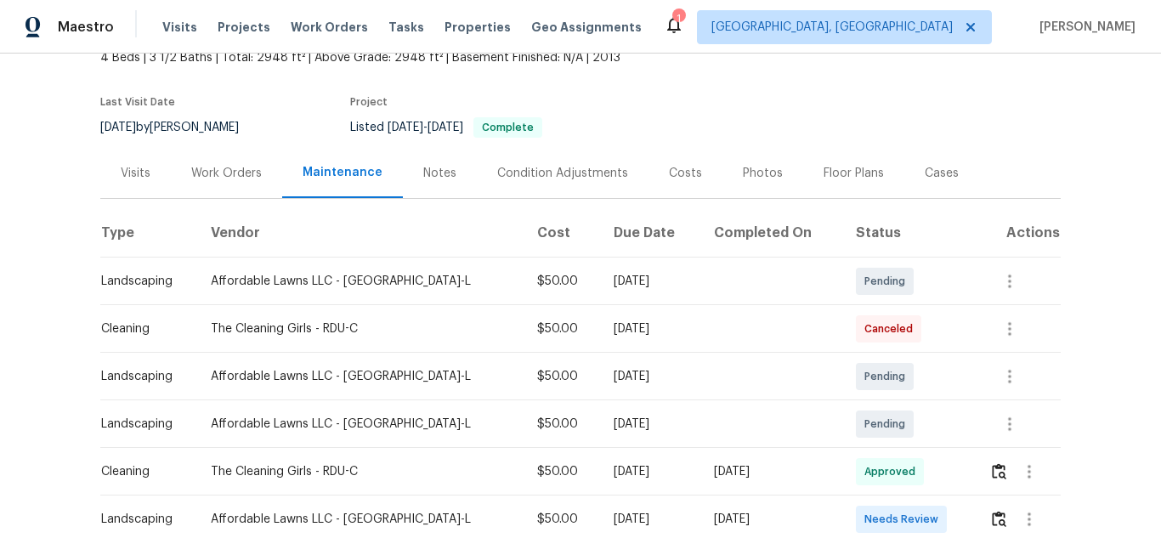
scroll to position [255, 0]
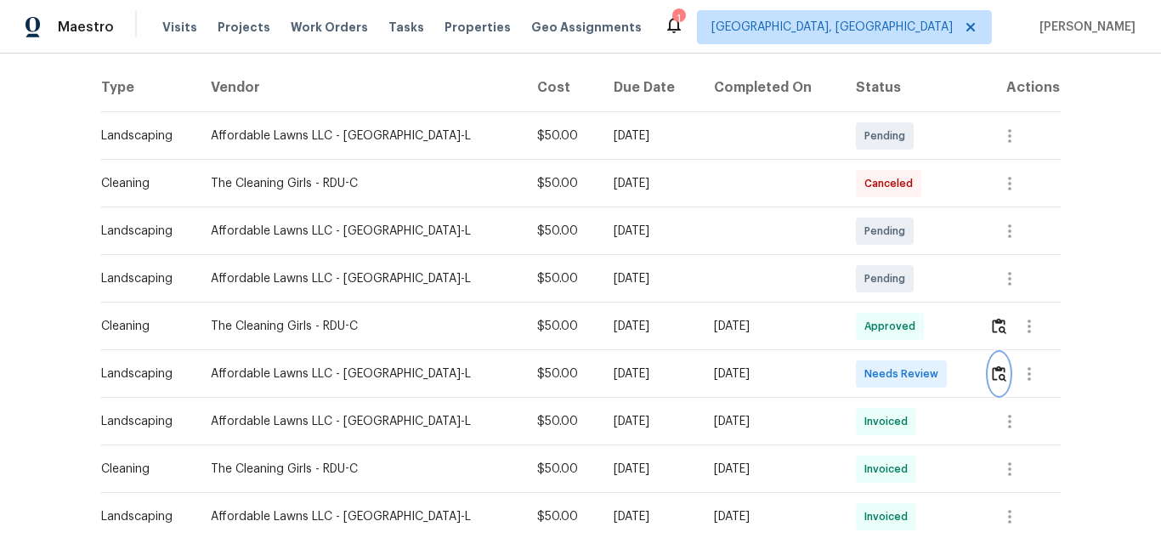
click at [992, 376] on img "button" at bounding box center [999, 373] width 14 height 16
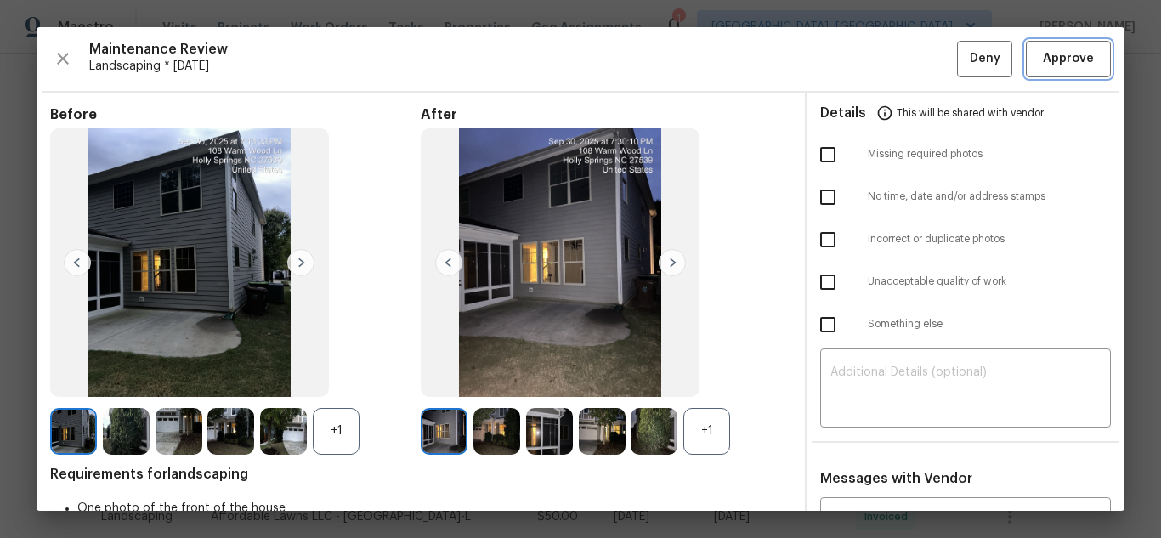
click at [1043, 51] on span "Approve" at bounding box center [1068, 58] width 51 height 21
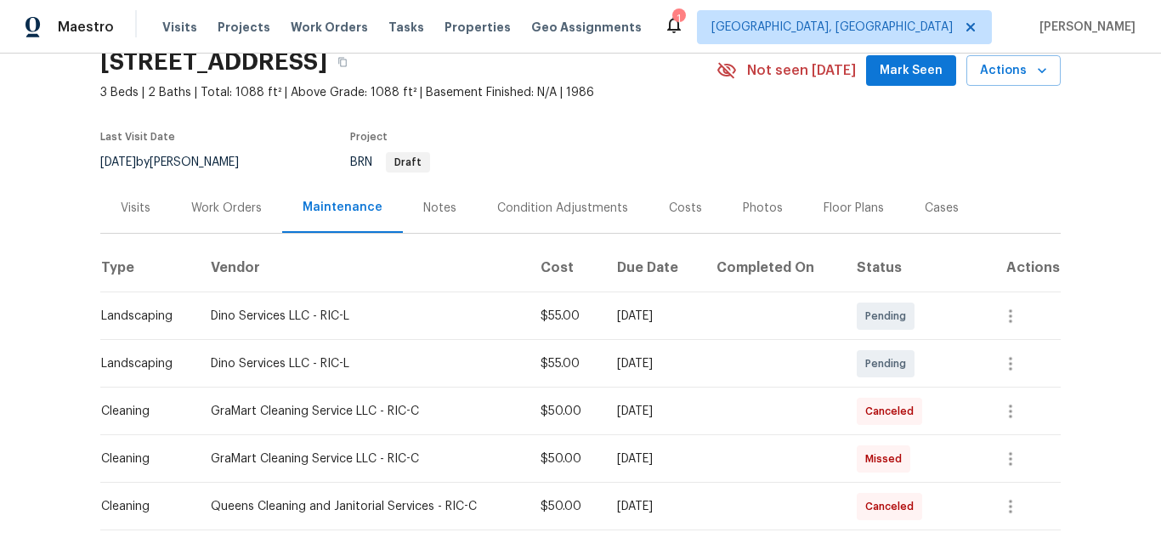
scroll to position [255, 0]
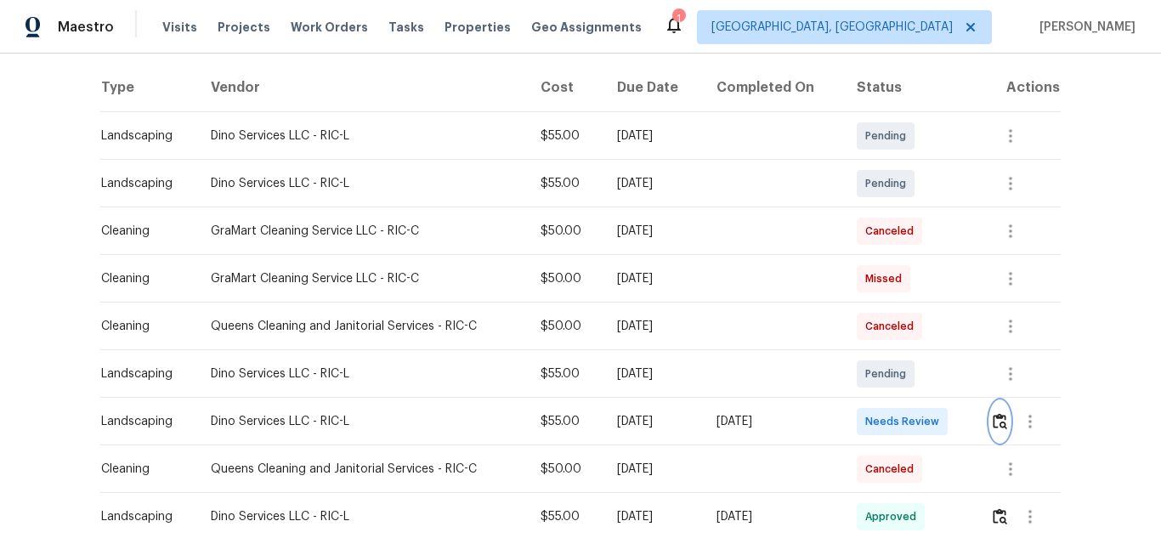
click at [996, 419] on img "button" at bounding box center [1000, 421] width 14 height 16
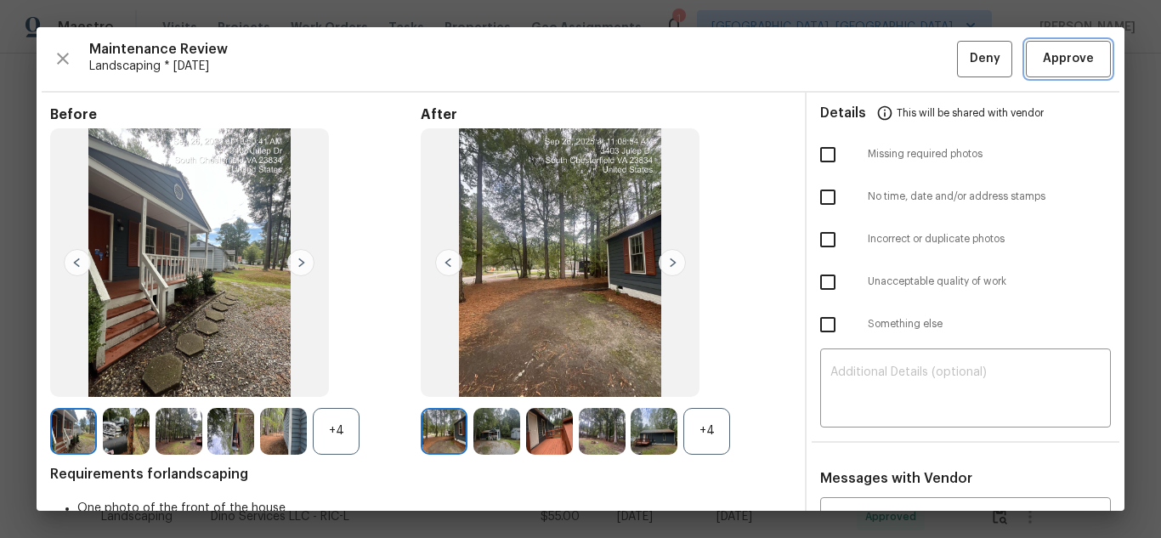
click at [1043, 51] on span "Approve" at bounding box center [1068, 58] width 51 height 21
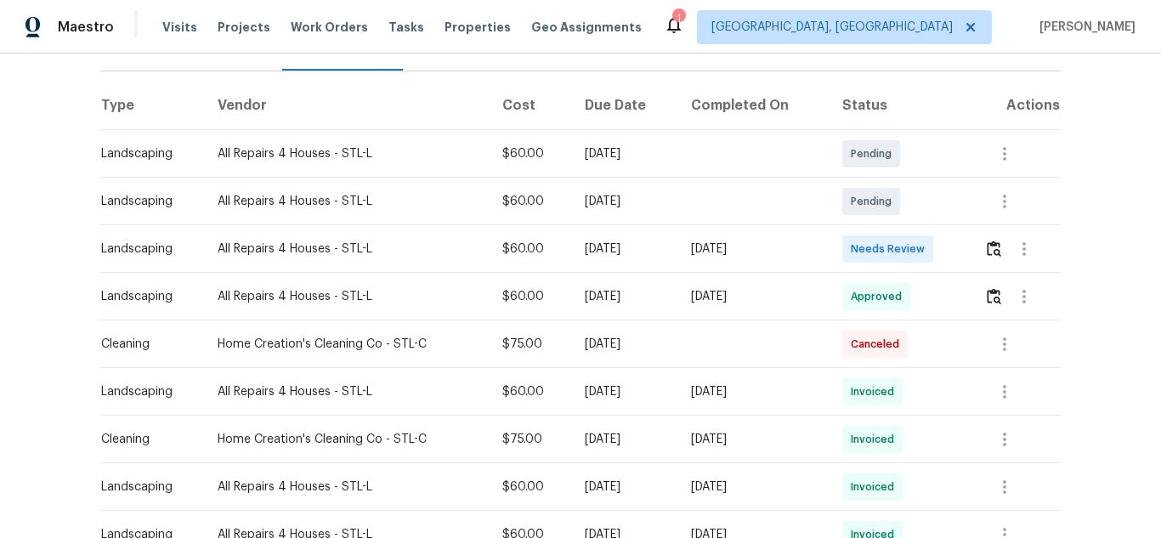
scroll to position [255, 0]
click at [993, 240] on img "button" at bounding box center [994, 248] width 14 height 16
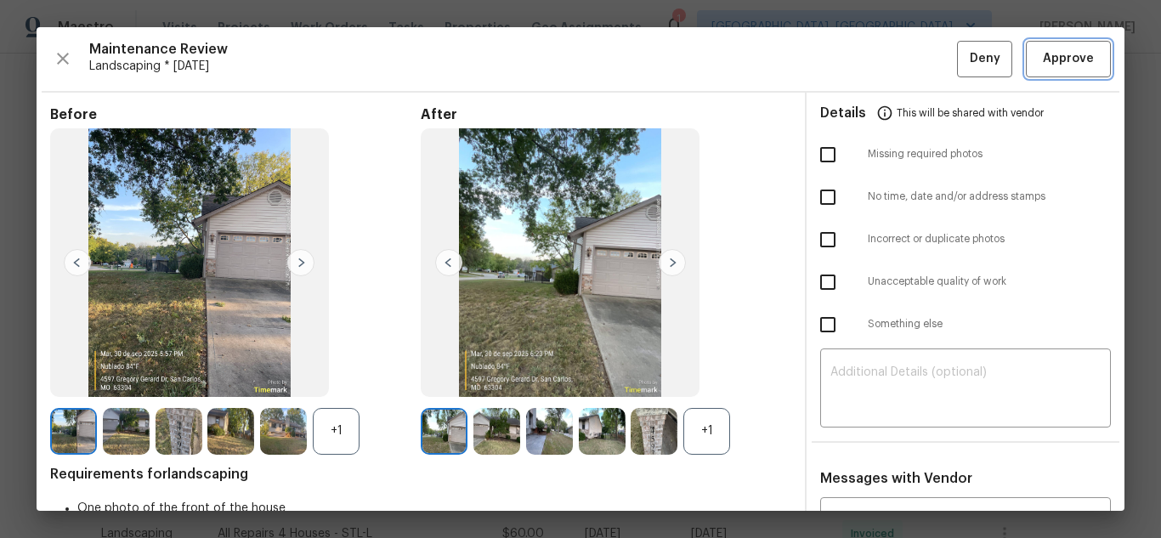
click at [1043, 51] on span "Approve" at bounding box center [1068, 58] width 51 height 21
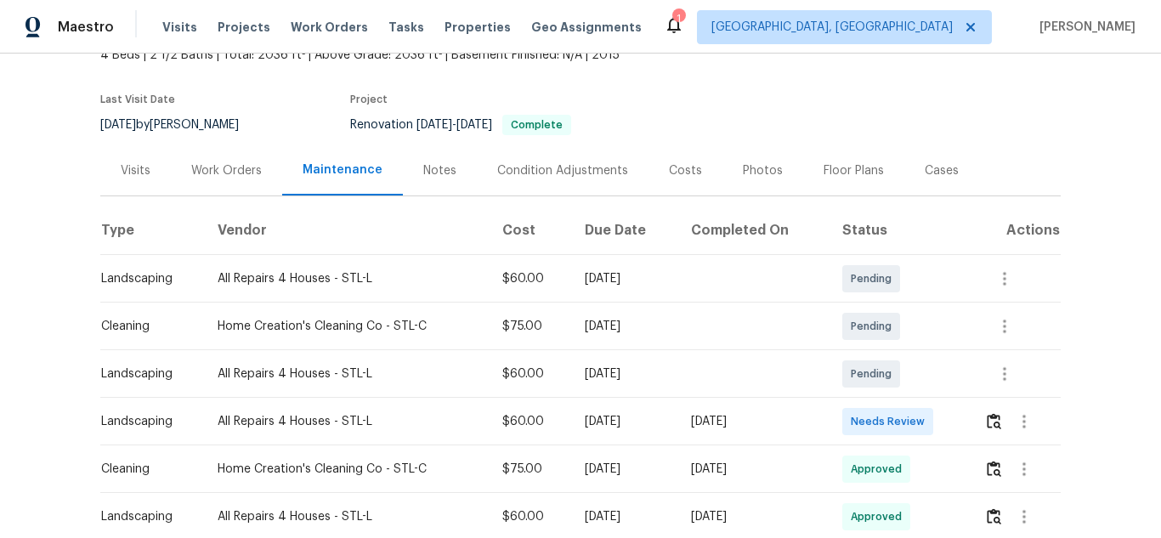
scroll to position [255, 0]
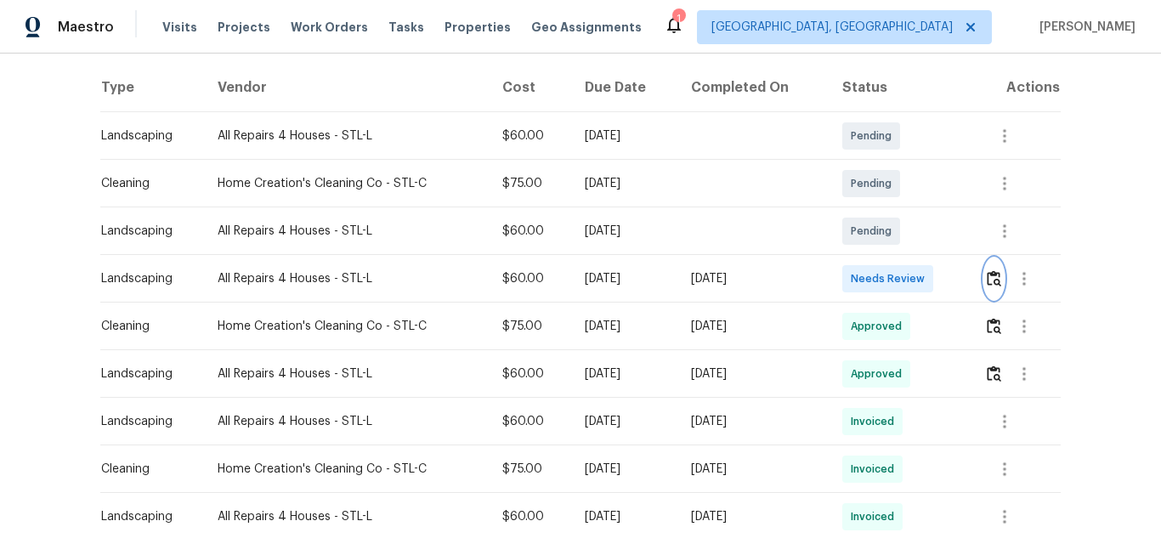
click at [993, 280] on img "button" at bounding box center [994, 278] width 14 height 16
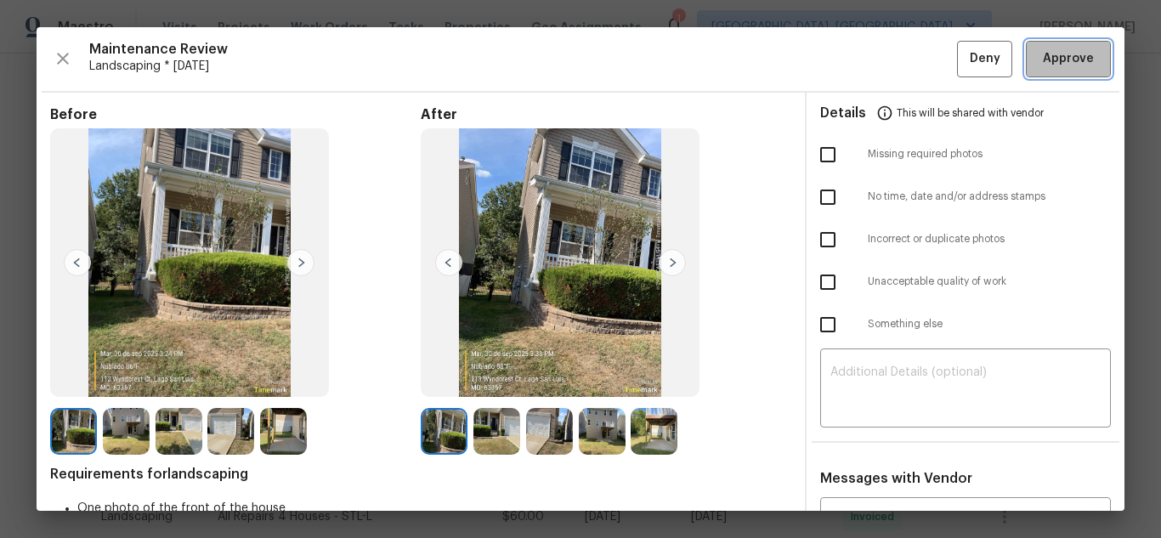
click at [1043, 51] on span "Approve" at bounding box center [1068, 58] width 51 height 21
